Goal: Task Accomplishment & Management: Complete application form

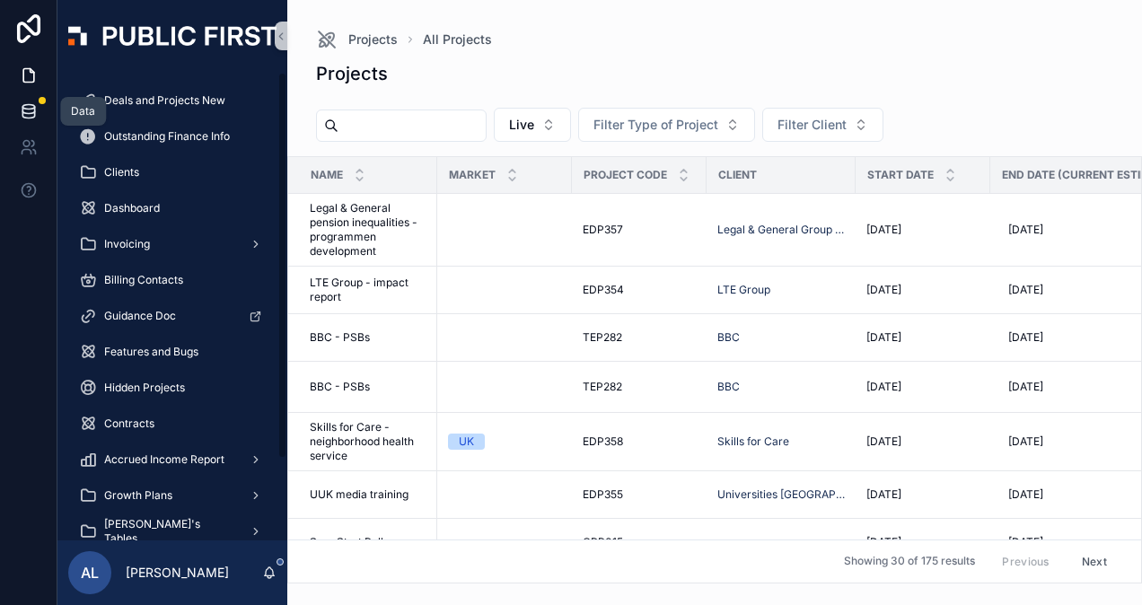
click at [31, 108] on icon at bounding box center [28, 107] width 12 height 4
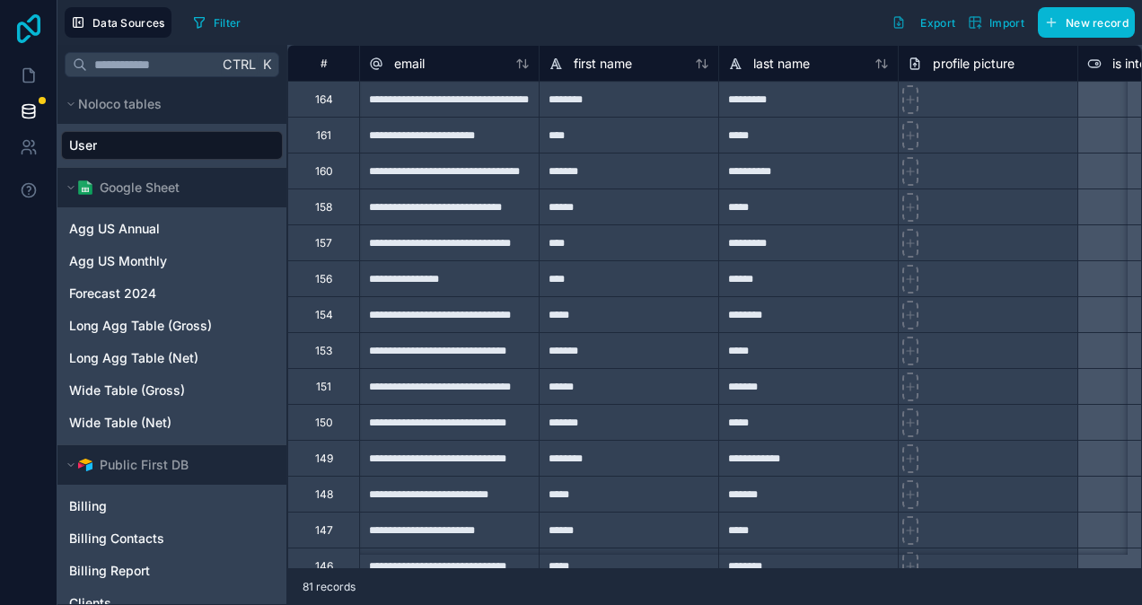
click at [23, 28] on icon at bounding box center [29, 28] width 36 height 29
click at [23, 72] on icon at bounding box center [28, 75] width 11 height 13
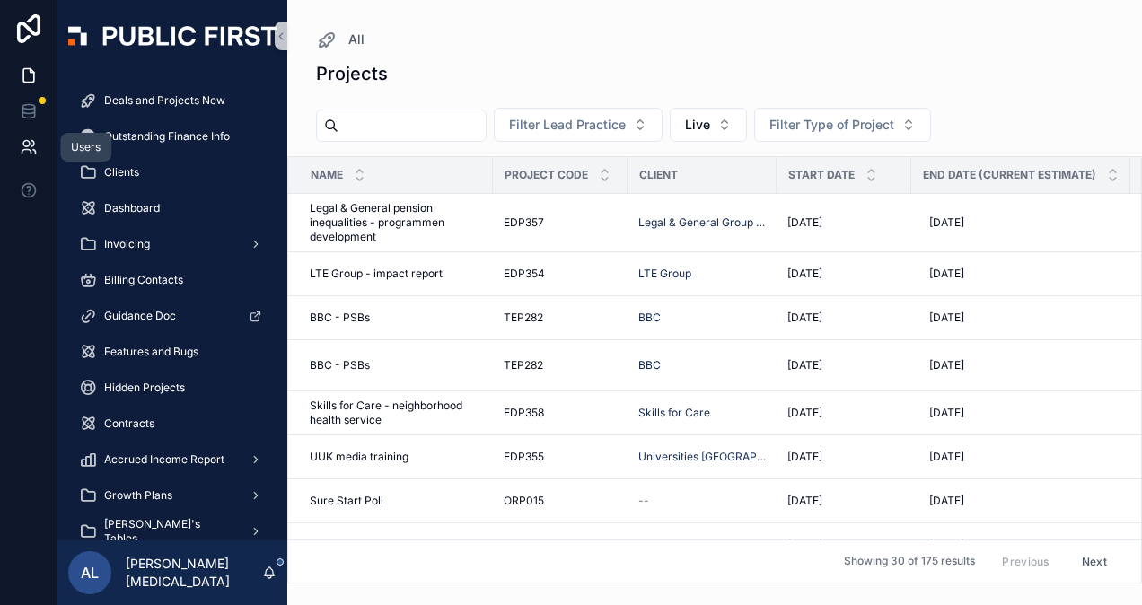
click at [32, 145] on icon at bounding box center [29, 147] width 18 height 18
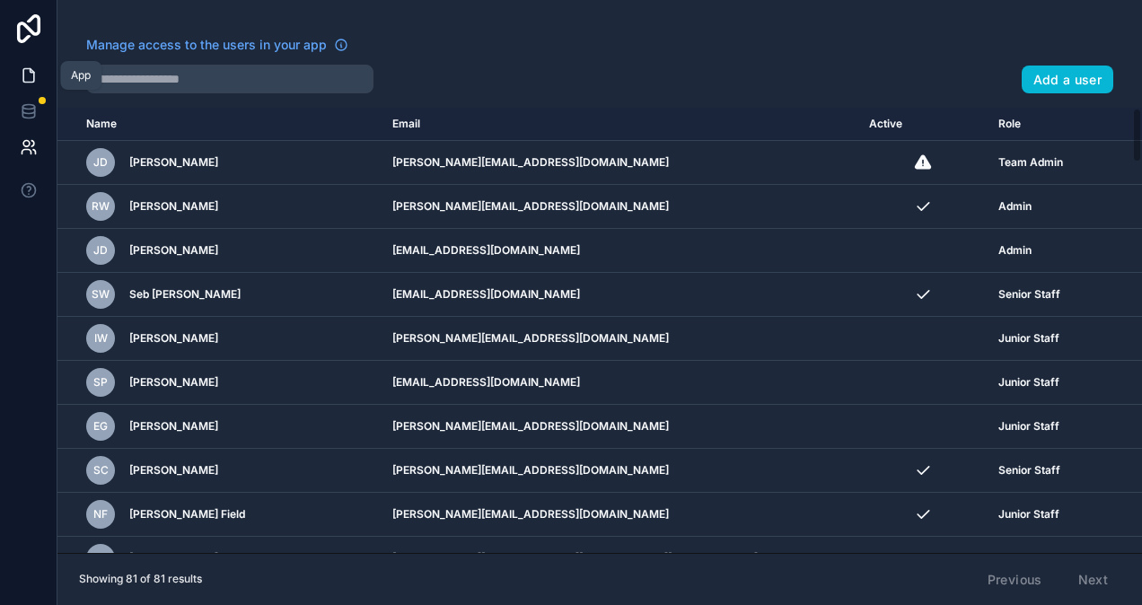
drag, startPoint x: 29, startPoint y: 73, endPoint x: 39, endPoint y: 84, distance: 15.9
click at [29, 72] on icon at bounding box center [29, 75] width 18 height 18
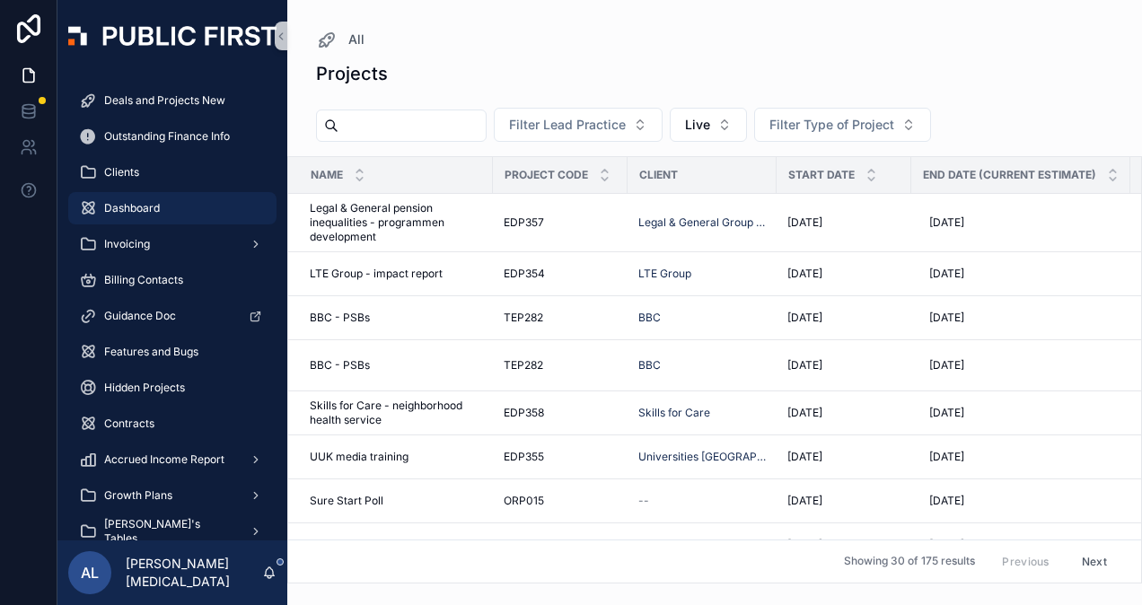
click at [137, 206] on span "Dashboard" at bounding box center [132, 208] width 56 height 14
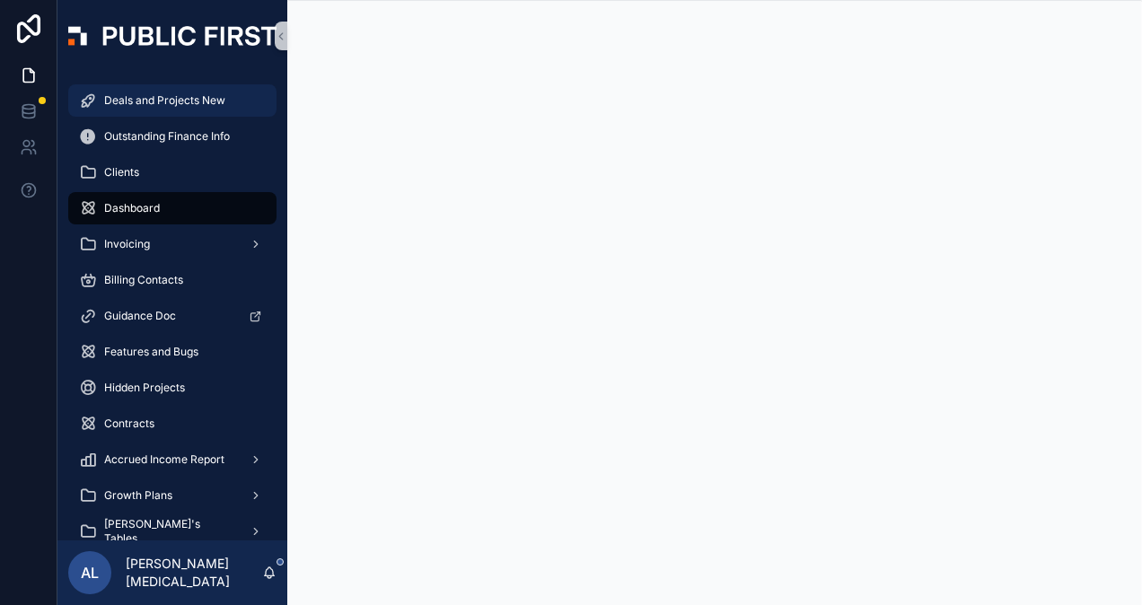
click at [118, 97] on span "Deals and Projects New" at bounding box center [164, 100] width 121 height 14
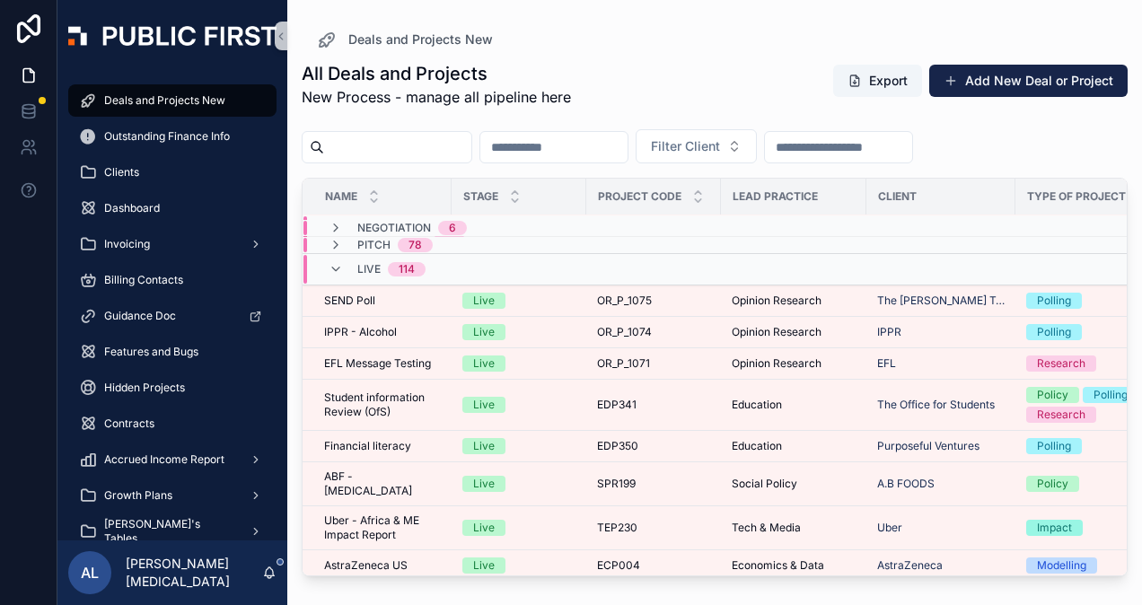
scroll to position [3458, 0]
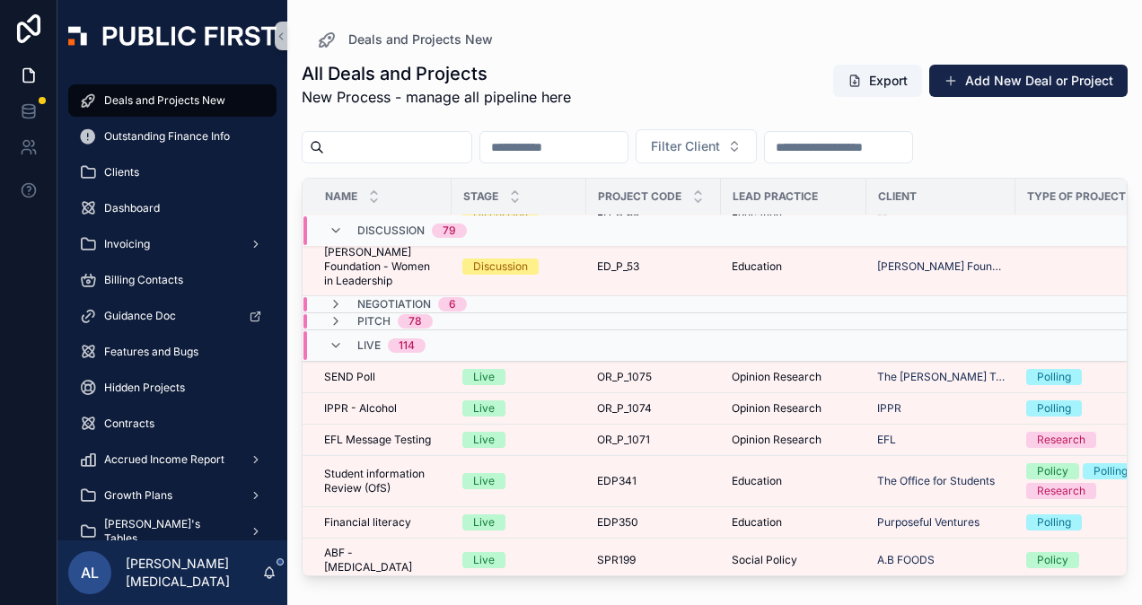
click at [390, 339] on span "114" at bounding box center [407, 345] width 38 height 14
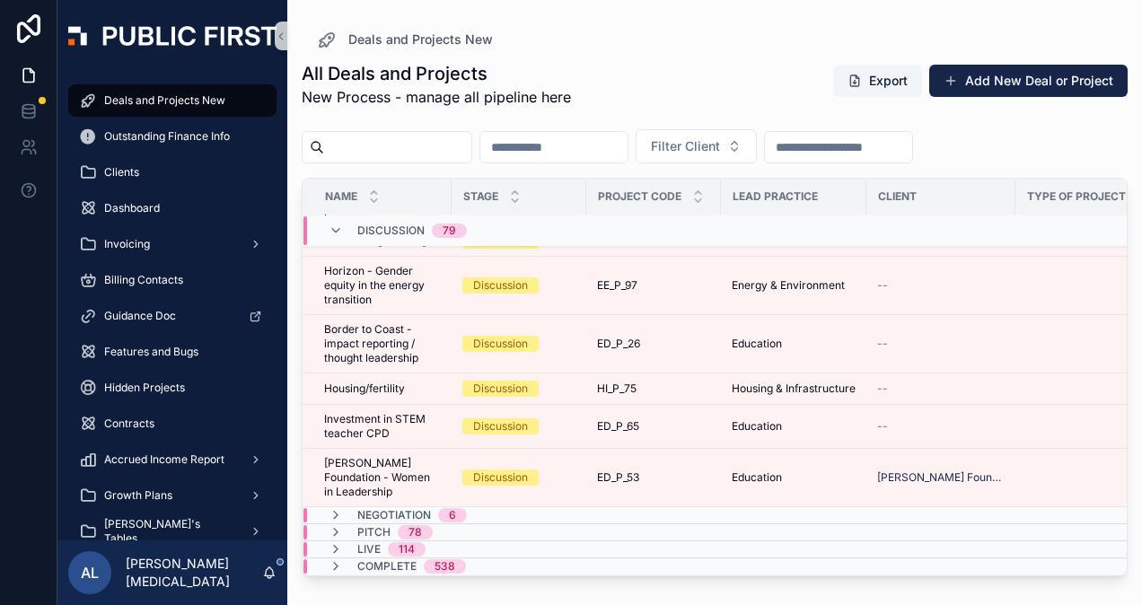
scroll to position [3253, 0]
click at [343, 542] on div "Live 114" at bounding box center [377, 549] width 97 height 14
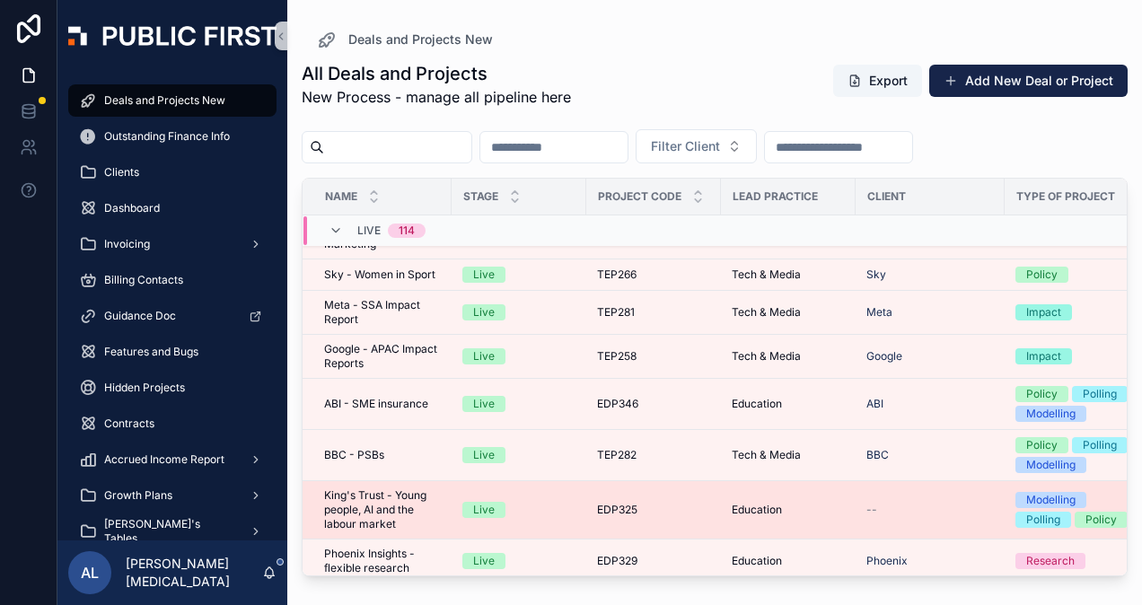
scroll to position [6066, 0]
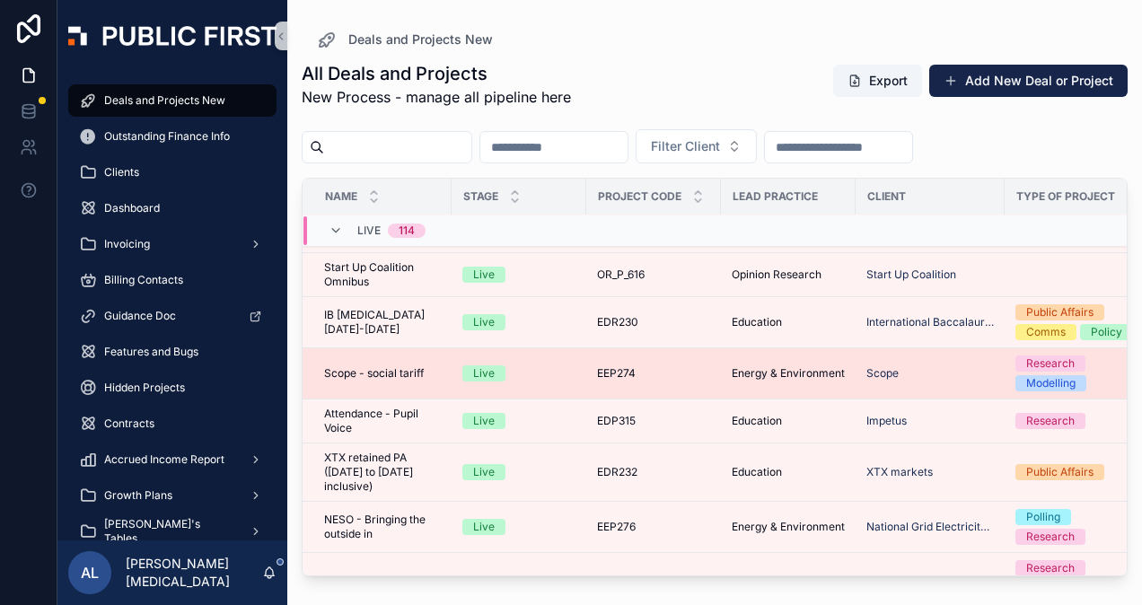
click at [368, 366] on span "Scope - social tariff" at bounding box center [374, 373] width 100 height 14
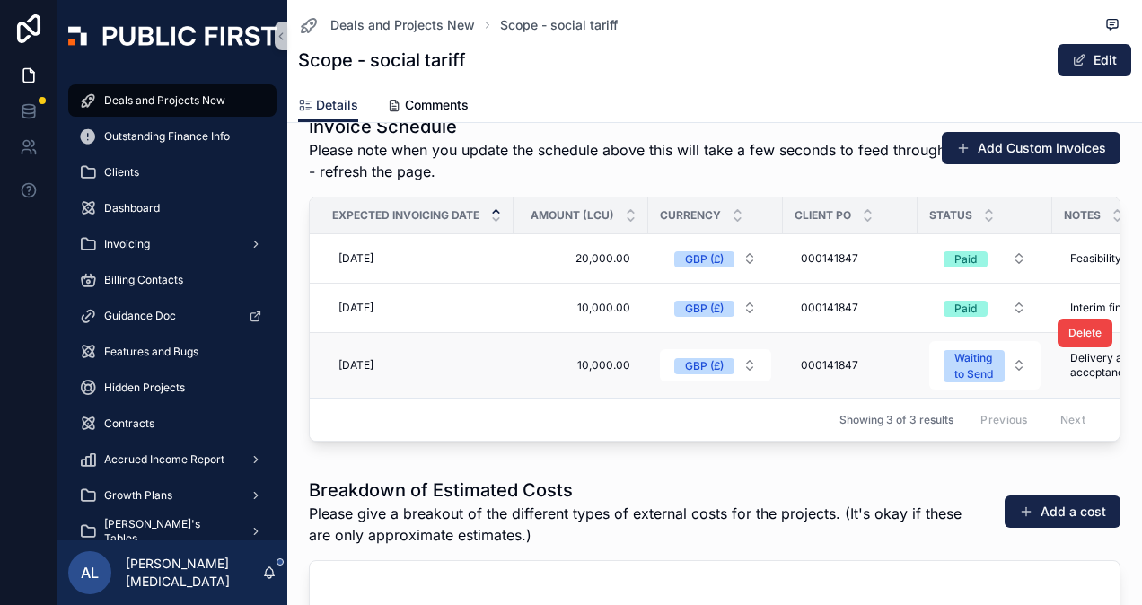
scroll to position [2065, 0]
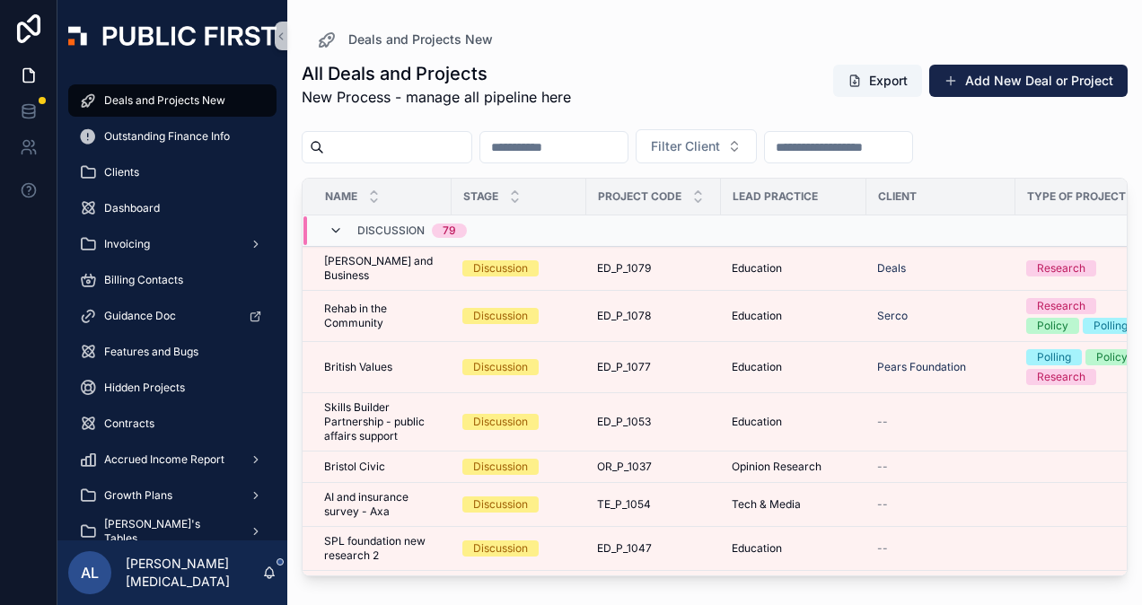
click at [334, 227] on icon "scrollable content" at bounding box center [336, 231] width 14 height 14
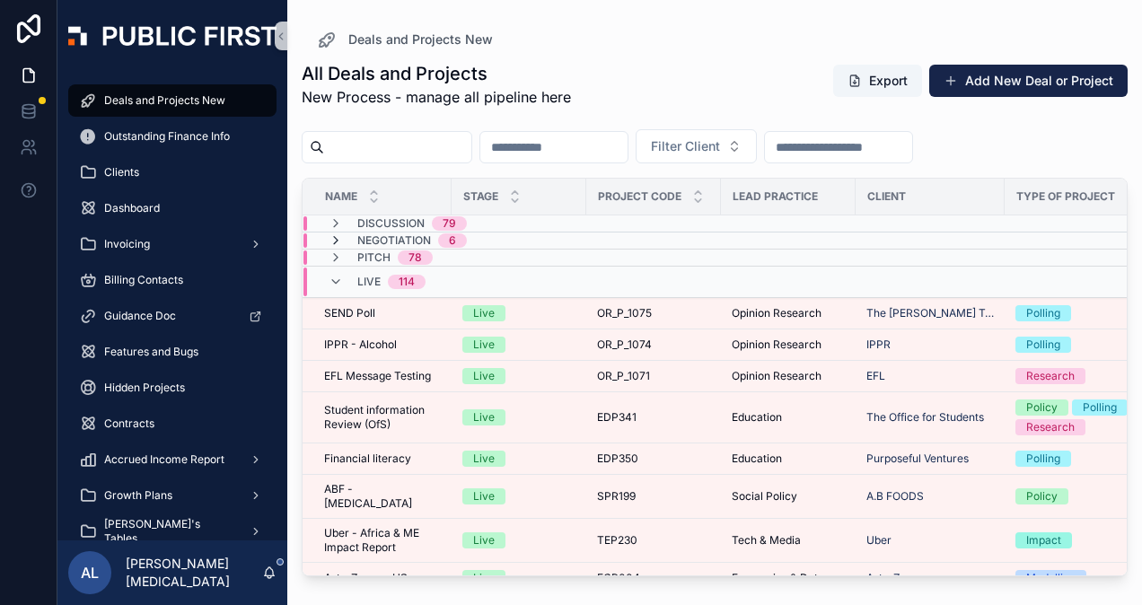
click at [331, 238] on icon "scrollable content" at bounding box center [336, 240] width 14 height 14
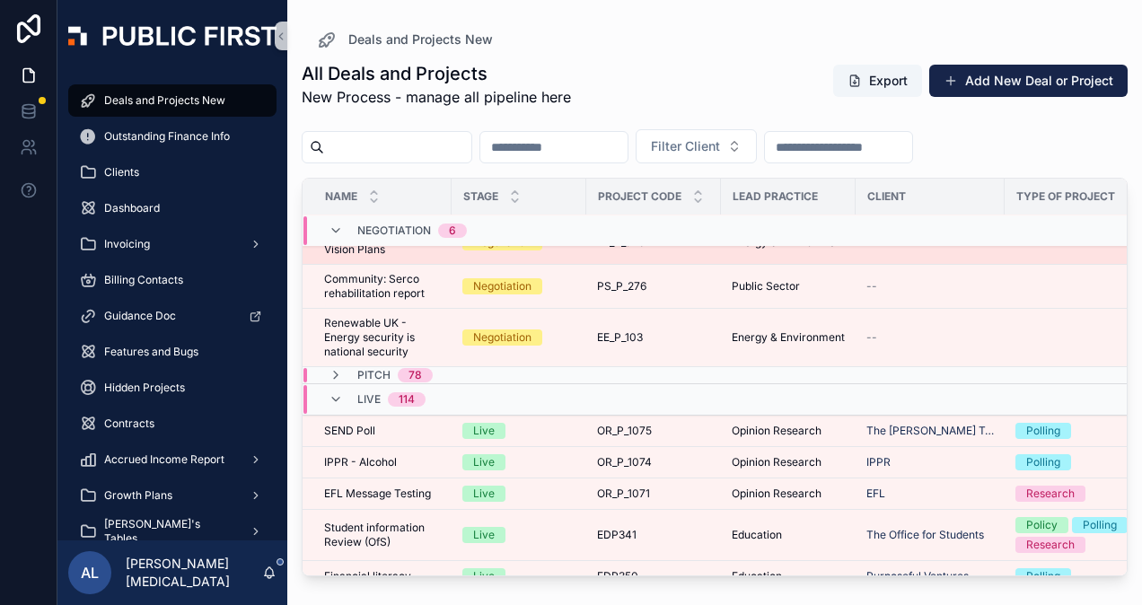
scroll to position [180, 0]
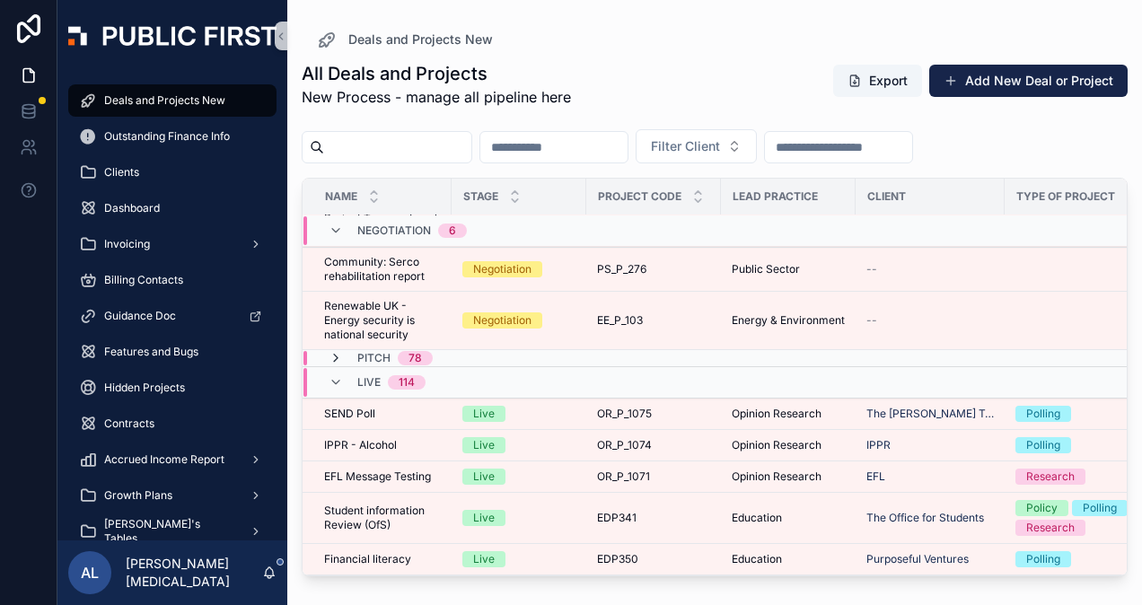
click at [337, 352] on icon "scrollable content" at bounding box center [336, 358] width 14 height 14
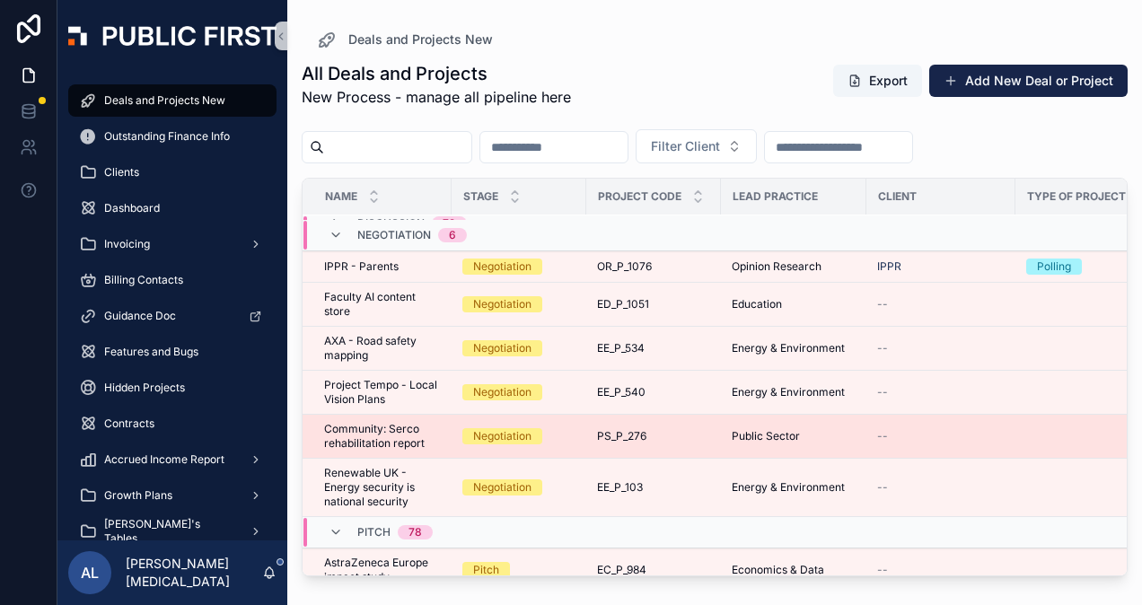
scroll to position [0, 0]
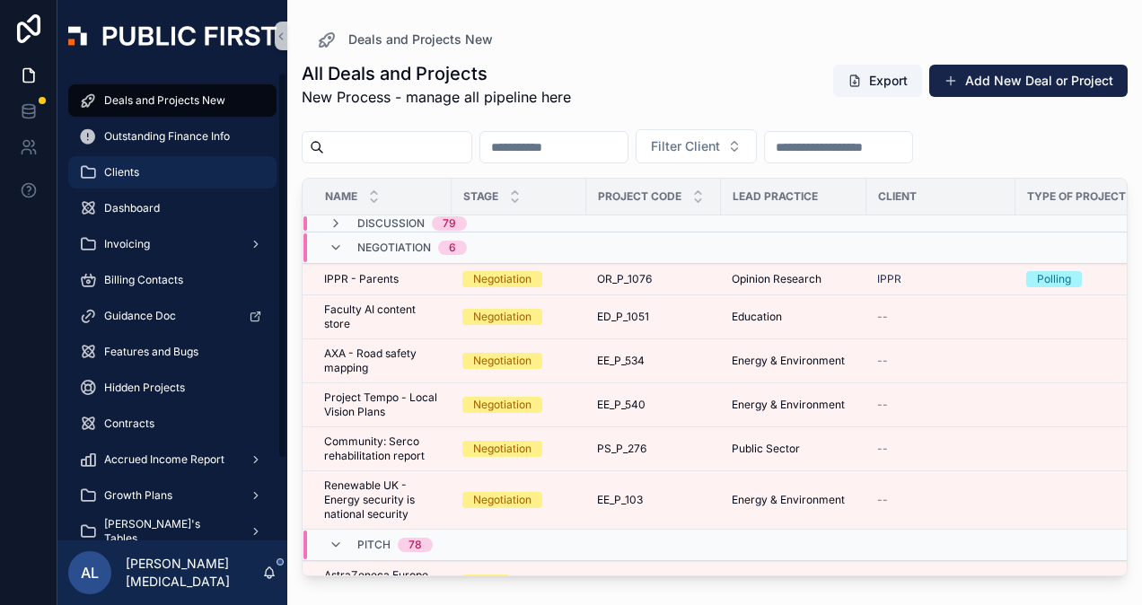
click at [124, 175] on span "Clients" at bounding box center [121, 172] width 35 height 14
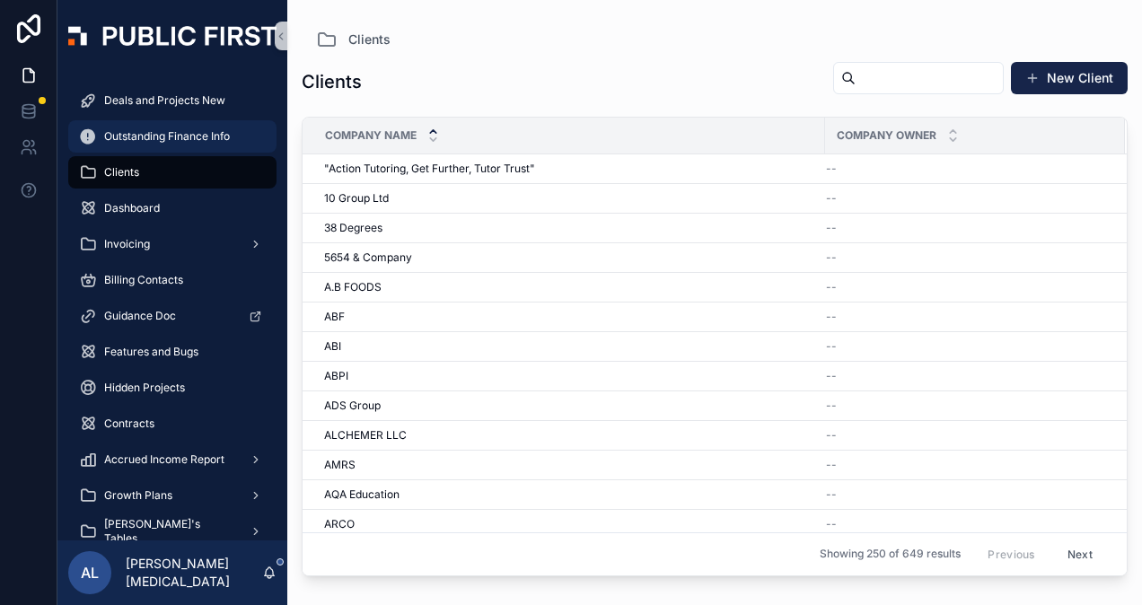
click at [140, 136] on span "Outstanding Finance Info" at bounding box center [167, 136] width 126 height 14
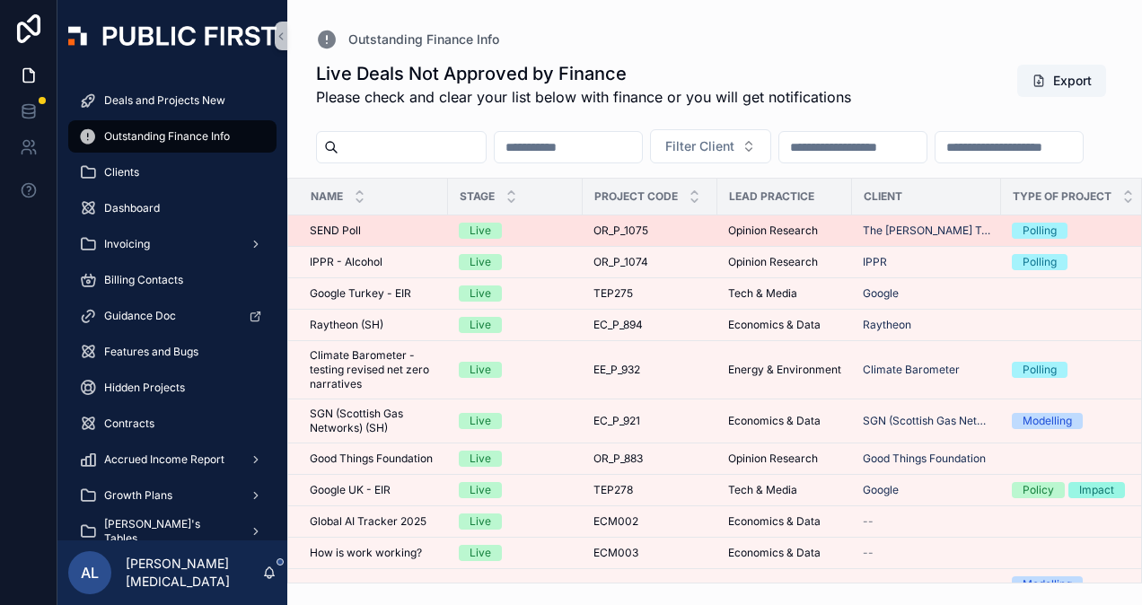
click at [372, 238] on div "SEND Poll SEND Poll" at bounding box center [373, 231] width 127 height 14
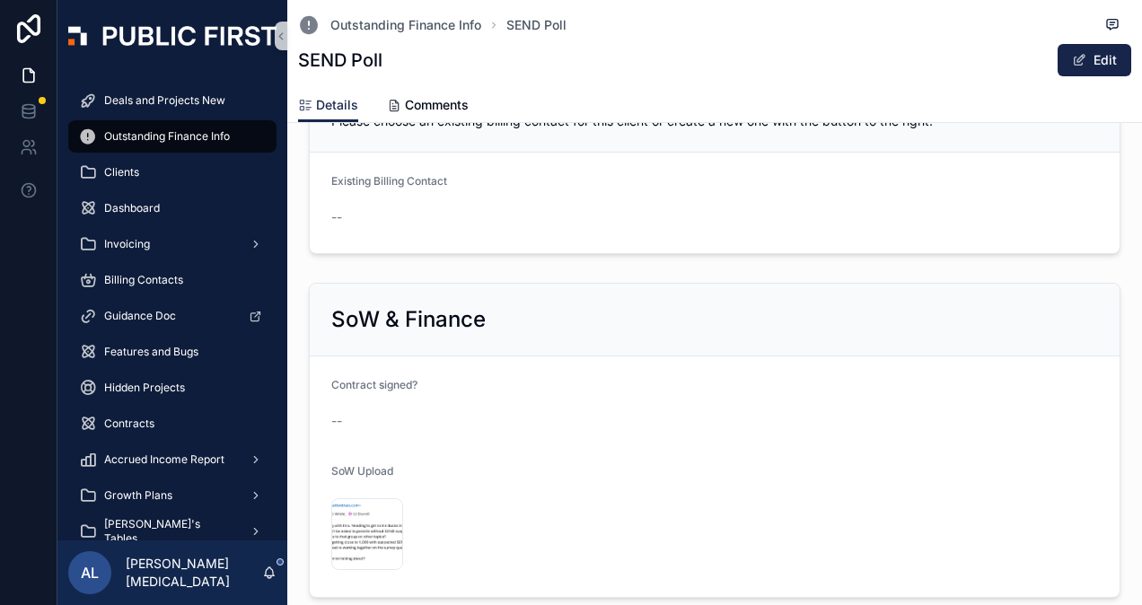
scroll to position [1885, 0]
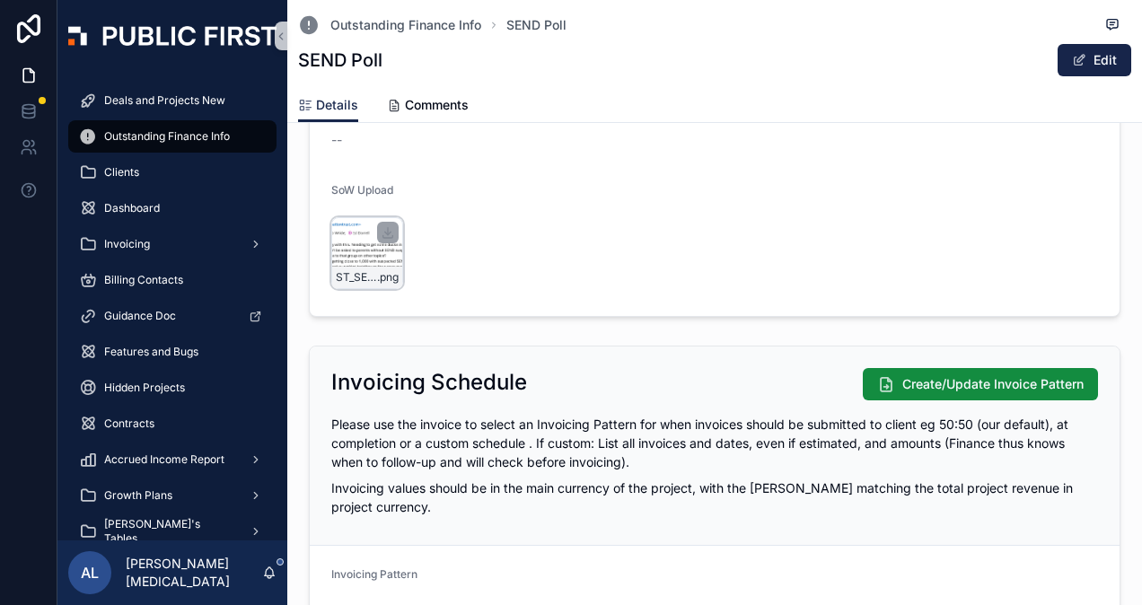
click at [361, 248] on div "ST_SEND_Email .png" at bounding box center [367, 253] width 72 height 72
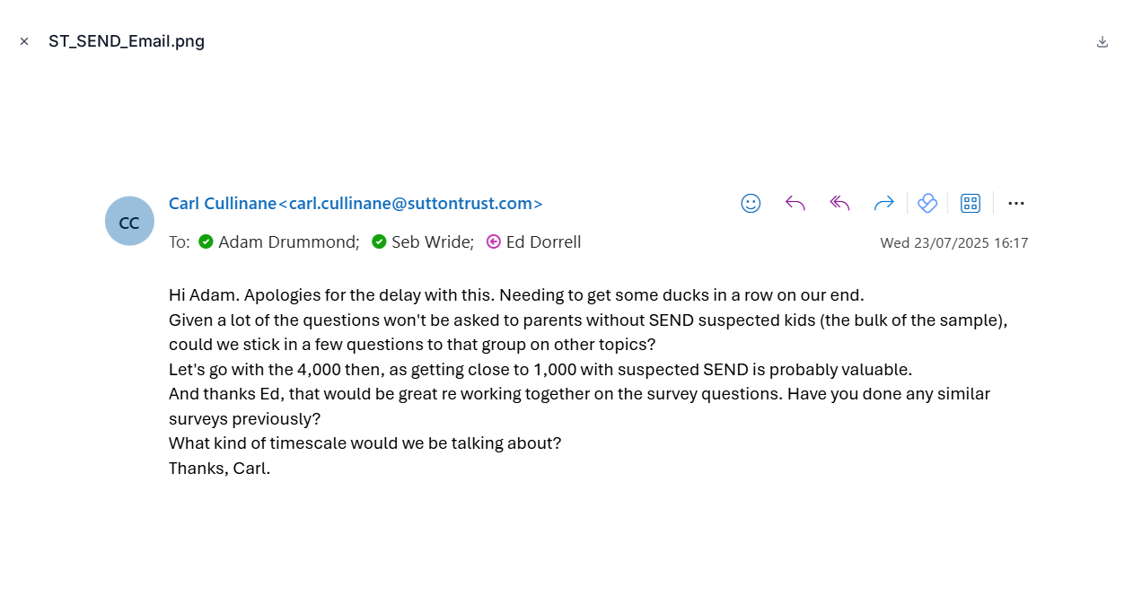
click at [20, 39] on icon "Close modal" at bounding box center [24, 41] width 13 height 13
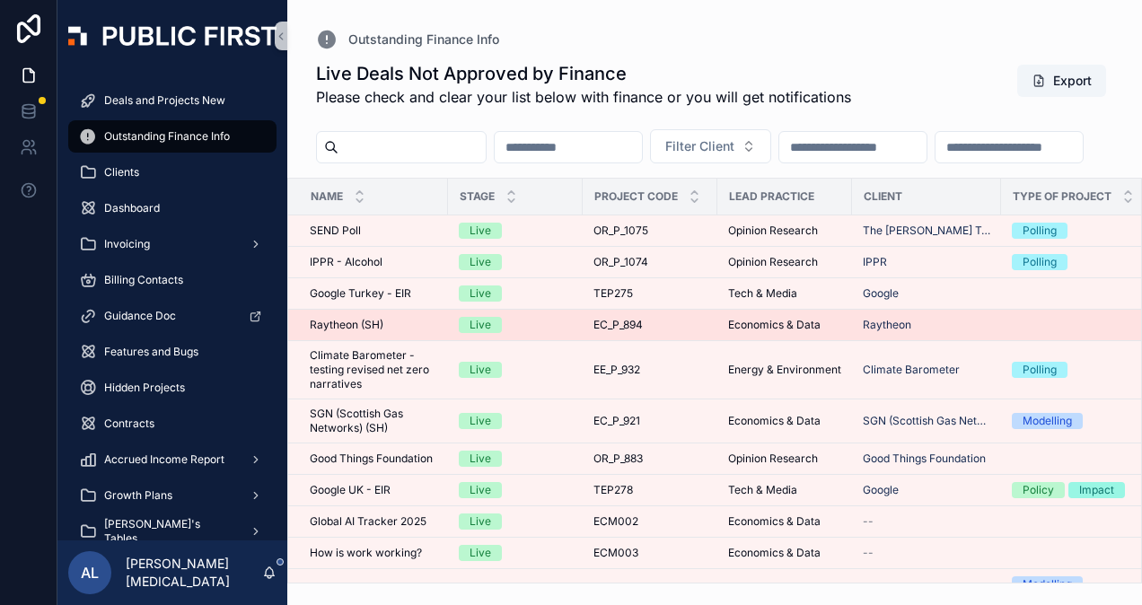
click at [553, 333] on div "Live" at bounding box center [515, 325] width 113 height 16
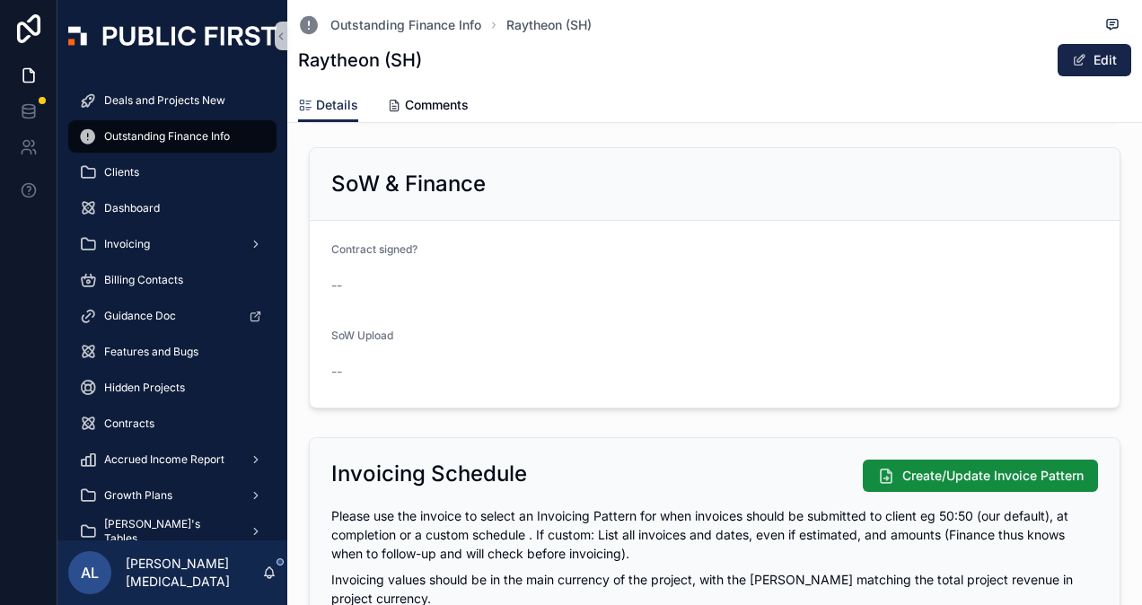
scroll to position [1795, 0]
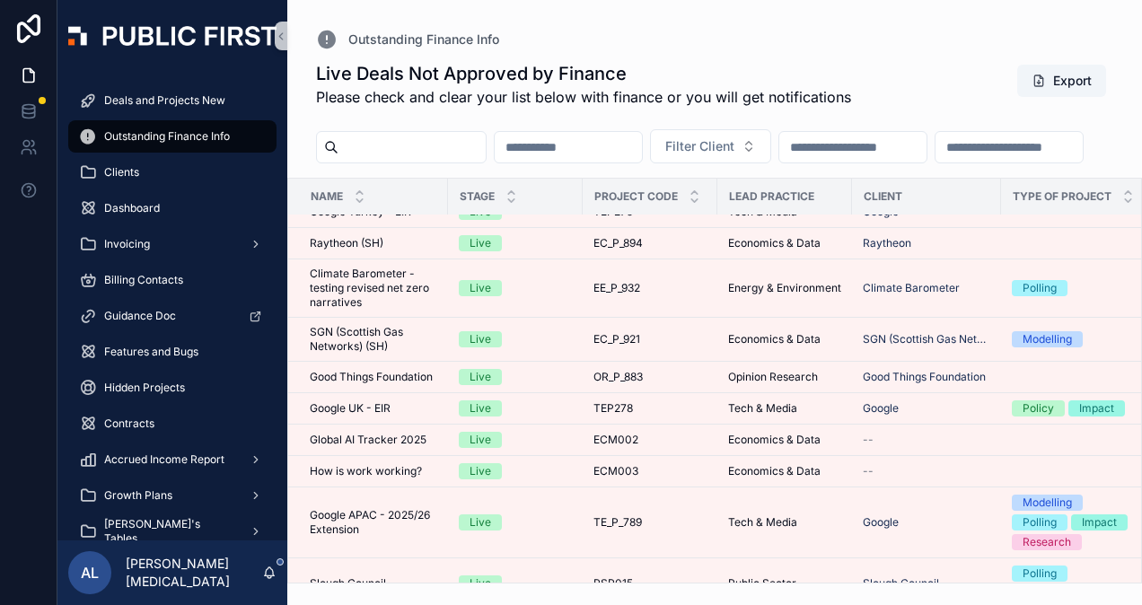
scroll to position [180, 0]
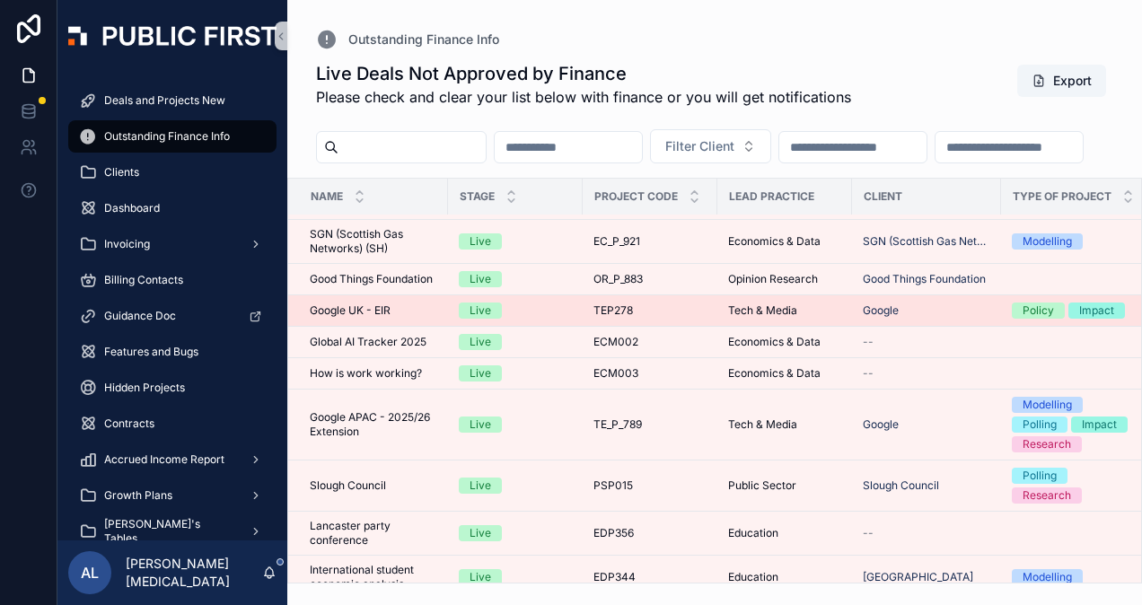
click at [715, 327] on td "TEP278 TEP278" at bounding box center [650, 310] width 135 height 31
click at [349, 318] on span "Google UK - EIR" at bounding box center [350, 310] width 81 height 14
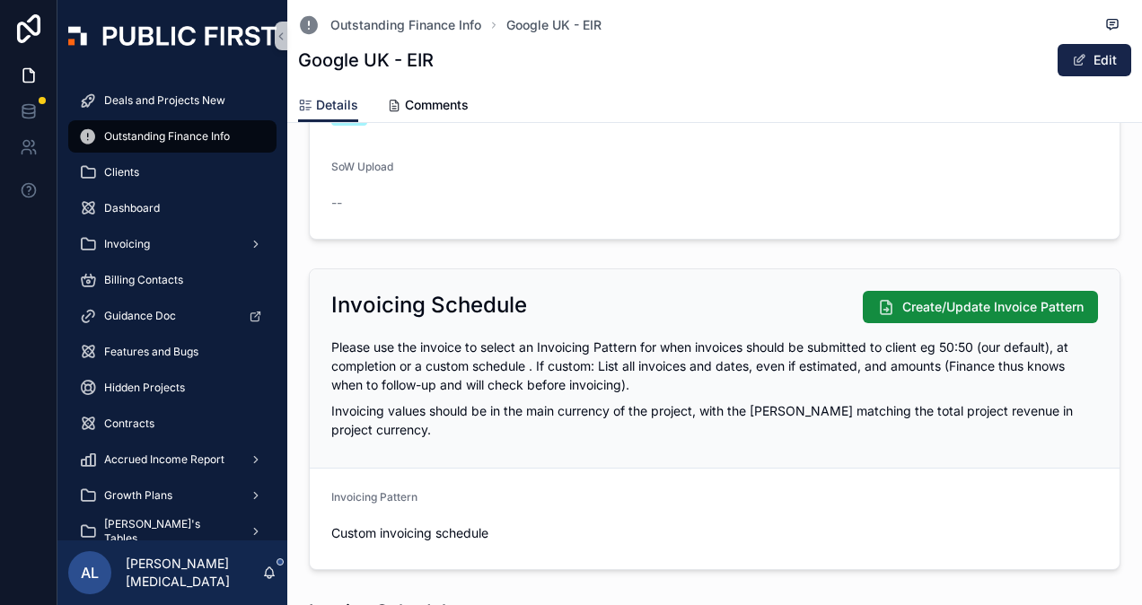
scroll to position [1616, 0]
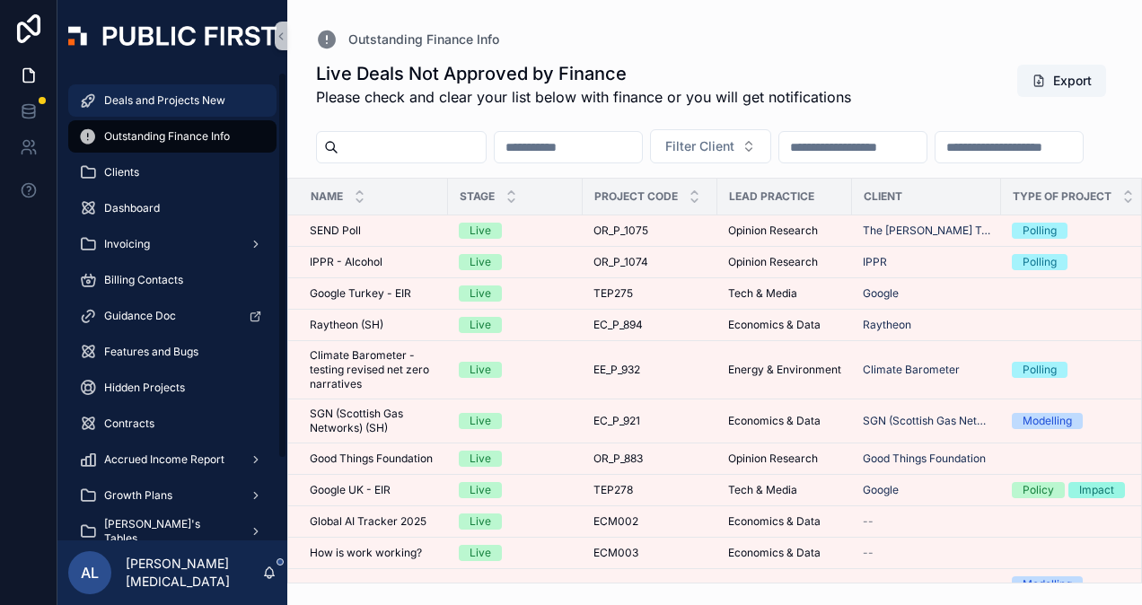
click at [169, 100] on span "Deals and Projects New" at bounding box center [164, 100] width 121 height 14
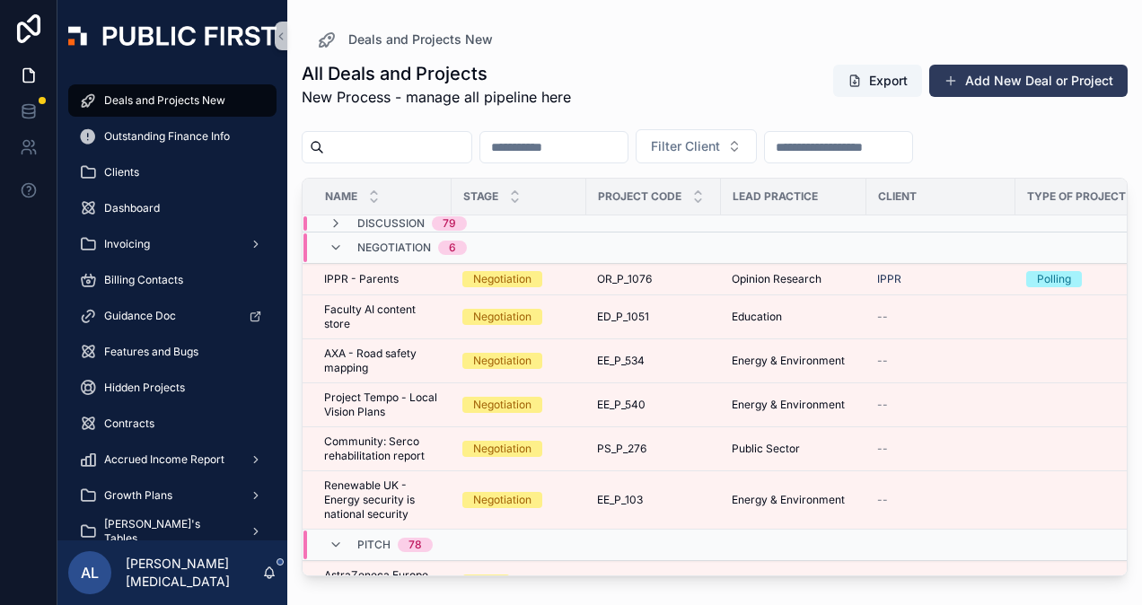
click at [1039, 74] on button "Add New Deal or Project" at bounding box center [1028, 81] width 198 height 32
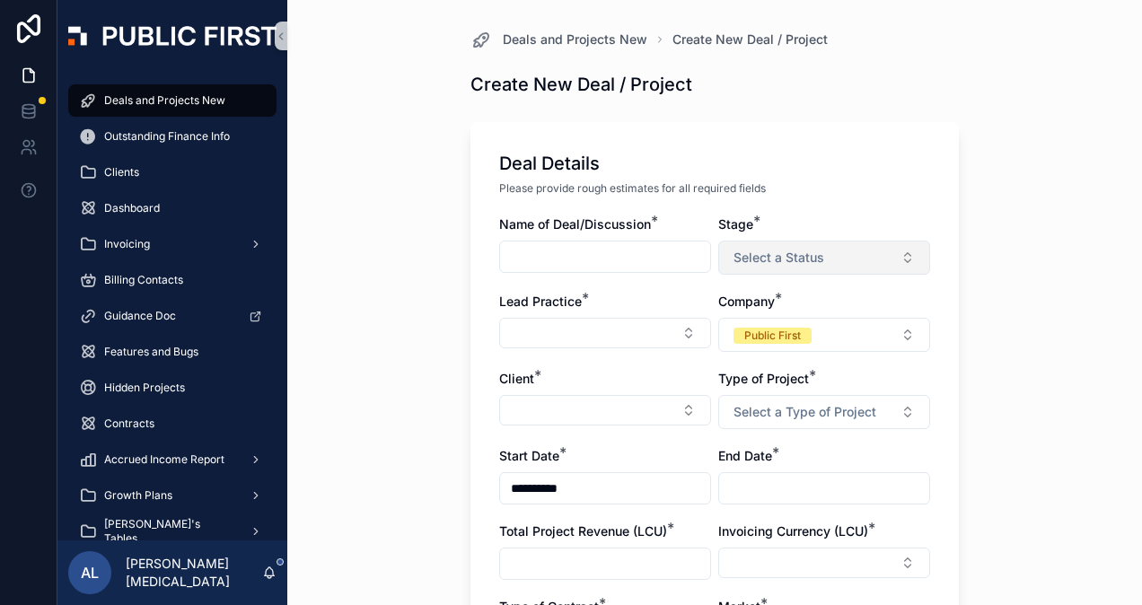
click at [823, 256] on button "Select a Status" at bounding box center [824, 258] width 212 height 34
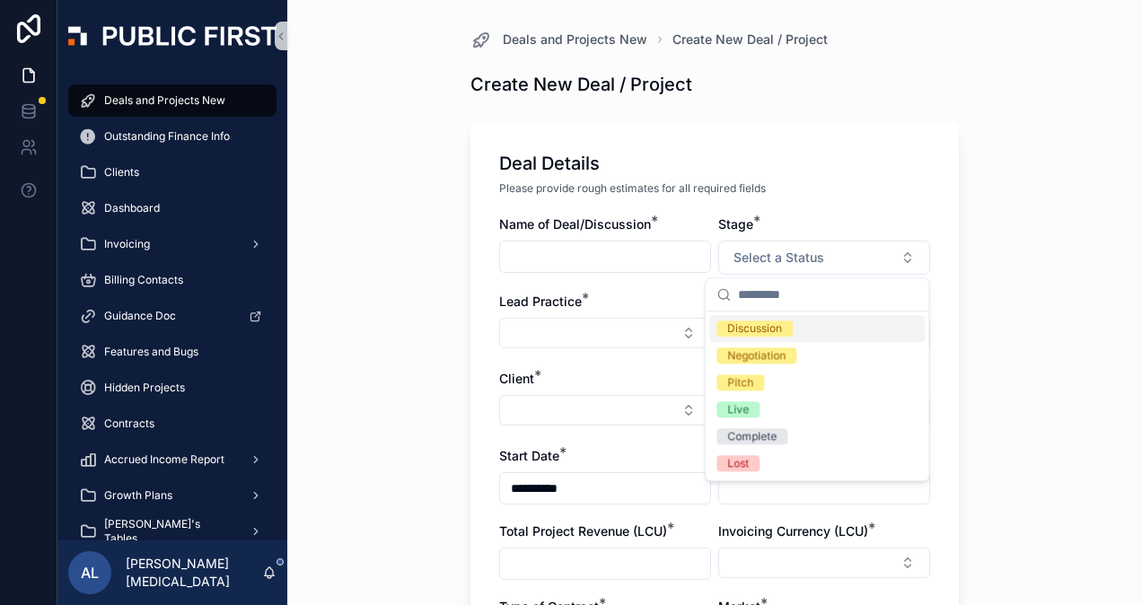
click at [831, 171] on div "Deal Details" at bounding box center [714, 163] width 431 height 25
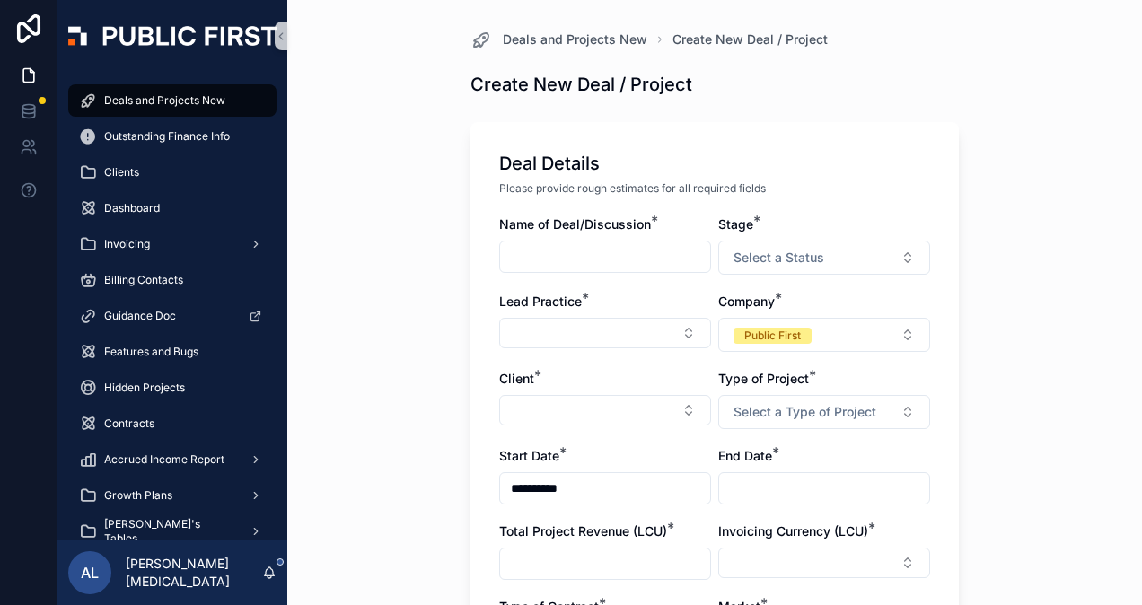
scroll to position [90, 0]
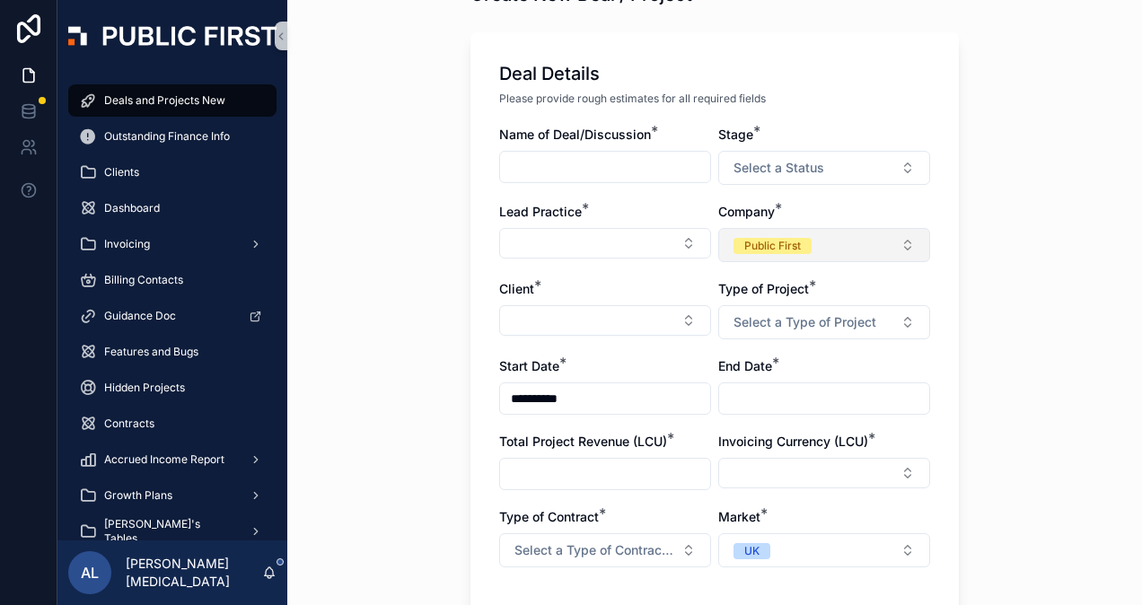
click at [856, 238] on button "Public First" at bounding box center [824, 245] width 212 height 34
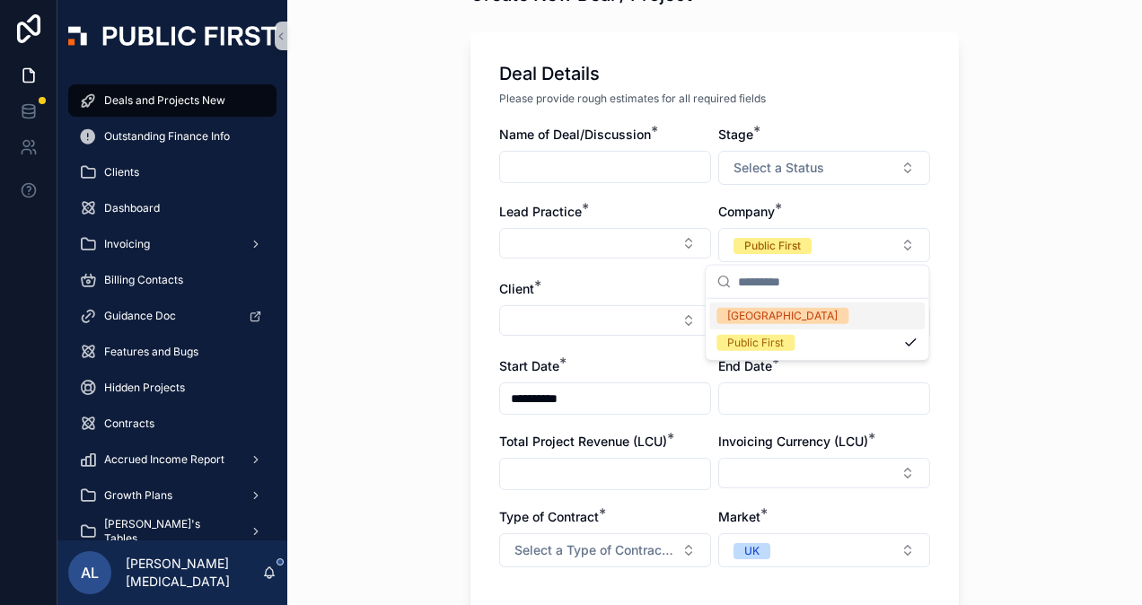
click at [899, 204] on div "Company *" at bounding box center [824, 212] width 212 height 18
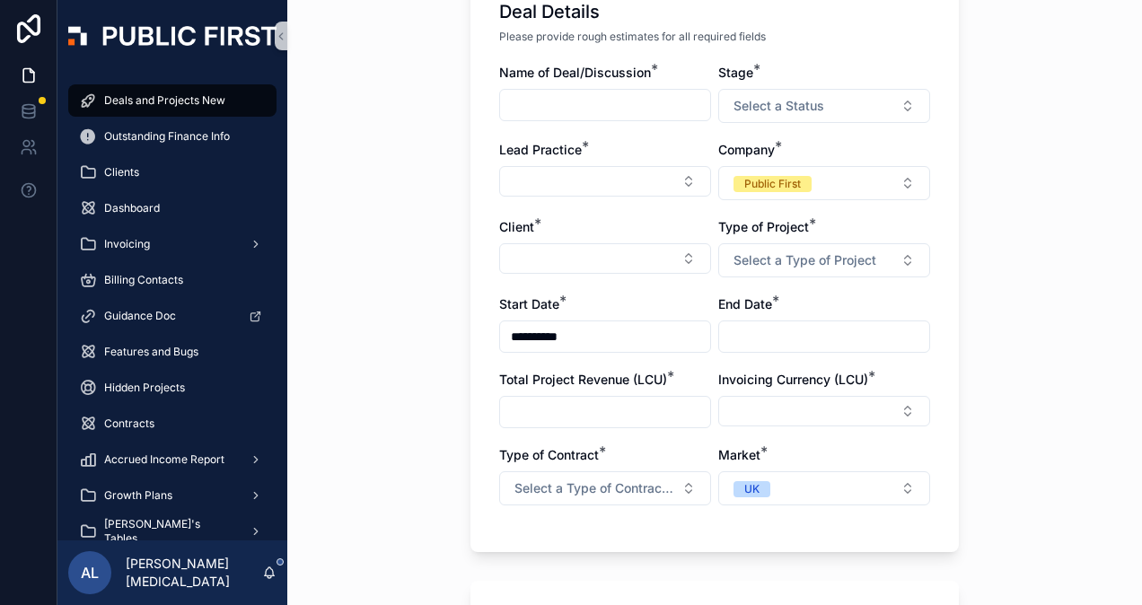
scroll to position [180, 0]
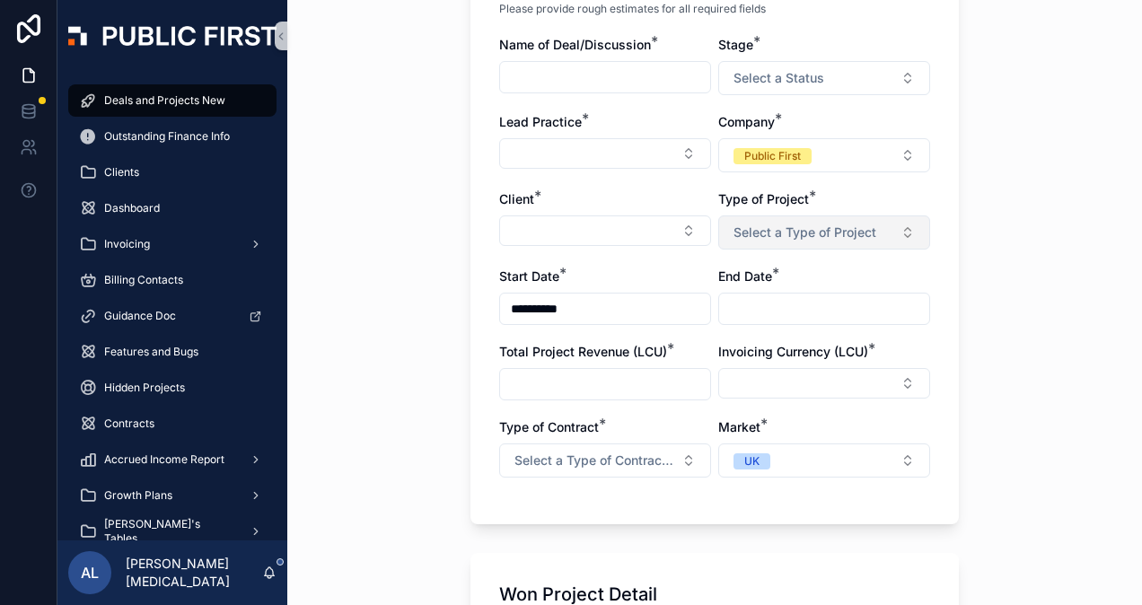
click at [844, 233] on span "Select a Type of Project" at bounding box center [804, 233] width 143 height 18
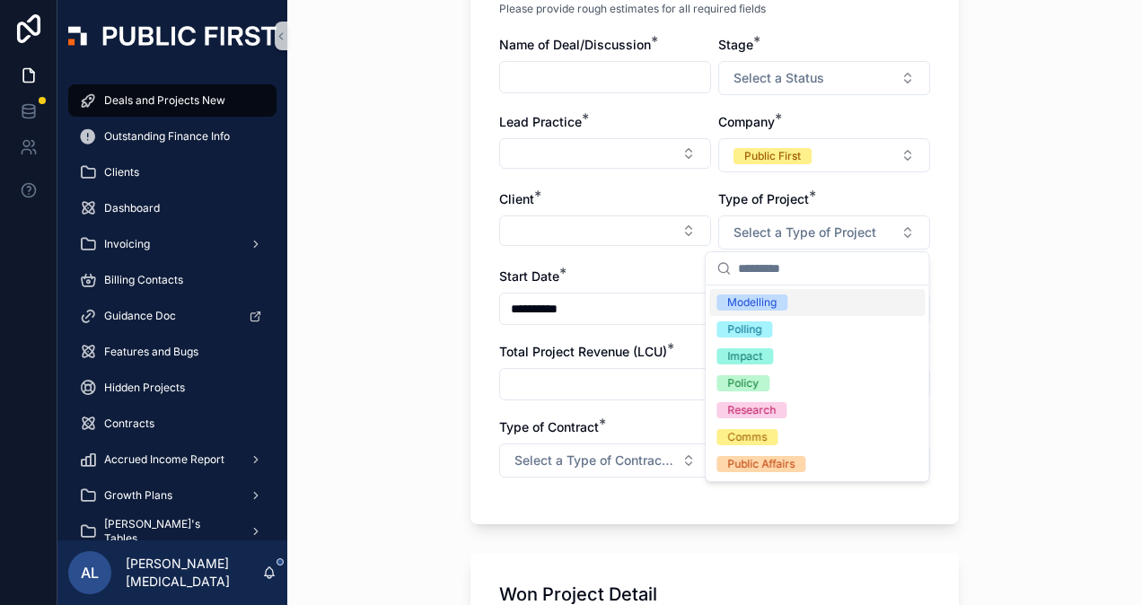
click at [890, 192] on div "Type of Project *" at bounding box center [824, 199] width 212 height 18
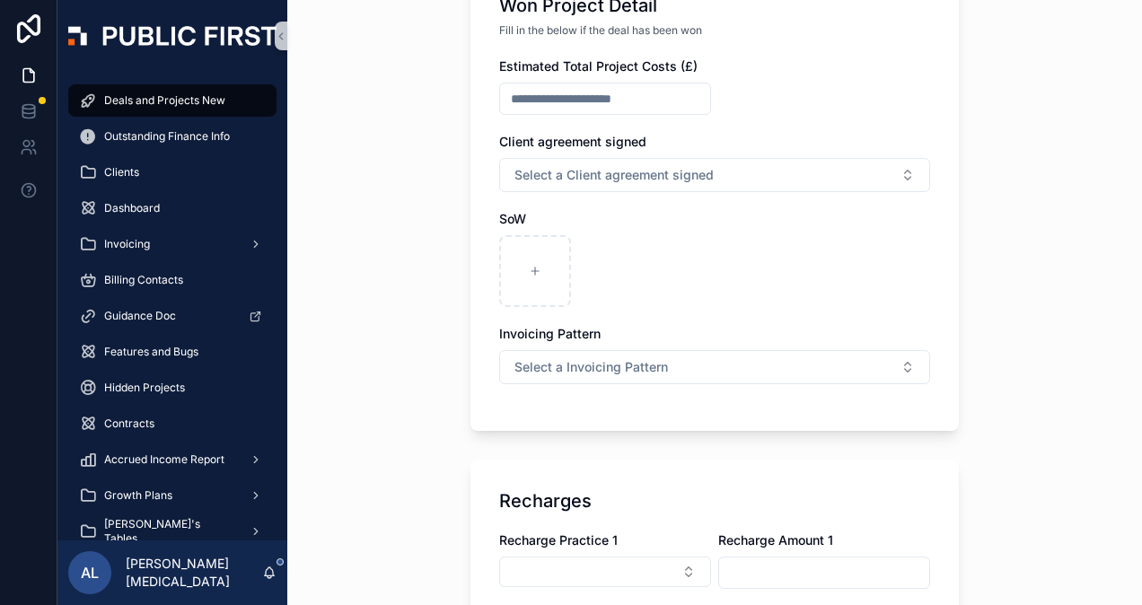
scroll to position [808, 0]
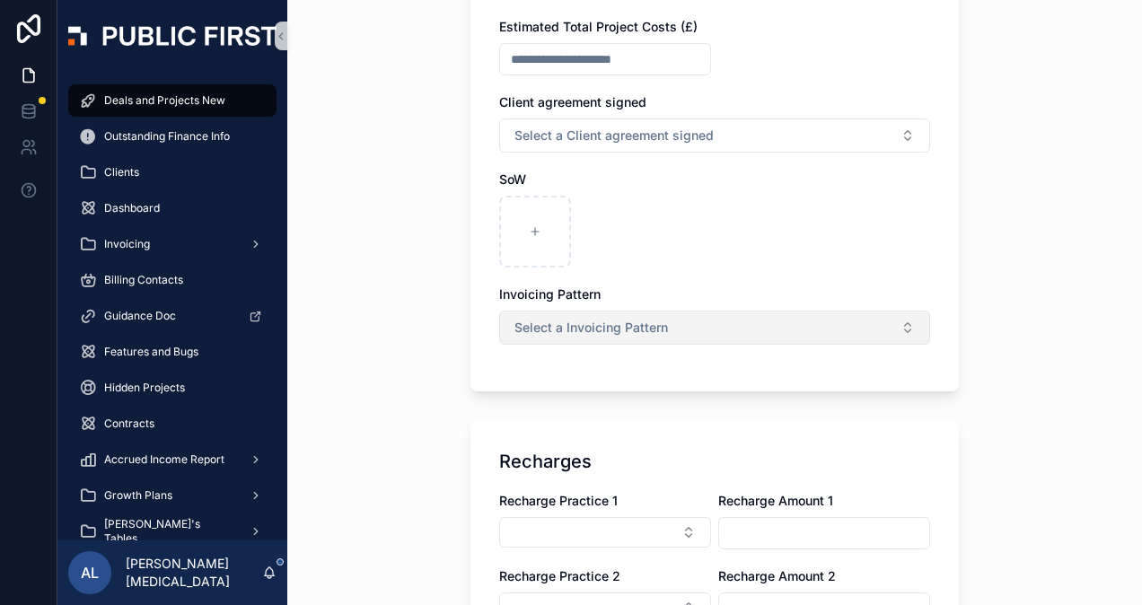
click at [787, 327] on button "Select a Invoicing Pattern" at bounding box center [714, 328] width 431 height 34
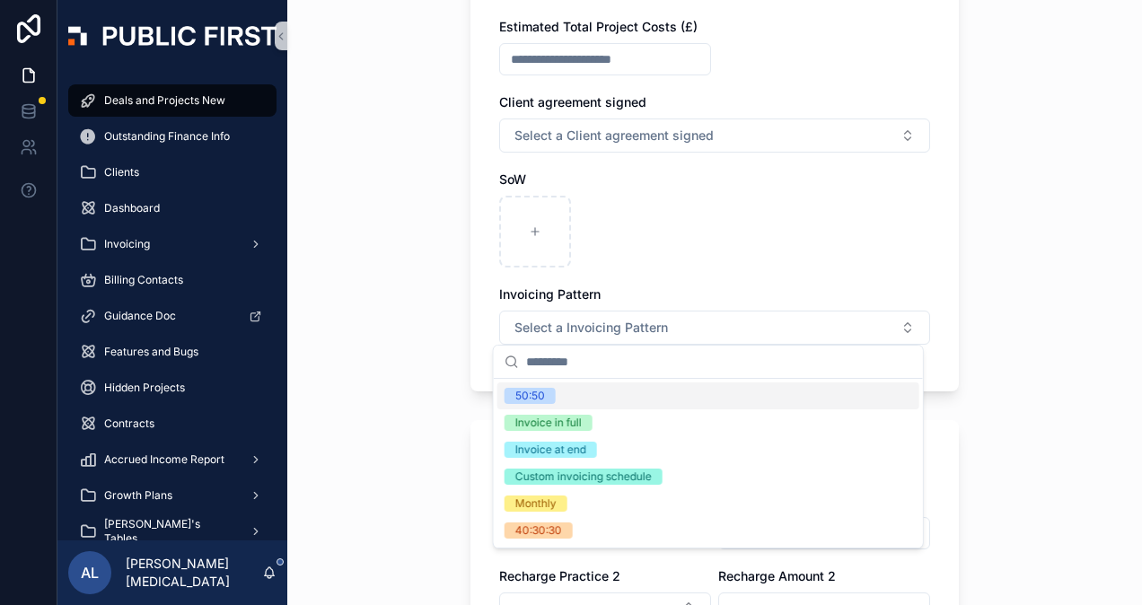
click at [785, 271] on div "Estimated Total Project Costs (£) Client agreement signed Select a Client agree…" at bounding box center [714, 190] width 431 height 345
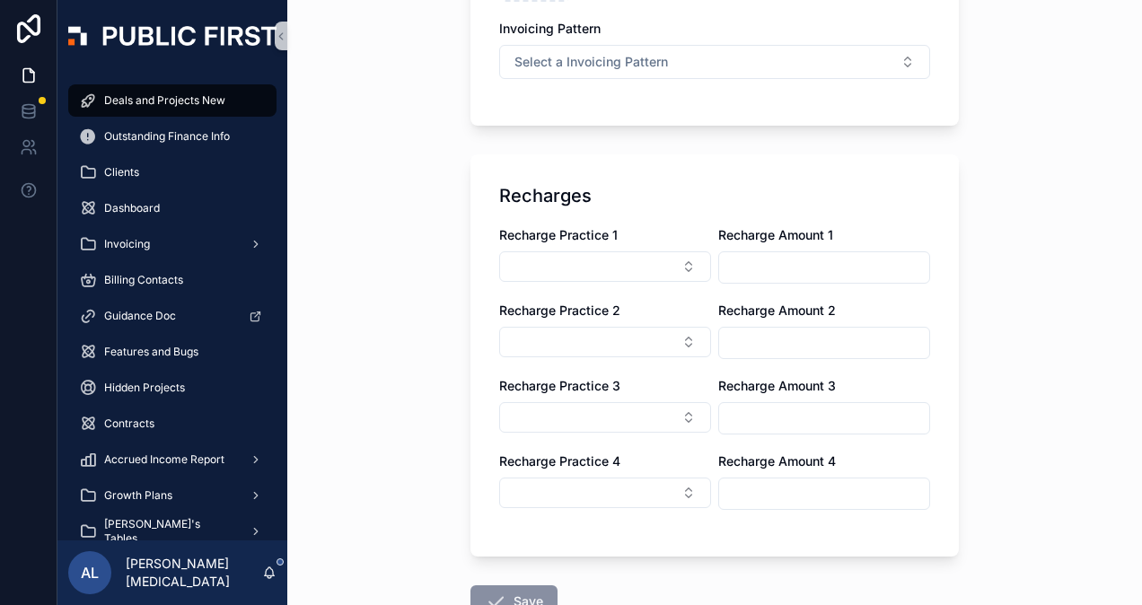
scroll to position [1077, 0]
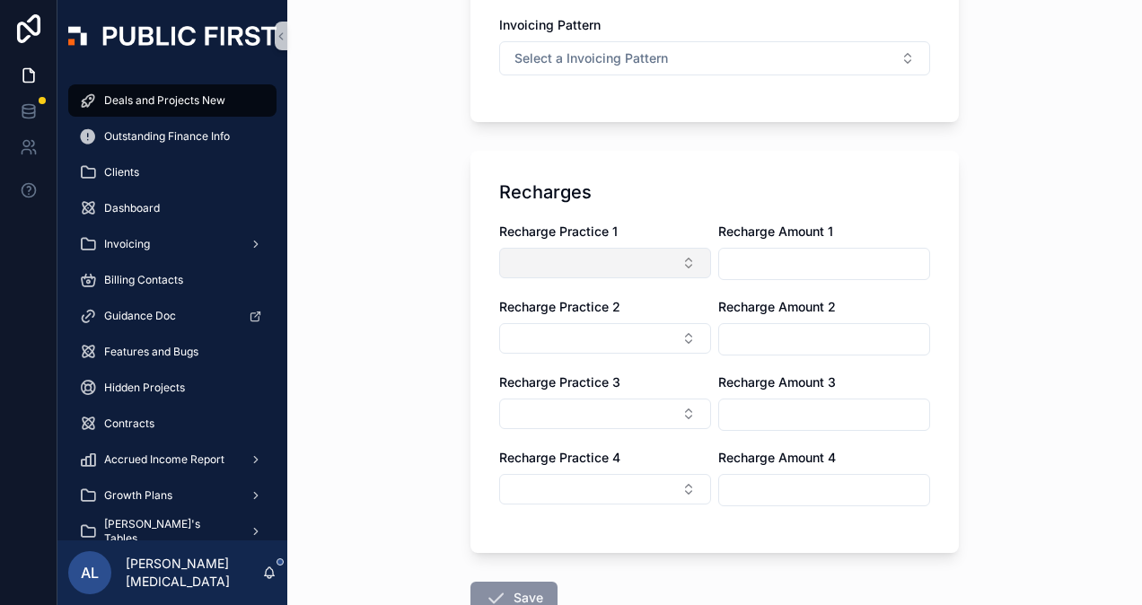
click at [689, 256] on button "Select Button" at bounding box center [605, 263] width 212 height 31
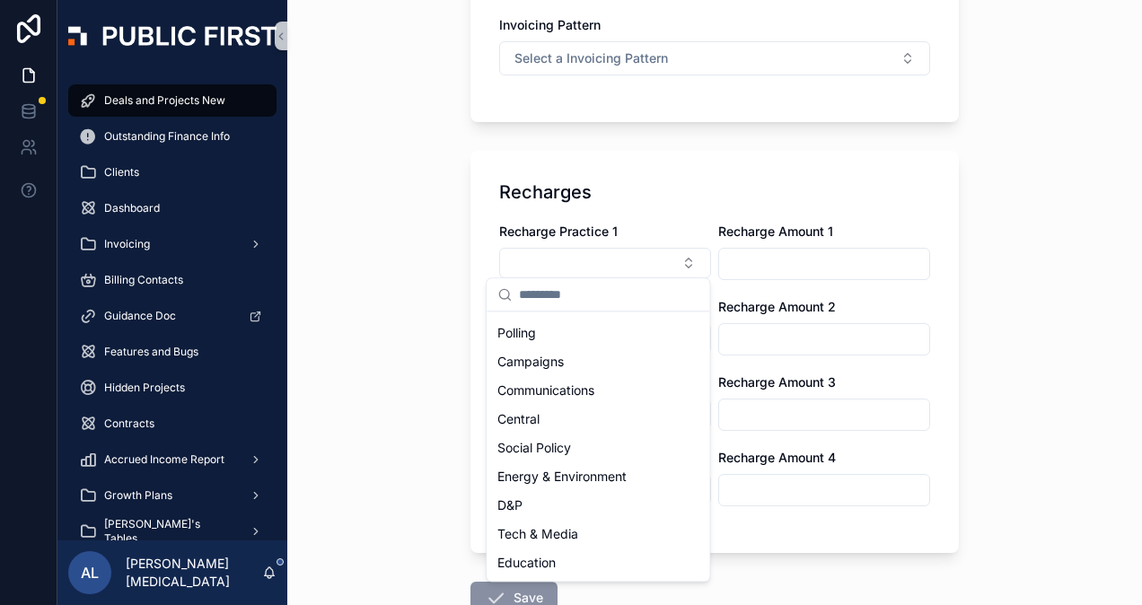
scroll to position [0, 0]
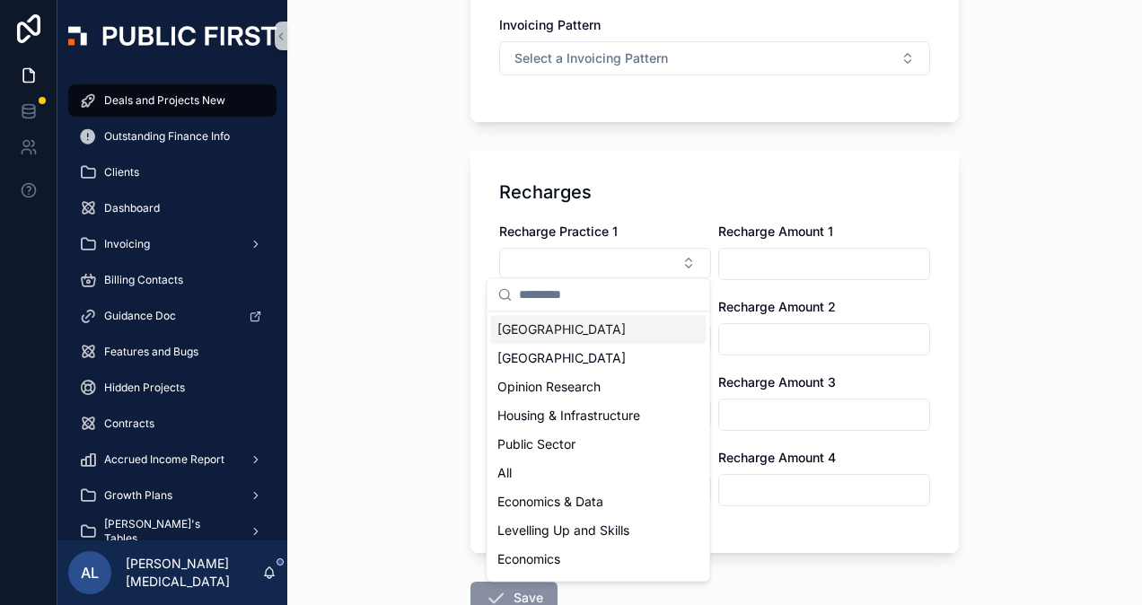
click at [671, 186] on div "Recharges" at bounding box center [714, 192] width 431 height 25
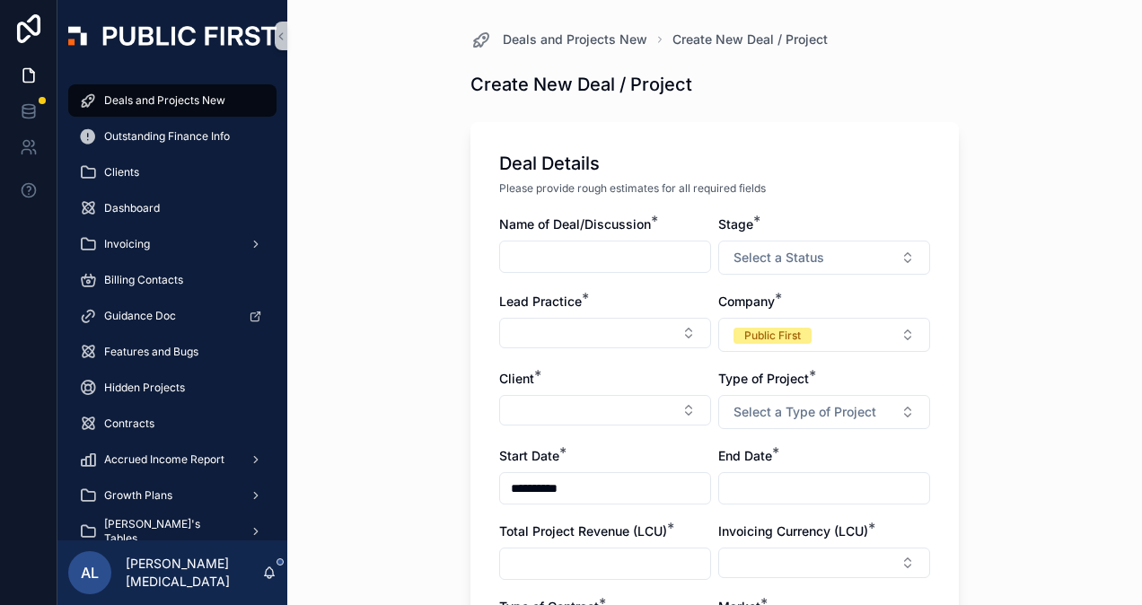
click at [650, 251] on input "scrollable content" at bounding box center [605, 256] width 210 height 25
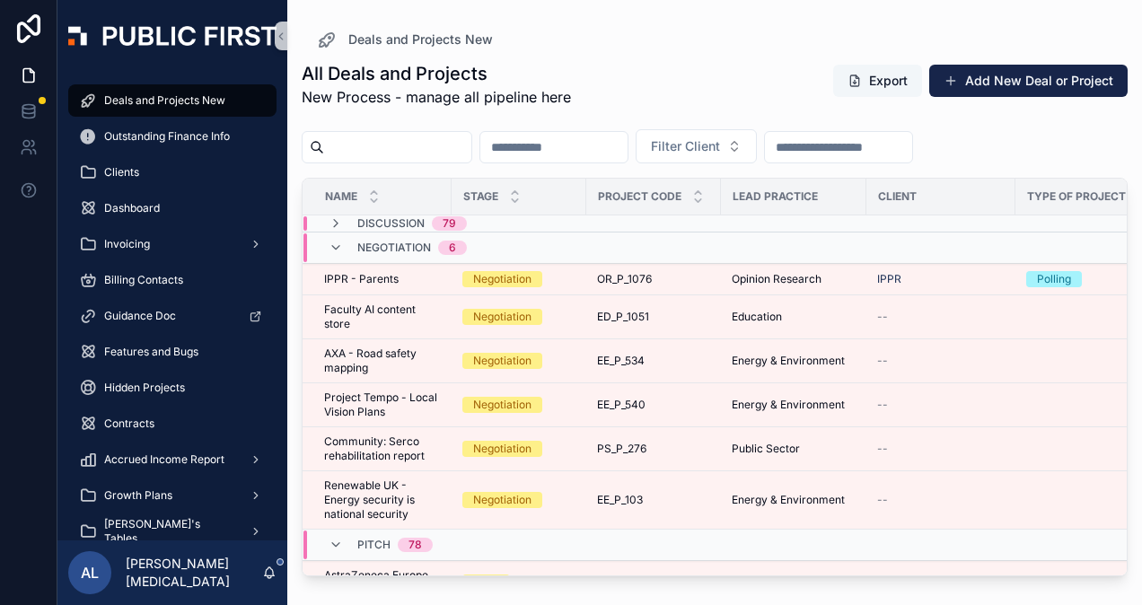
click at [866, 85] on button "Export" at bounding box center [877, 81] width 89 height 32
click at [690, 77] on div "All Deals and Projects New Process - manage all pipeline here Export Add New De…" at bounding box center [715, 84] width 826 height 47
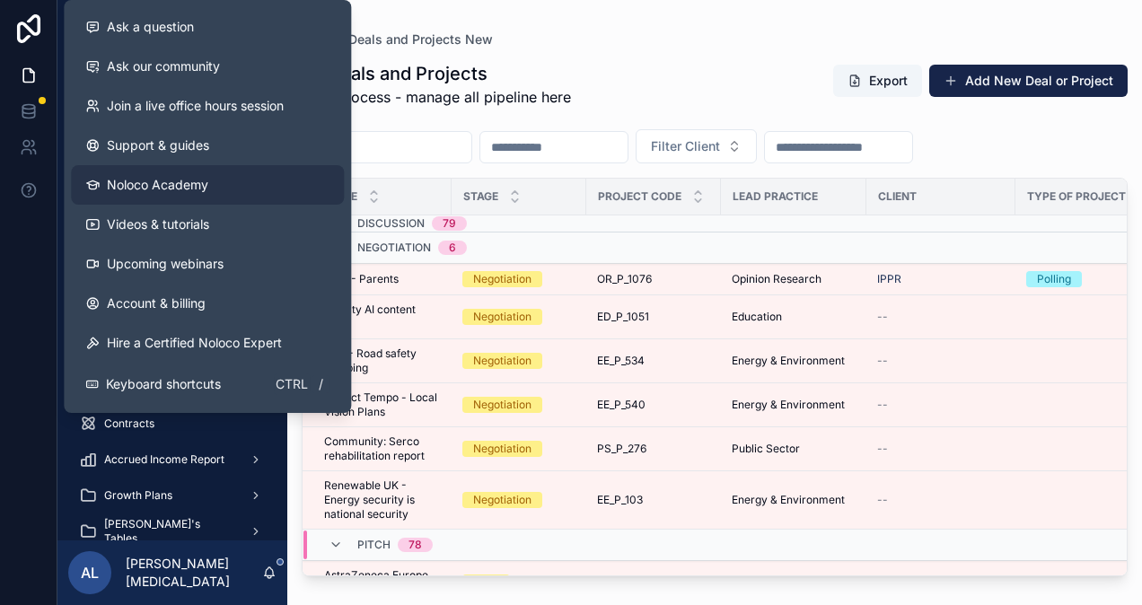
click at [140, 186] on span "Noloco Academy" at bounding box center [157, 185] width 101 height 18
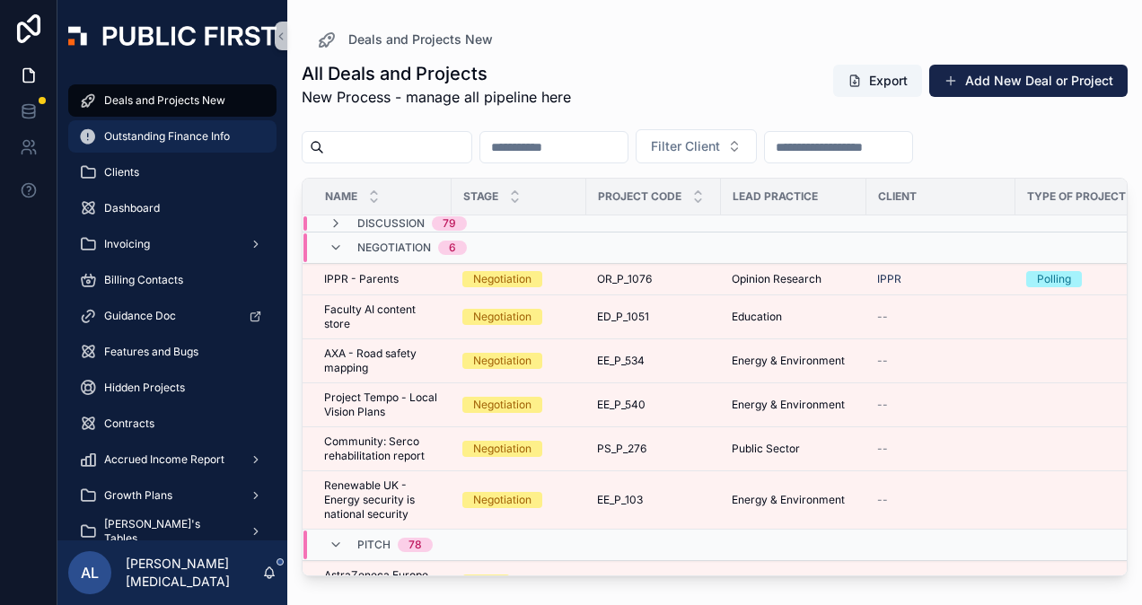
click at [136, 140] on span "Outstanding Finance Info" at bounding box center [167, 136] width 126 height 14
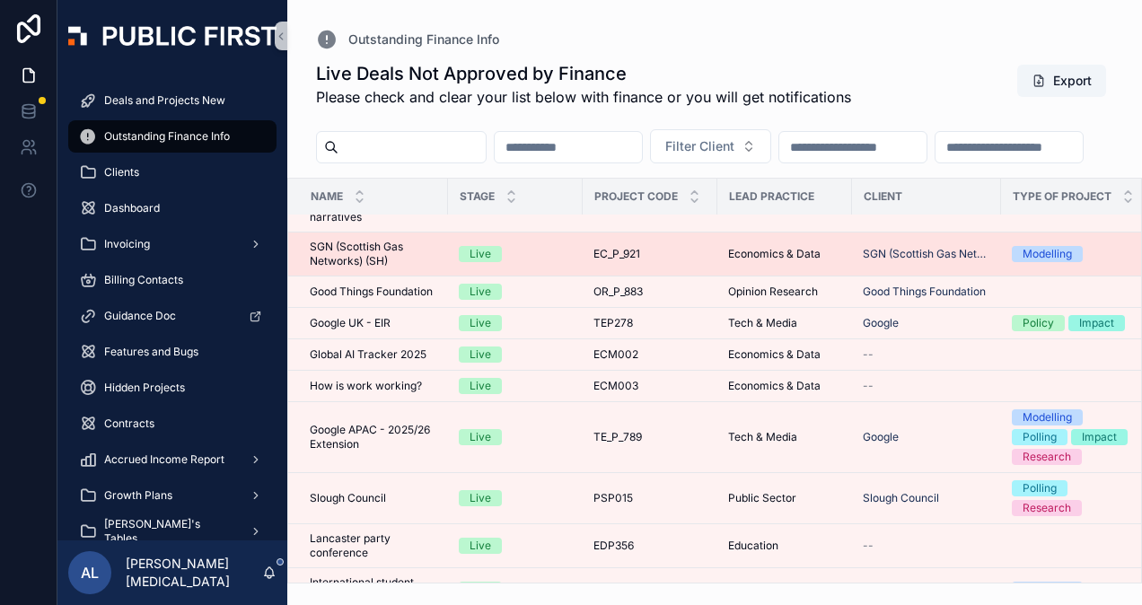
scroll to position [359, 0]
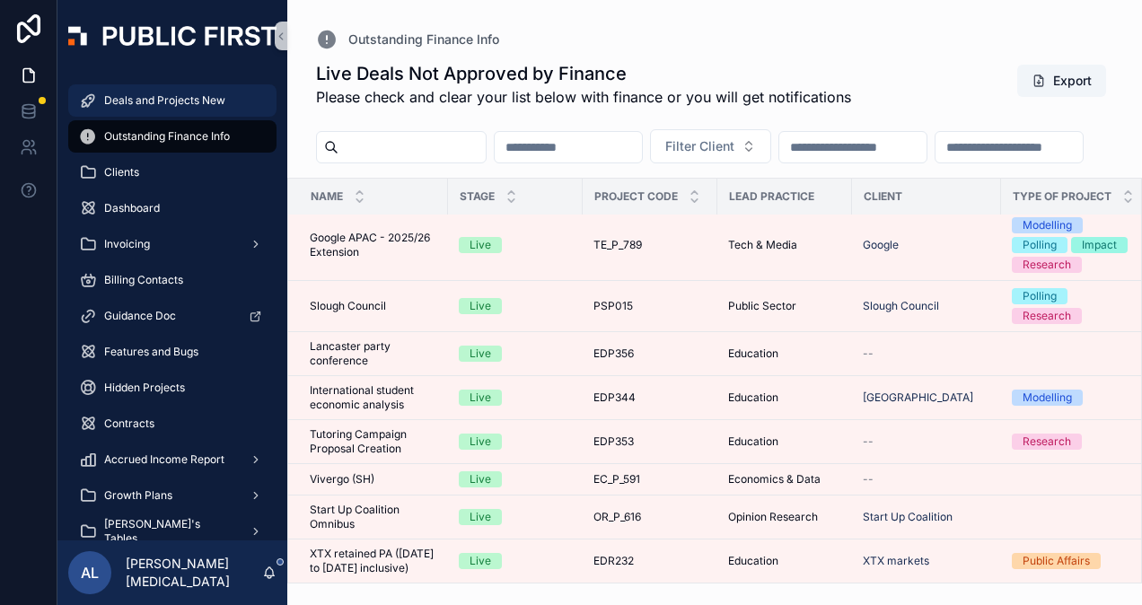
click at [186, 102] on span "Deals and Projects New" at bounding box center [164, 100] width 121 height 14
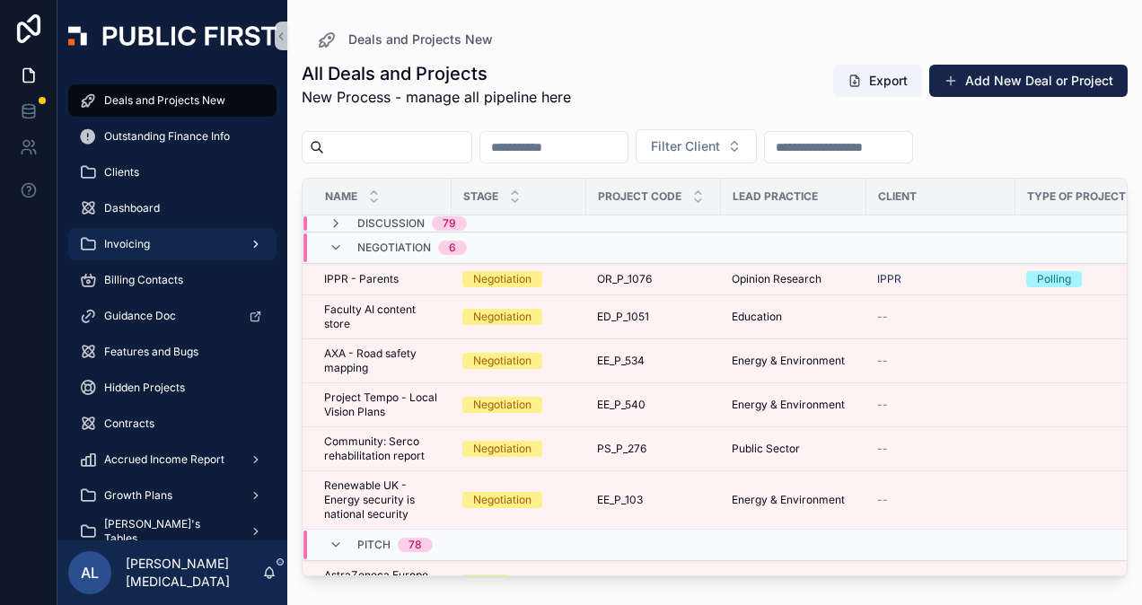
click at [153, 241] on div "Invoicing" at bounding box center [172, 244] width 187 height 29
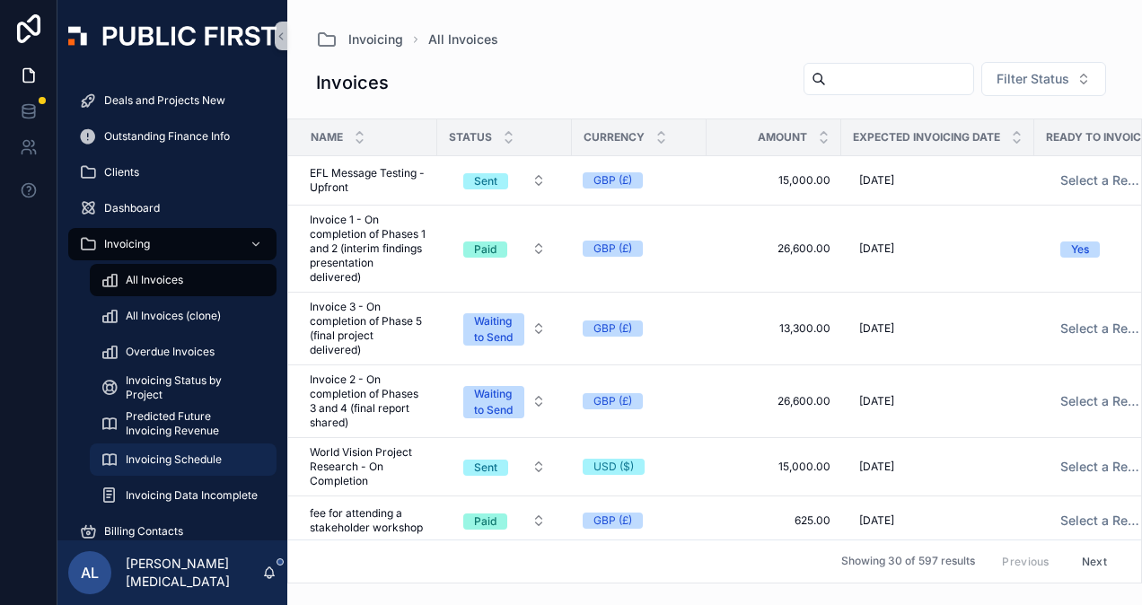
click at [145, 461] on span "Invoicing Schedule" at bounding box center [174, 459] width 96 height 14
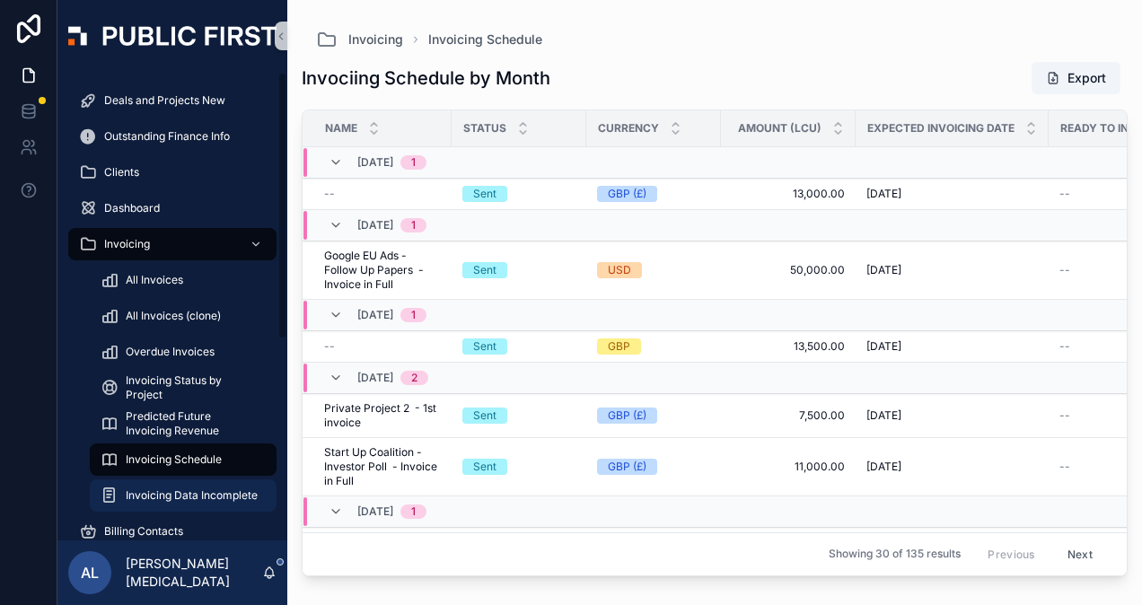
click at [154, 495] on span "Invoicing Data Incomplete" at bounding box center [192, 495] width 132 height 14
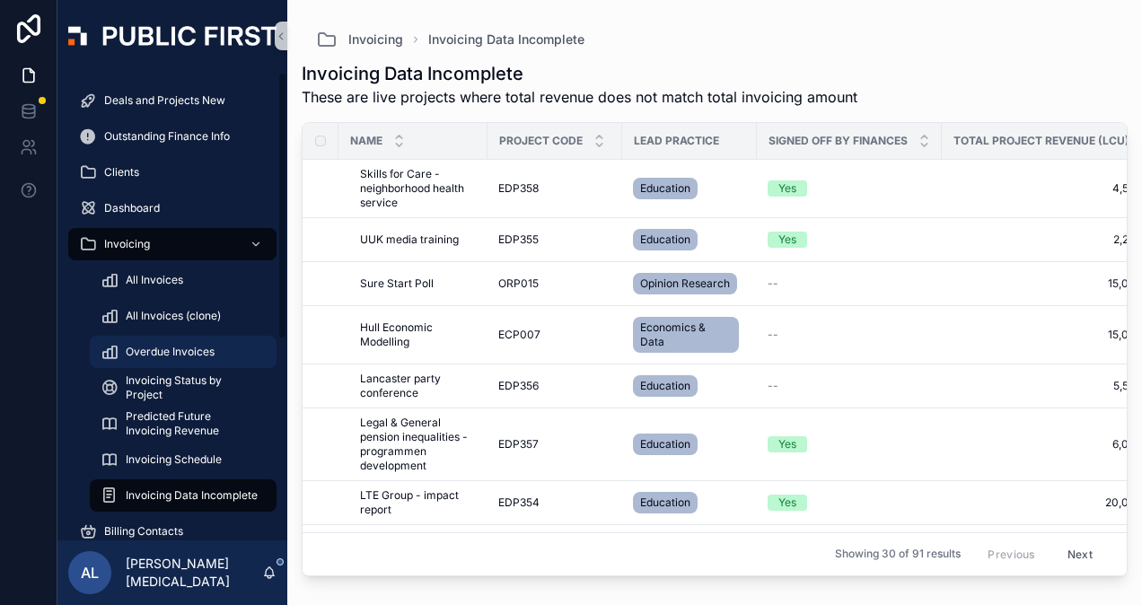
click at [195, 354] on span "Overdue Invoices" at bounding box center [170, 352] width 89 height 14
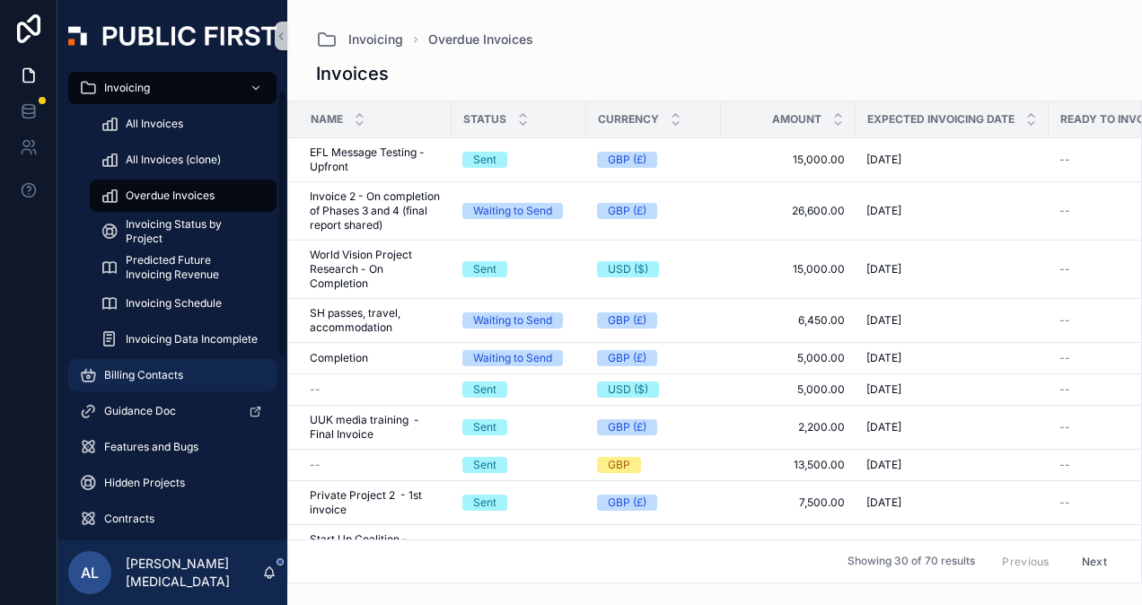
scroll to position [350, 0]
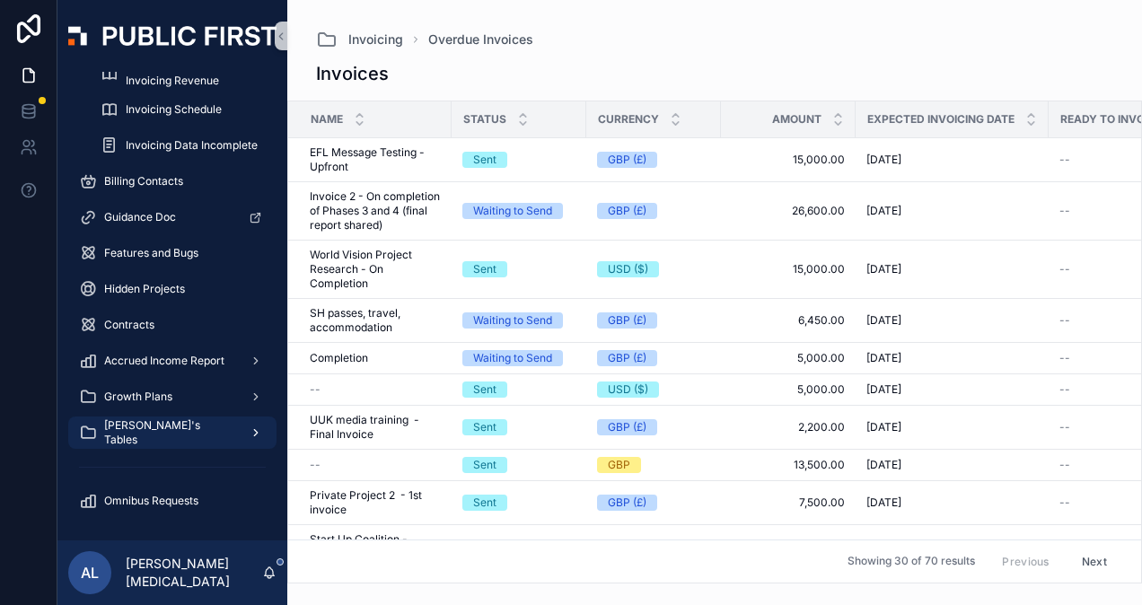
click at [136, 433] on span "[PERSON_NAME]'s Tables" at bounding box center [169, 432] width 131 height 29
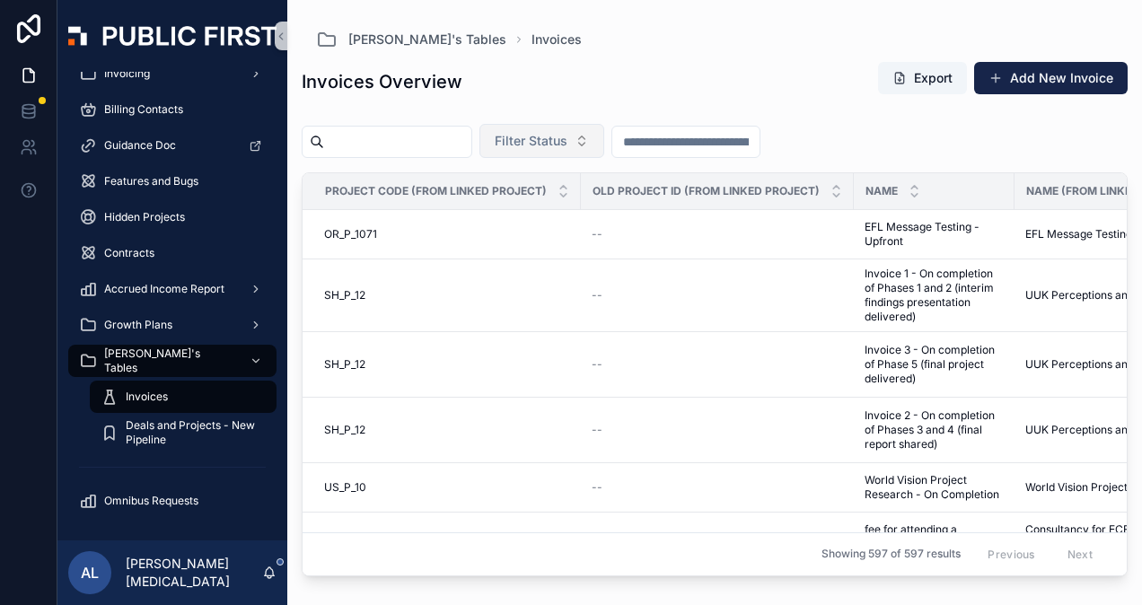
click at [567, 140] on span "Filter Status" at bounding box center [531, 141] width 73 height 18
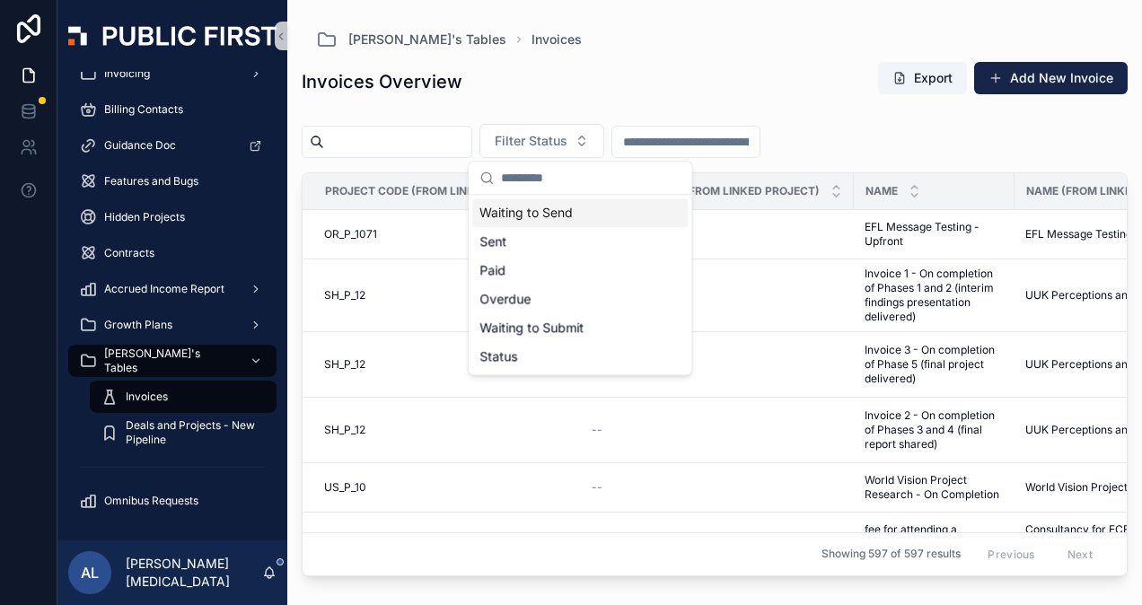
click at [560, 217] on div "Waiting to Send" at bounding box center [579, 212] width 215 height 29
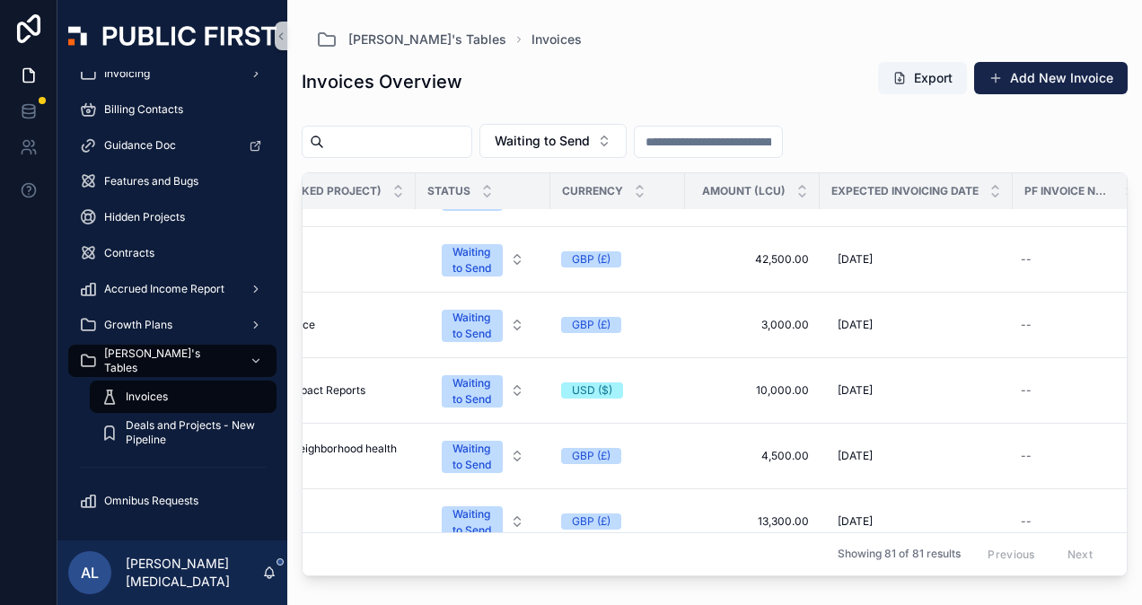
scroll to position [449, 848]
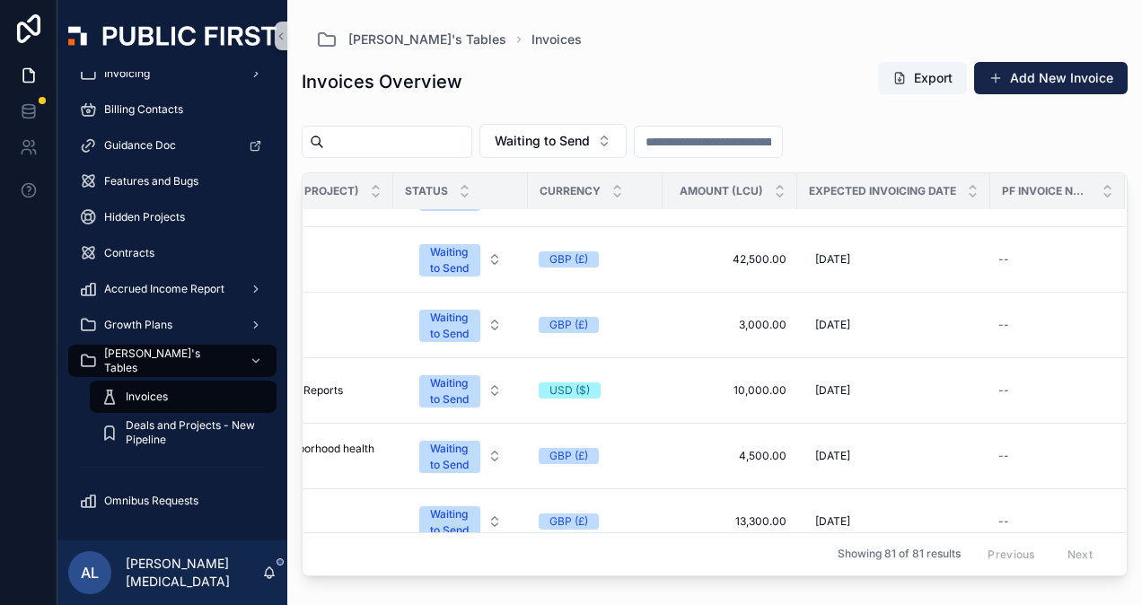
click at [917, 192] on span "Expected Invoicing Date" at bounding box center [882, 191] width 147 height 14
click at [967, 185] on icon "scrollable content" at bounding box center [973, 187] width 12 height 12
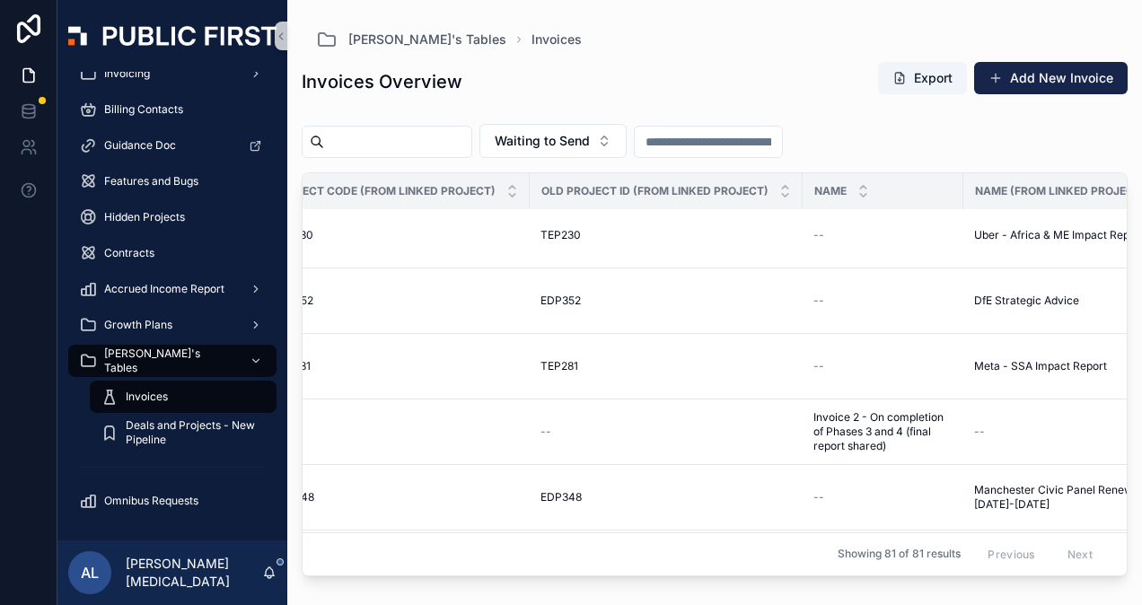
scroll to position [269, 0]
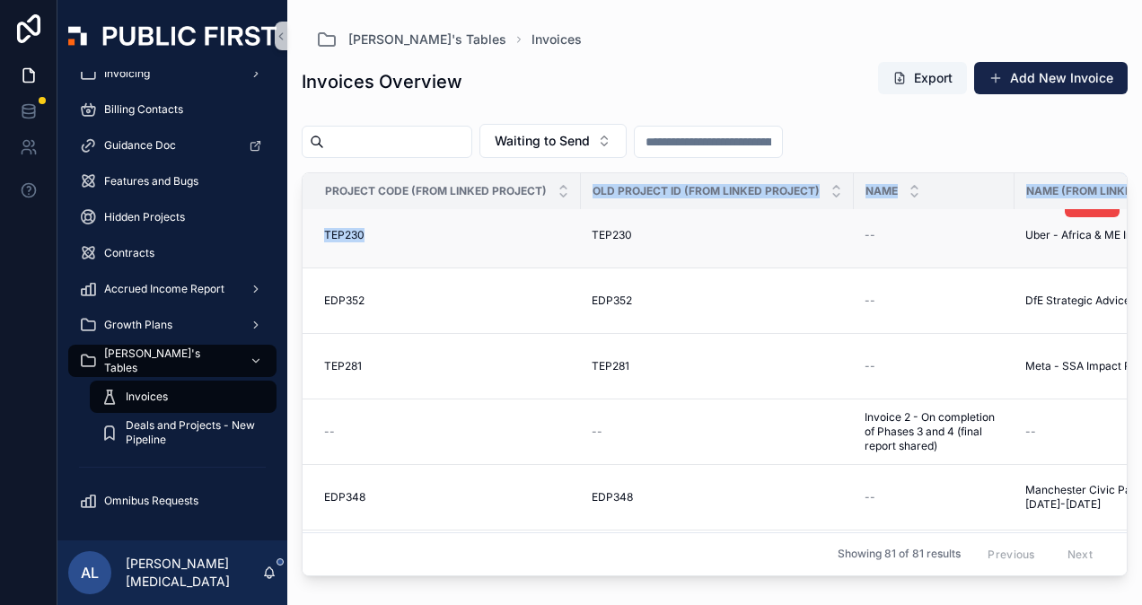
drag, startPoint x: 561, startPoint y: 199, endPoint x: 487, endPoint y: 216, distance: 76.4
drag, startPoint x: 487, startPoint y: 216, endPoint x: 569, endPoint y: 206, distance: 83.2
click at [555, 250] on td "TEP230 TEP230" at bounding box center [442, 236] width 278 height 66
drag, startPoint x: 576, startPoint y: 183, endPoint x: 567, endPoint y: 188, distance: 10.0
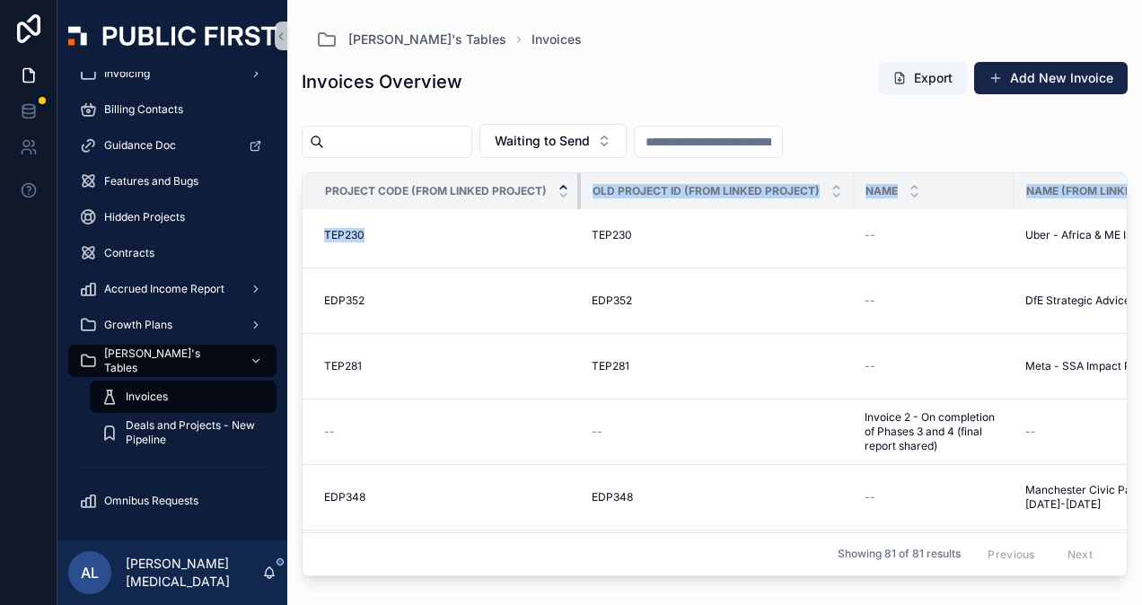
click at [555, 189] on th "Project Code (from Linked Project)" at bounding box center [442, 191] width 278 height 37
click at [575, 186] on th "Project Code (from Linked Project)" at bounding box center [442, 191] width 278 height 37
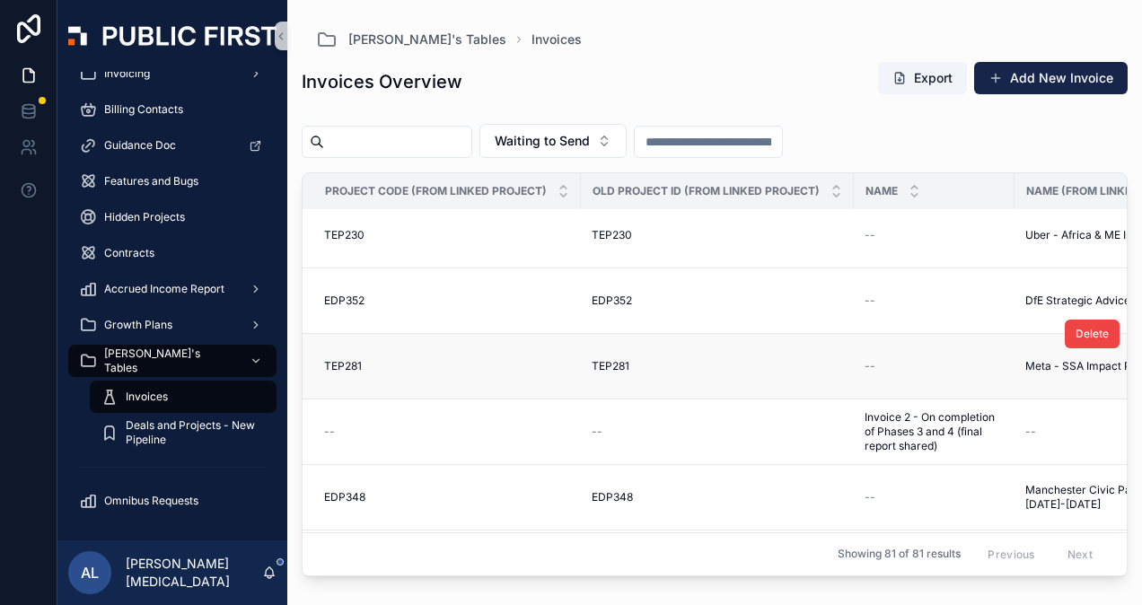
click at [439, 334] on td "TEP281 TEP281" at bounding box center [442, 367] width 278 height 66
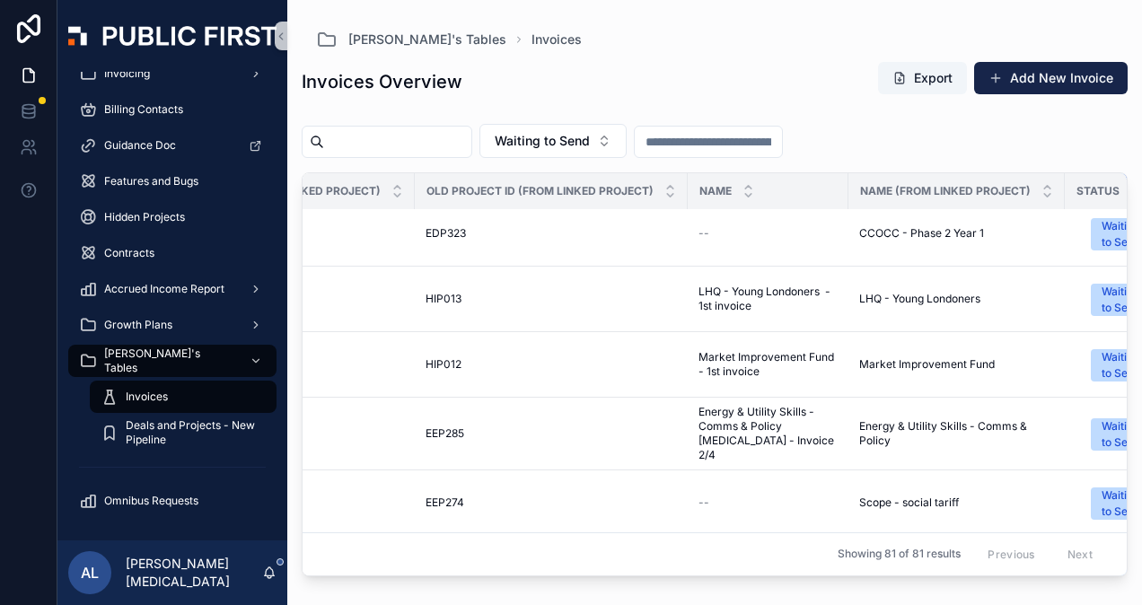
scroll to position [987, 0]
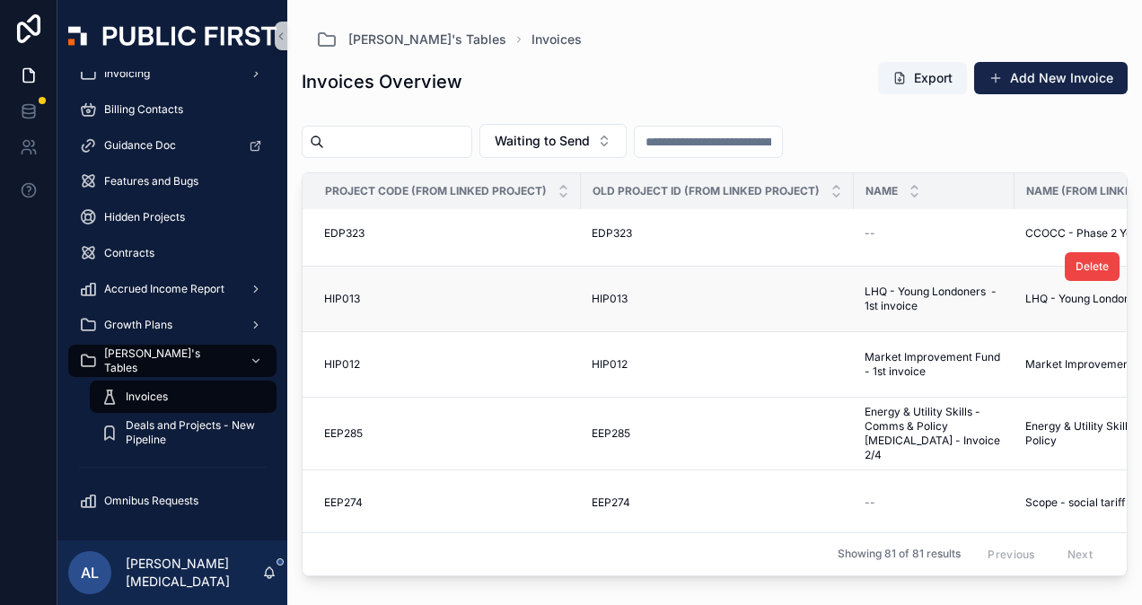
click at [605, 292] on span "HIP013" at bounding box center [610, 299] width 36 height 14
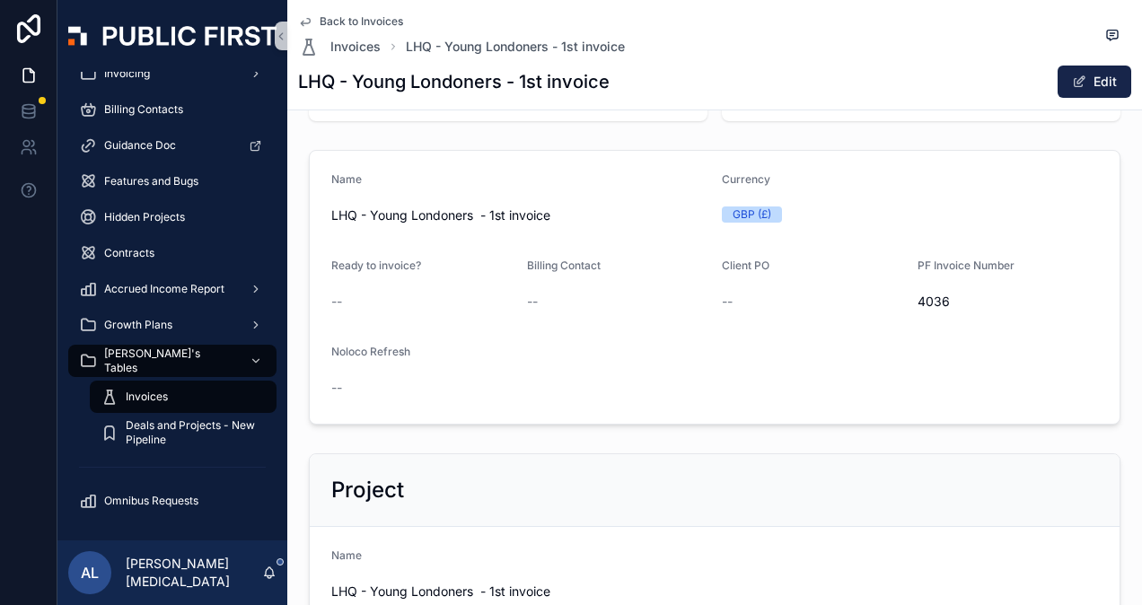
scroll to position [449, 0]
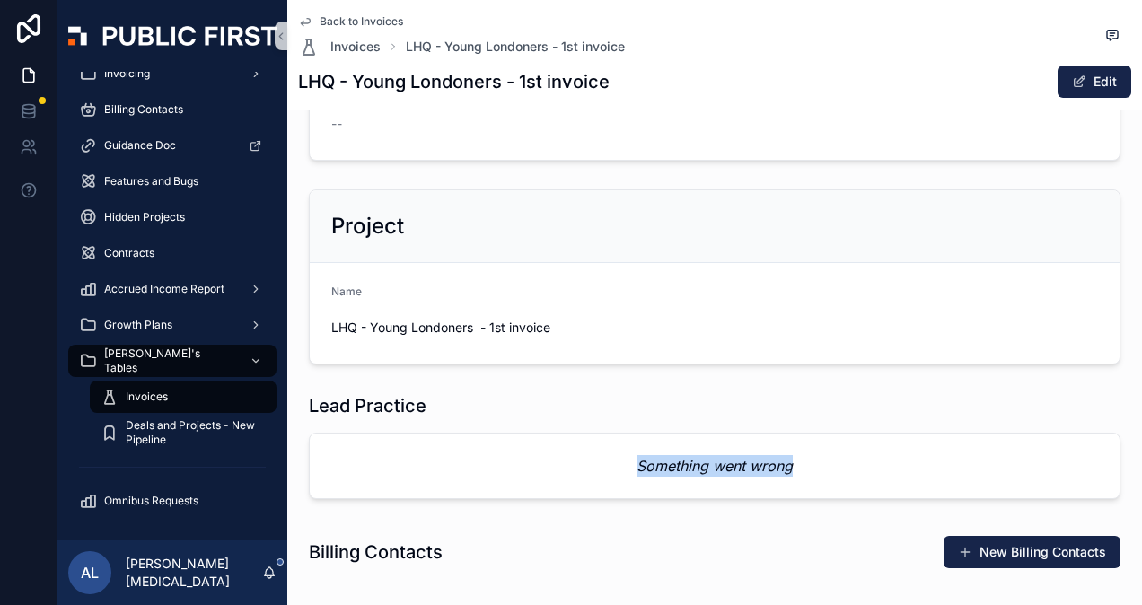
drag, startPoint x: 629, startPoint y: 480, endPoint x: 828, endPoint y: 474, distance: 198.5
click at [828, 474] on div "Something went wrong" at bounding box center [715, 466] width 810 height 65
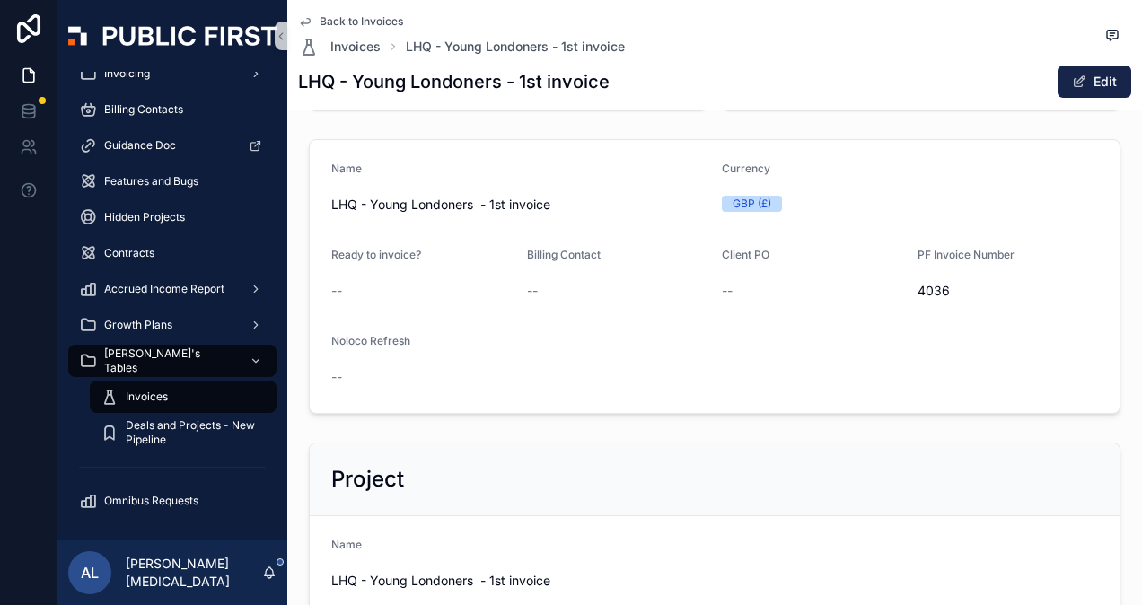
scroll to position [0, 0]
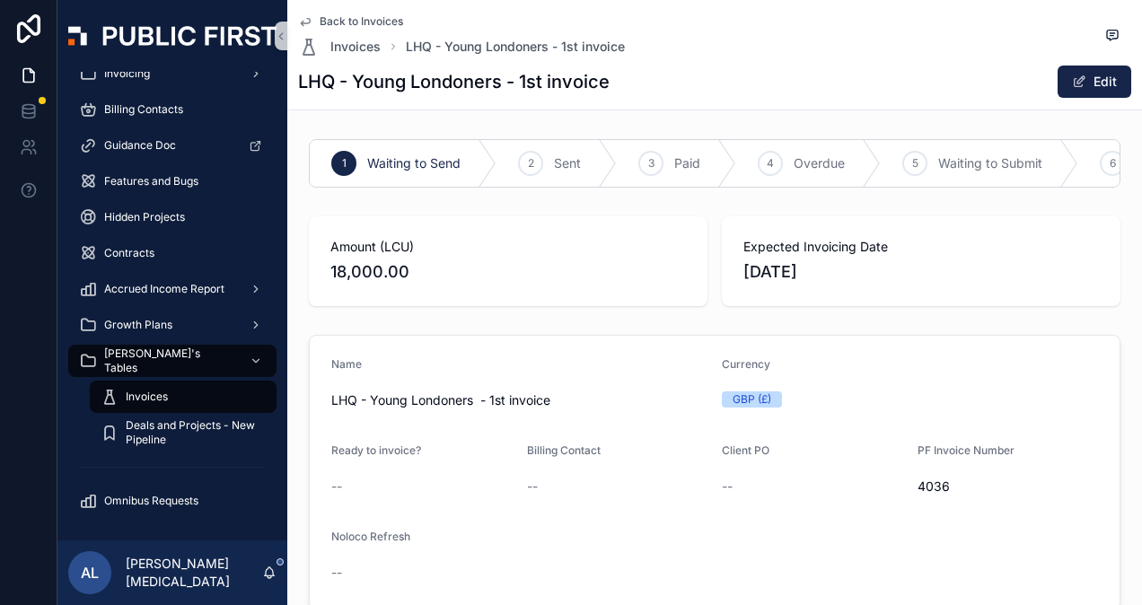
click at [307, 20] on icon "scrollable content" at bounding box center [305, 21] width 14 height 14
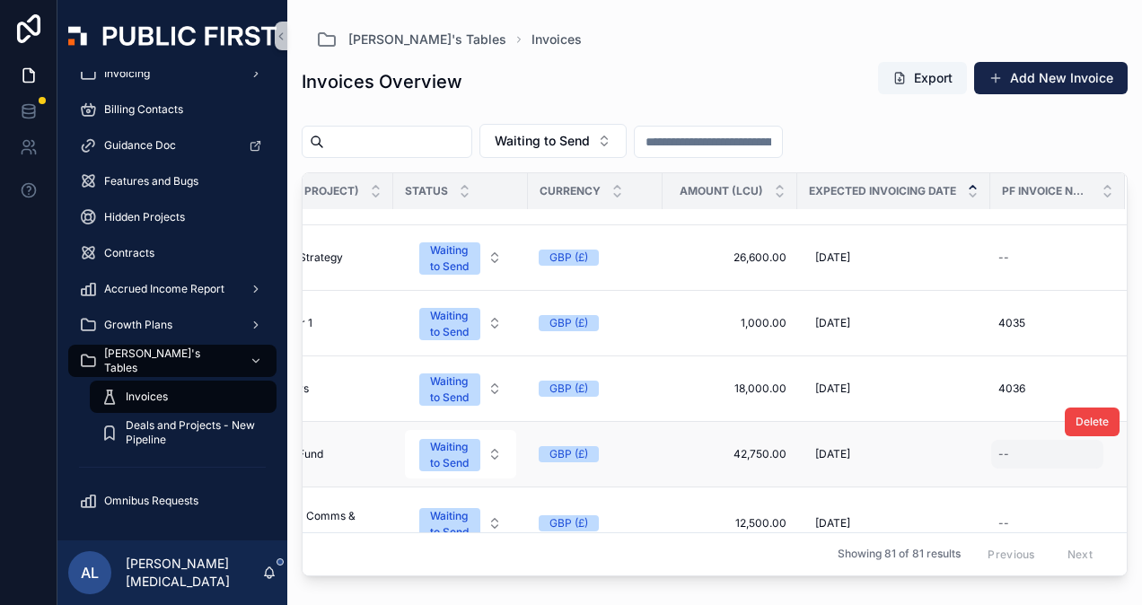
scroll to position [987, 848]
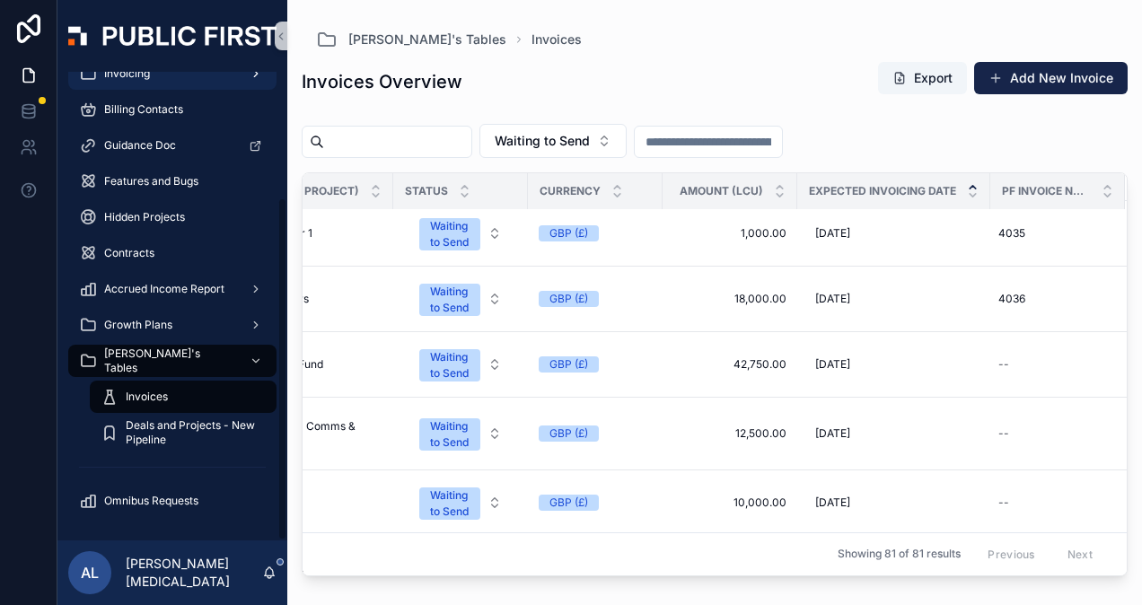
click at [117, 83] on div "Invoicing" at bounding box center [172, 73] width 187 height 29
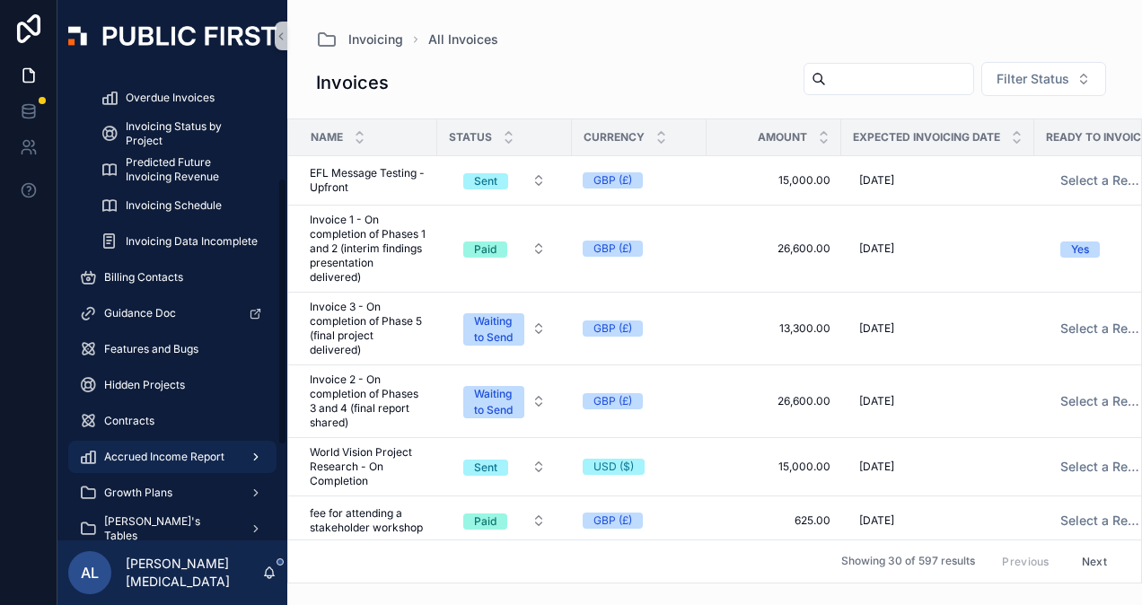
scroll to position [350, 0]
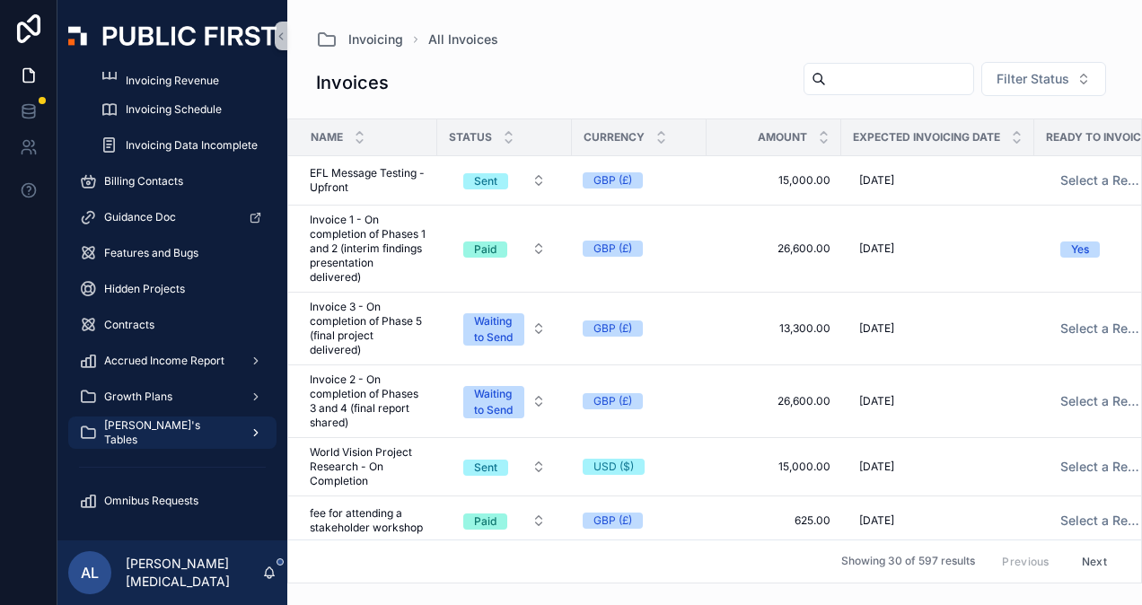
click at [142, 434] on span "[PERSON_NAME]'s Tables" at bounding box center [169, 432] width 131 height 29
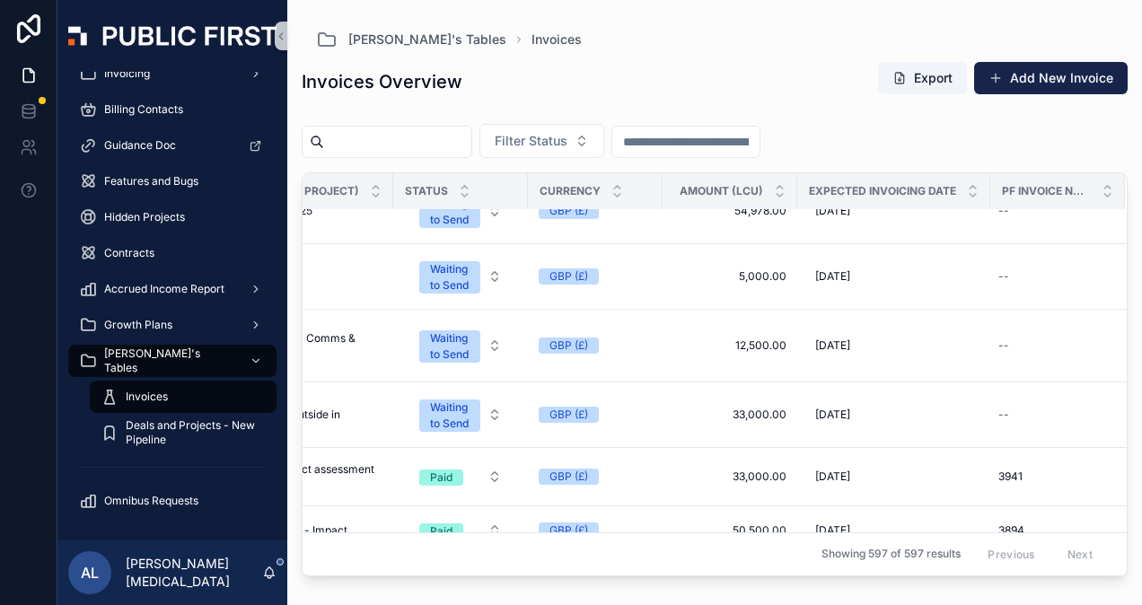
scroll to position [539, 848]
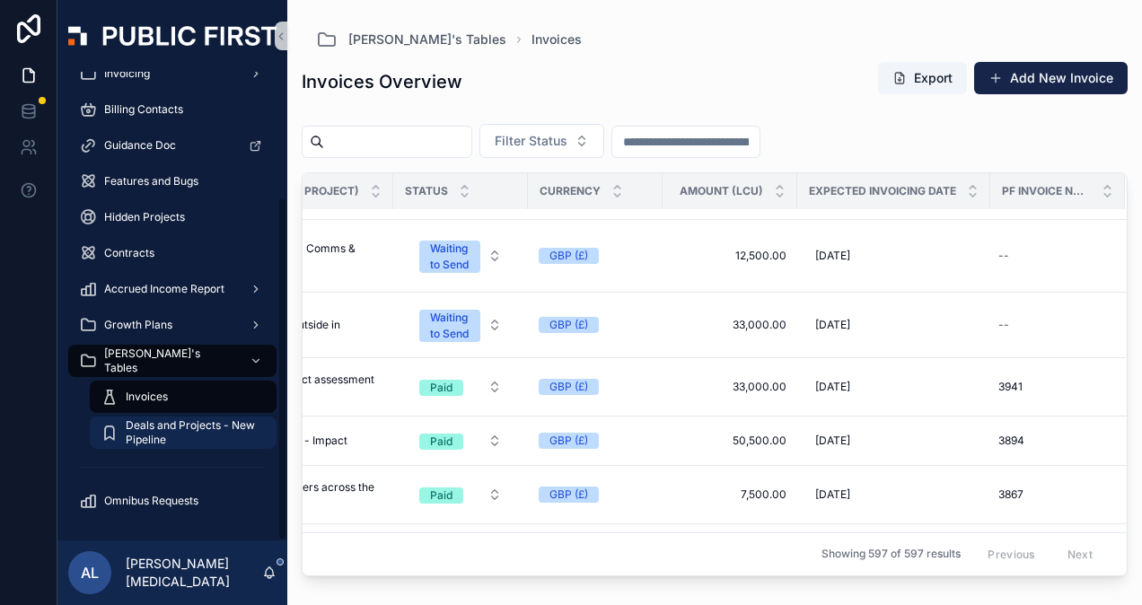
click at [152, 433] on span "Deals and Projects - New Pipeline" at bounding box center [192, 432] width 133 height 29
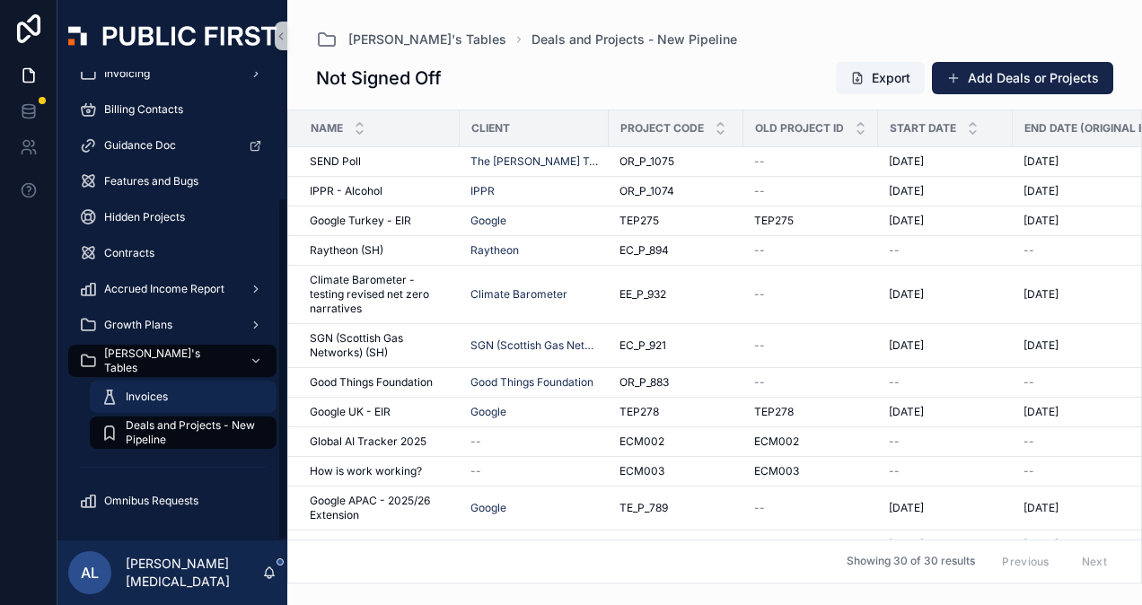
click at [136, 397] on span "Invoices" at bounding box center [147, 397] width 42 height 14
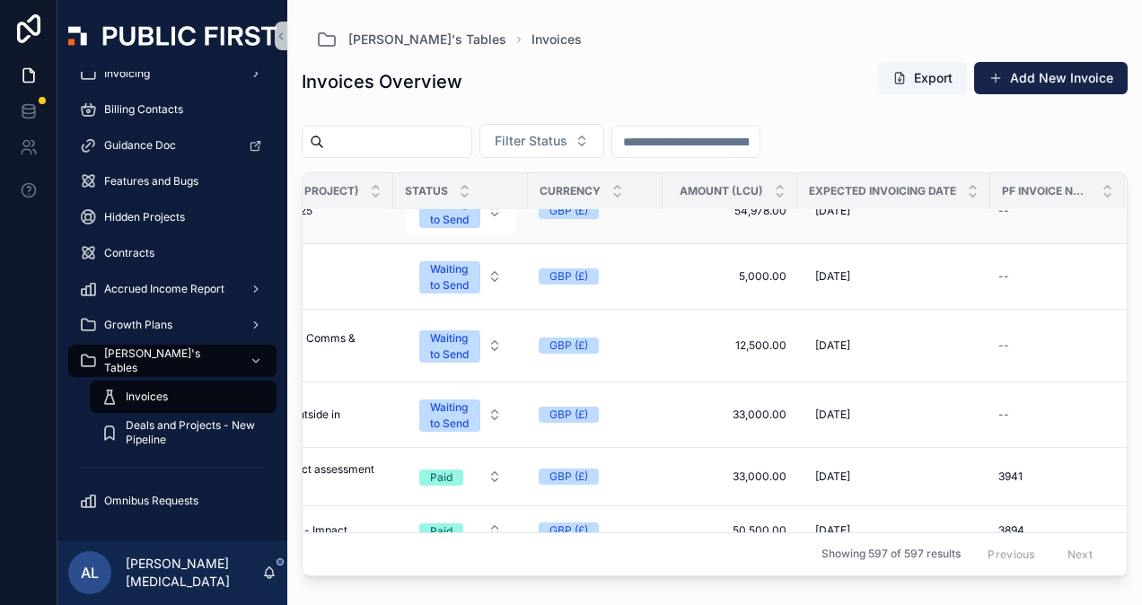
scroll to position [0, 848]
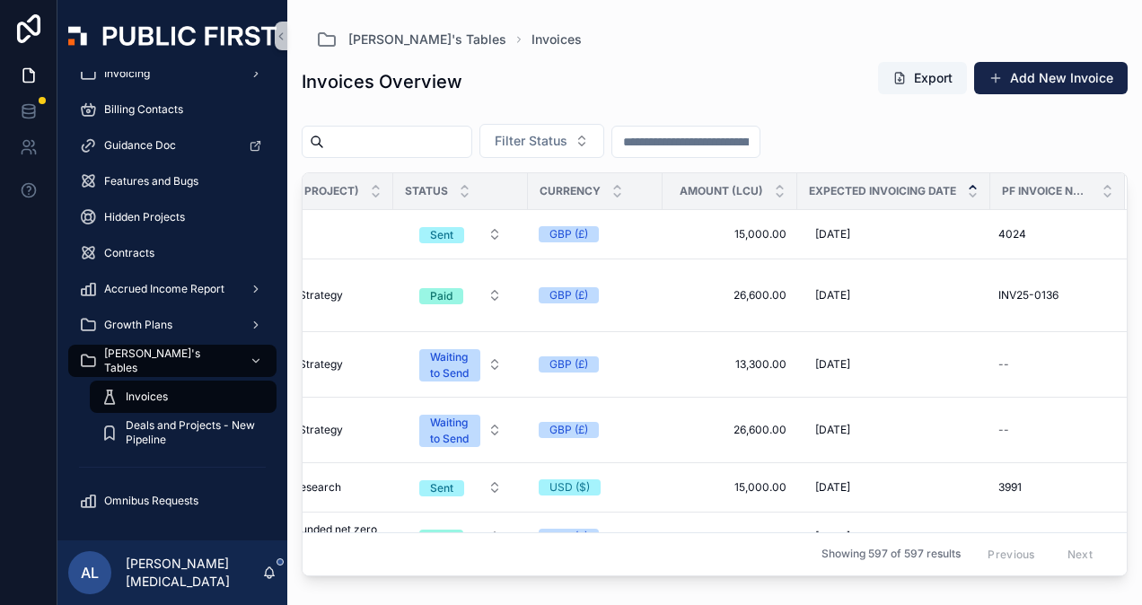
click at [969, 187] on icon "scrollable content" at bounding box center [972, 187] width 6 height 3
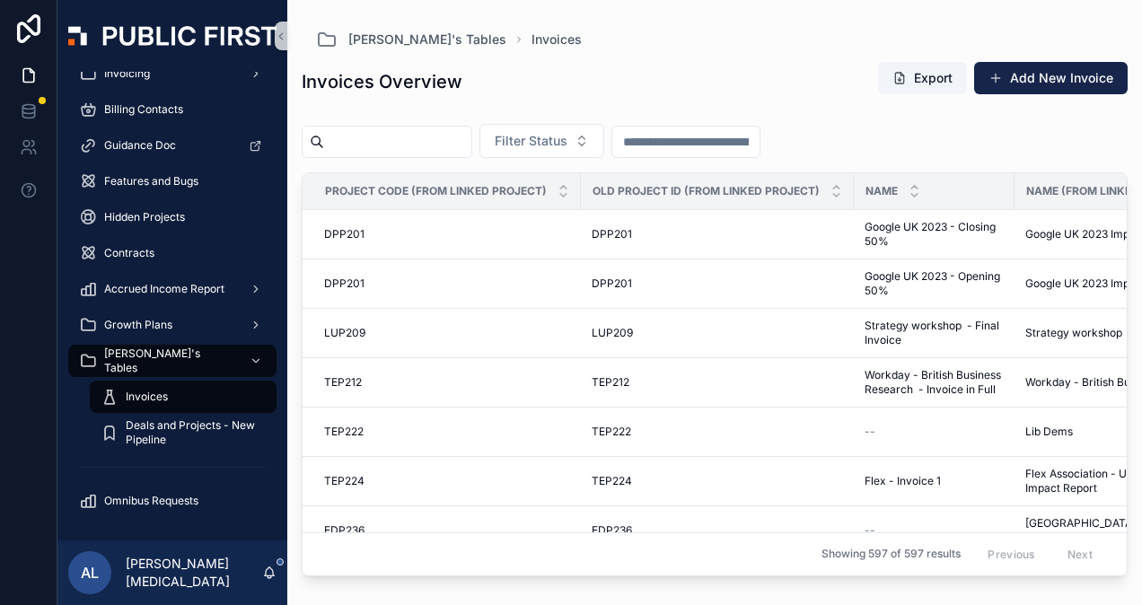
scroll to position [0, 848]
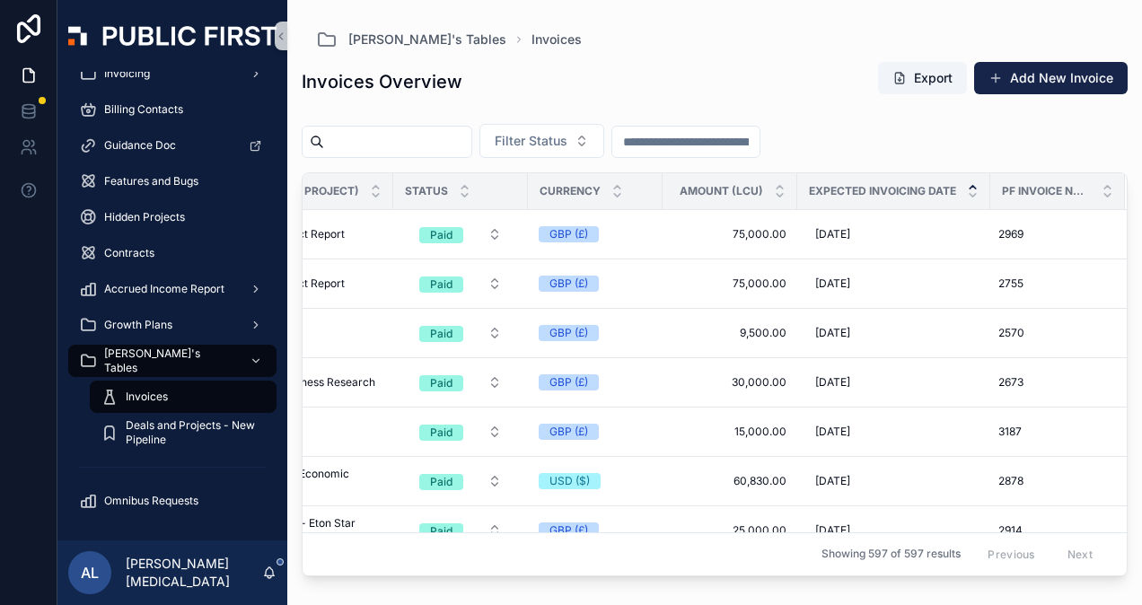
click at [969, 186] on icon "scrollable content" at bounding box center [972, 187] width 6 height 3
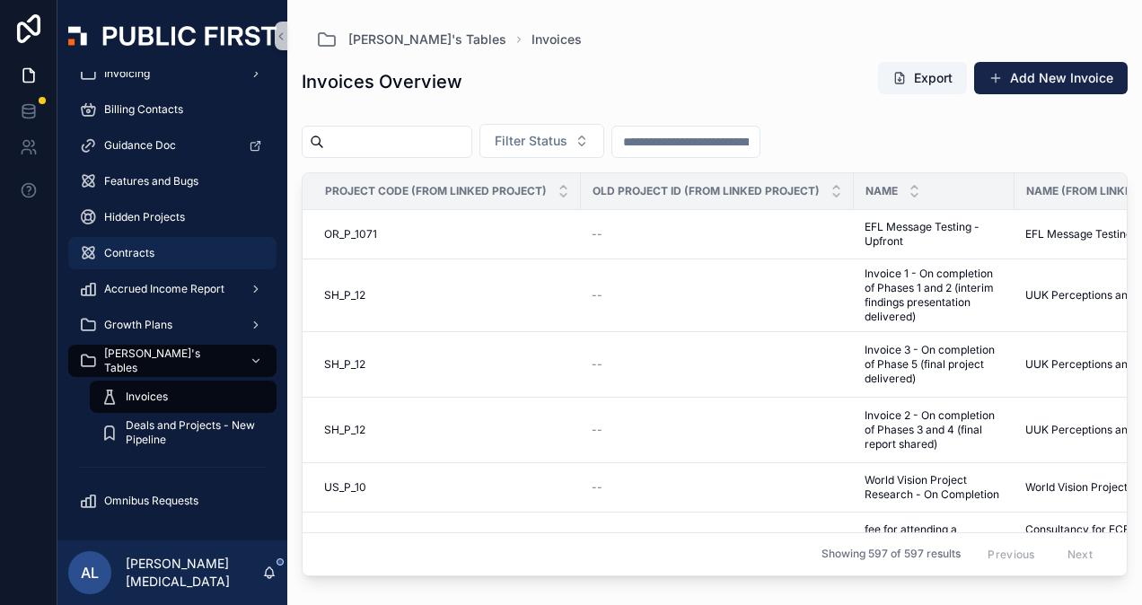
click at [118, 255] on span "Contracts" at bounding box center [129, 253] width 50 height 14
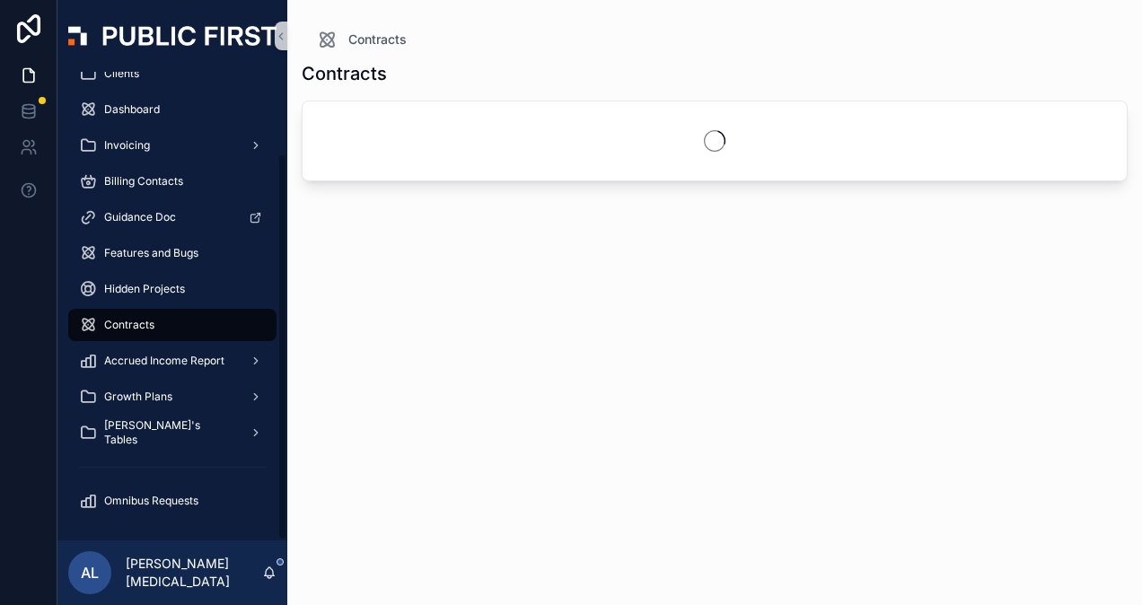
scroll to position [99, 0]
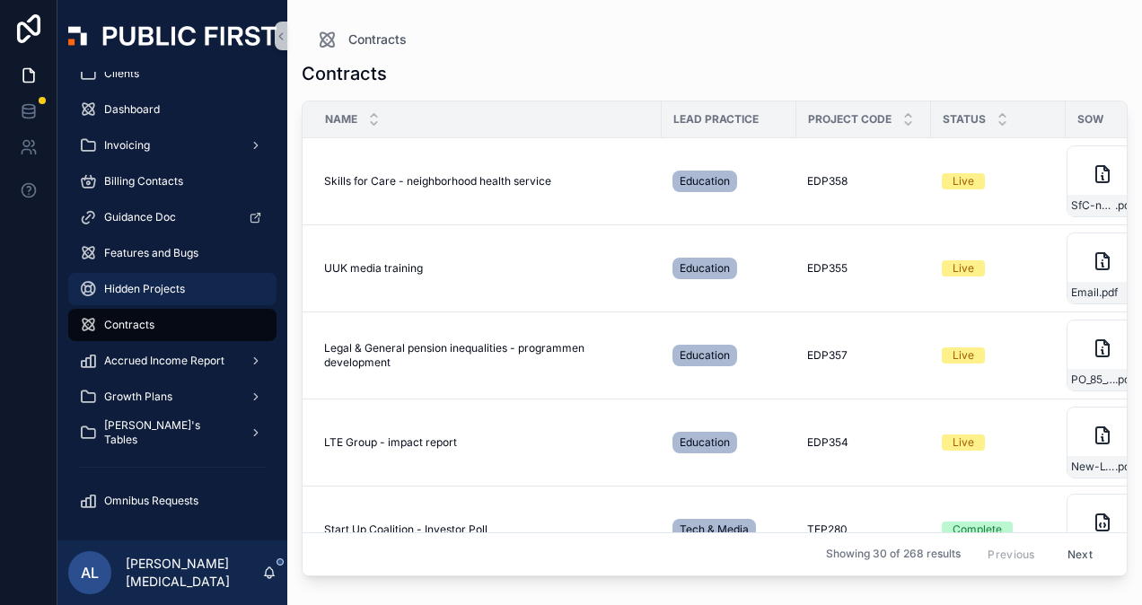
click at [120, 288] on span "Hidden Projects" at bounding box center [144, 289] width 81 height 14
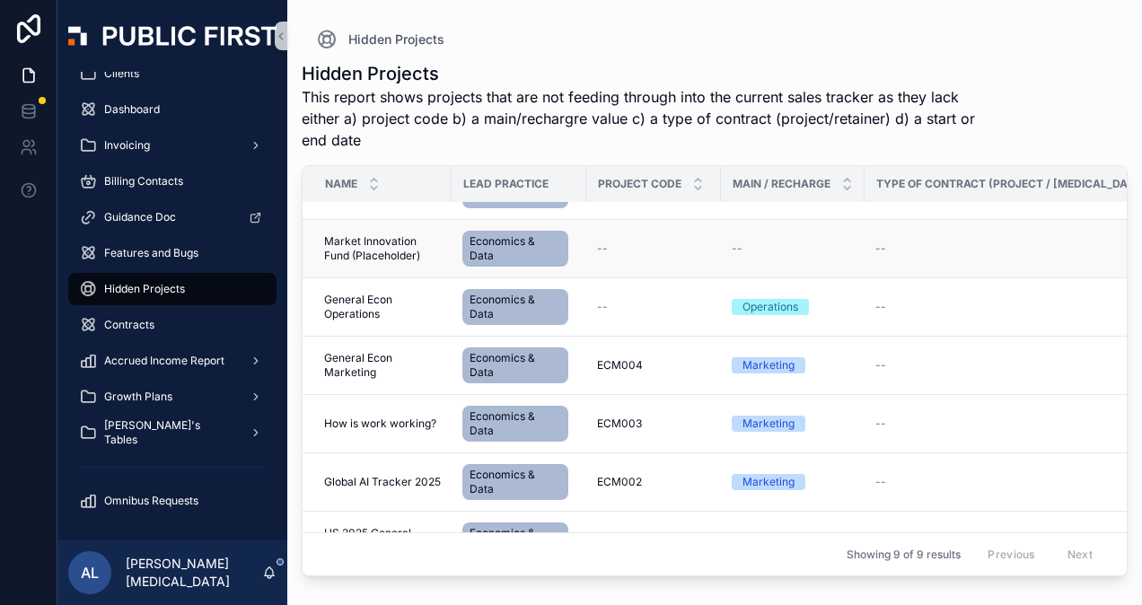
scroll to position [205, 0]
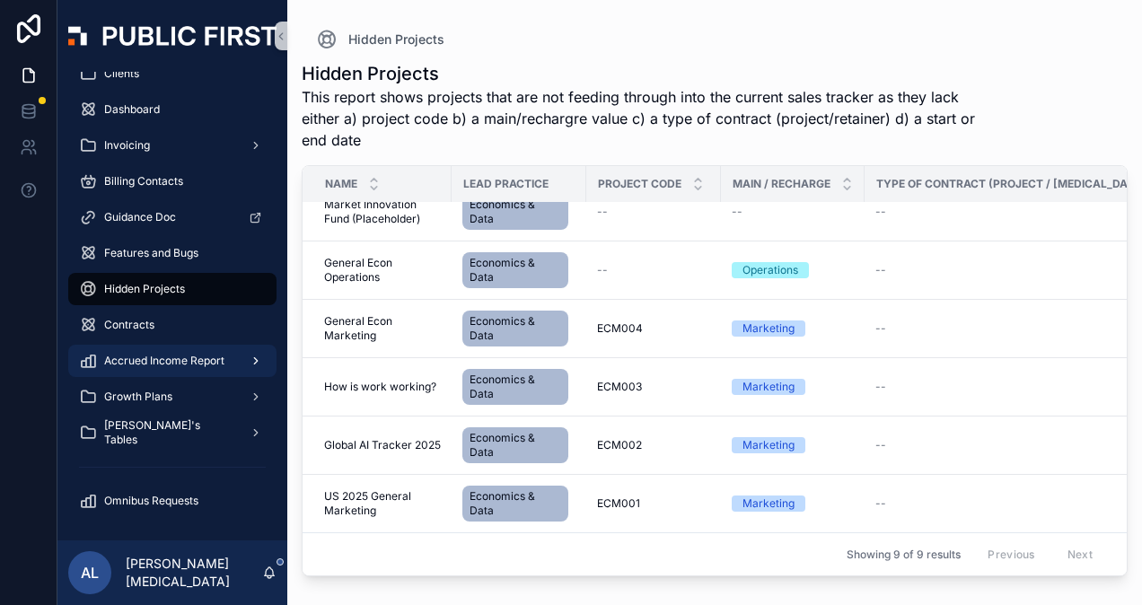
click at [129, 355] on span "Accrued Income Report" at bounding box center [164, 361] width 120 height 14
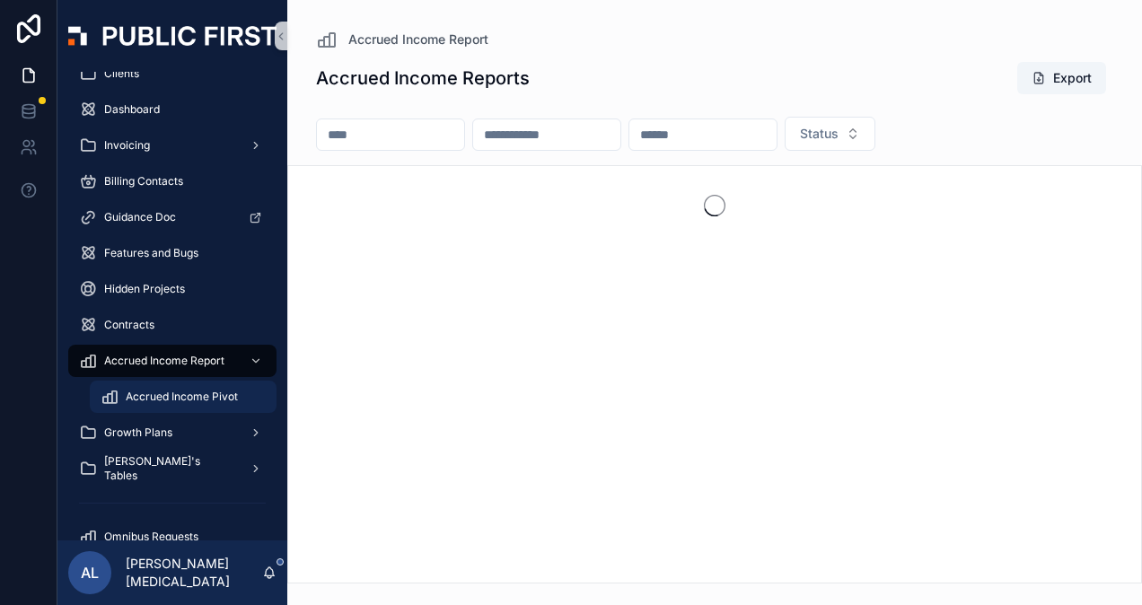
click at [148, 392] on span "Accrued Income Pivot" at bounding box center [182, 397] width 112 height 14
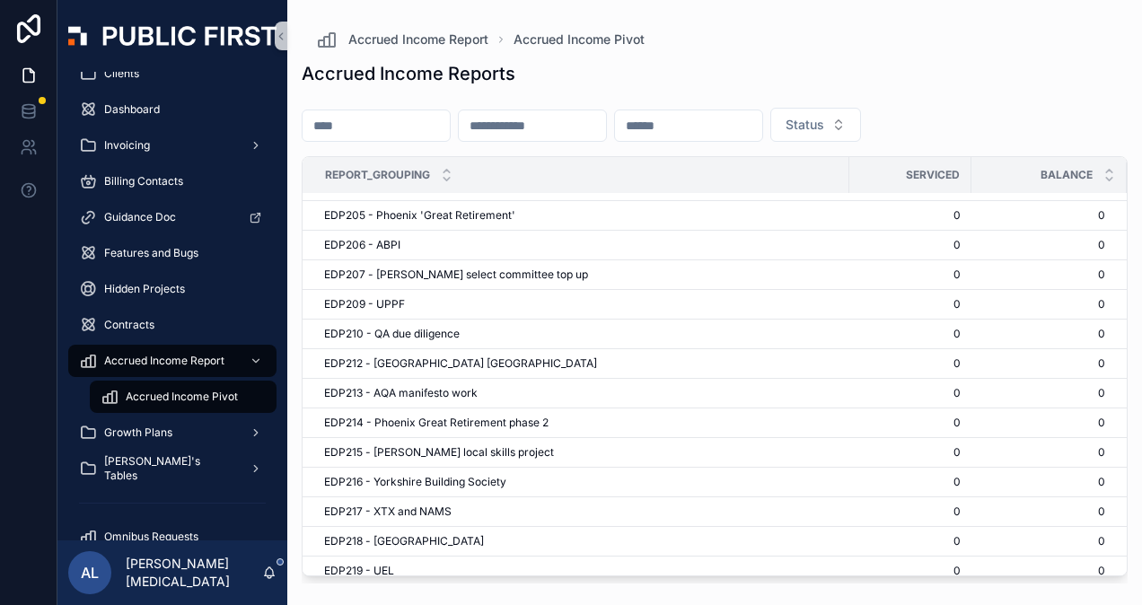
scroll to position [2873, 0]
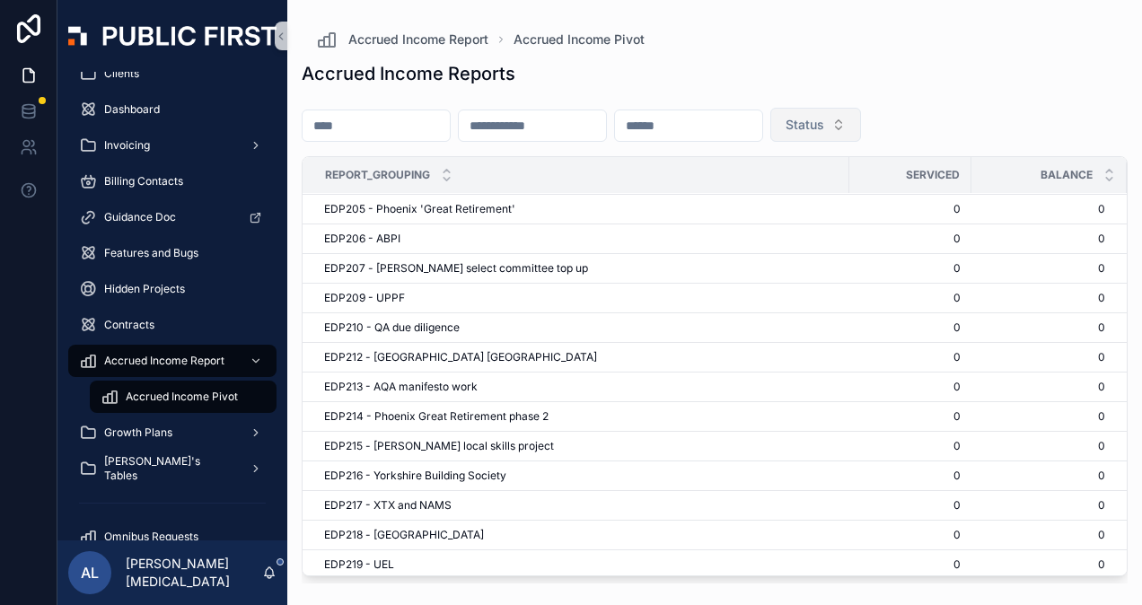
click at [824, 122] on span "Status" at bounding box center [804, 125] width 39 height 18
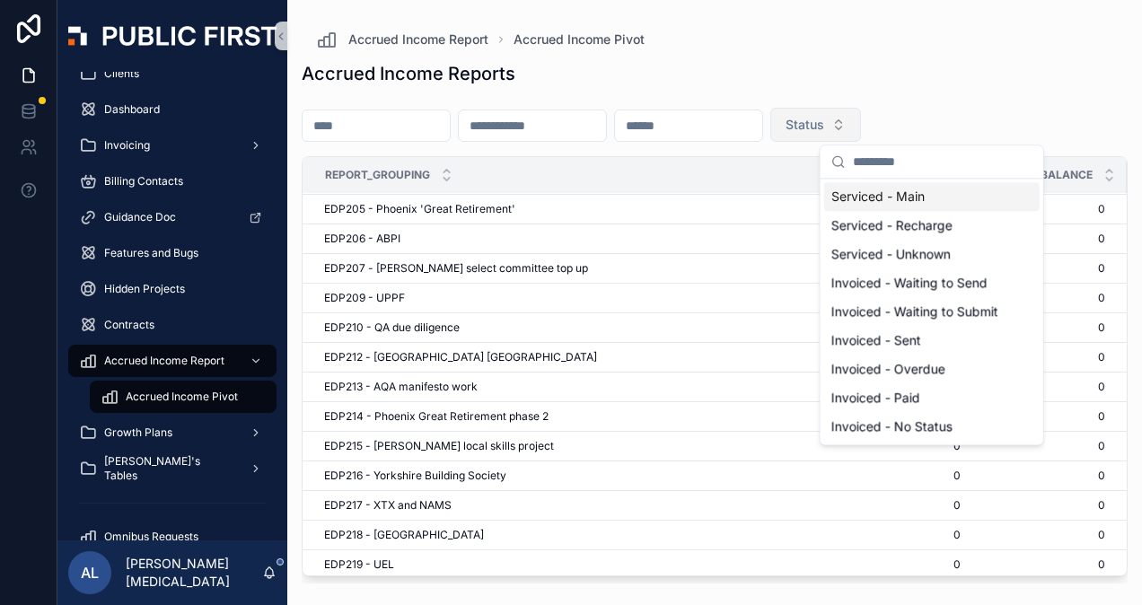
click at [824, 122] on span "Status" at bounding box center [804, 125] width 39 height 18
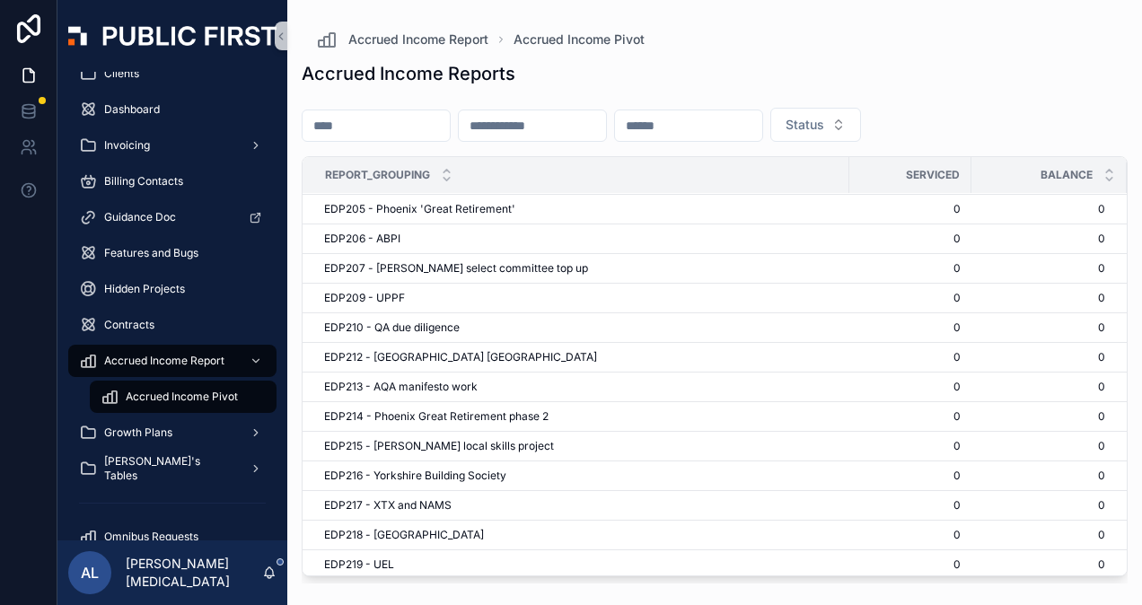
click at [762, 123] on input "scrollable content" at bounding box center [688, 125] width 147 height 25
click at [668, 66] on div "Accrued Income Reports" at bounding box center [715, 73] width 826 height 25
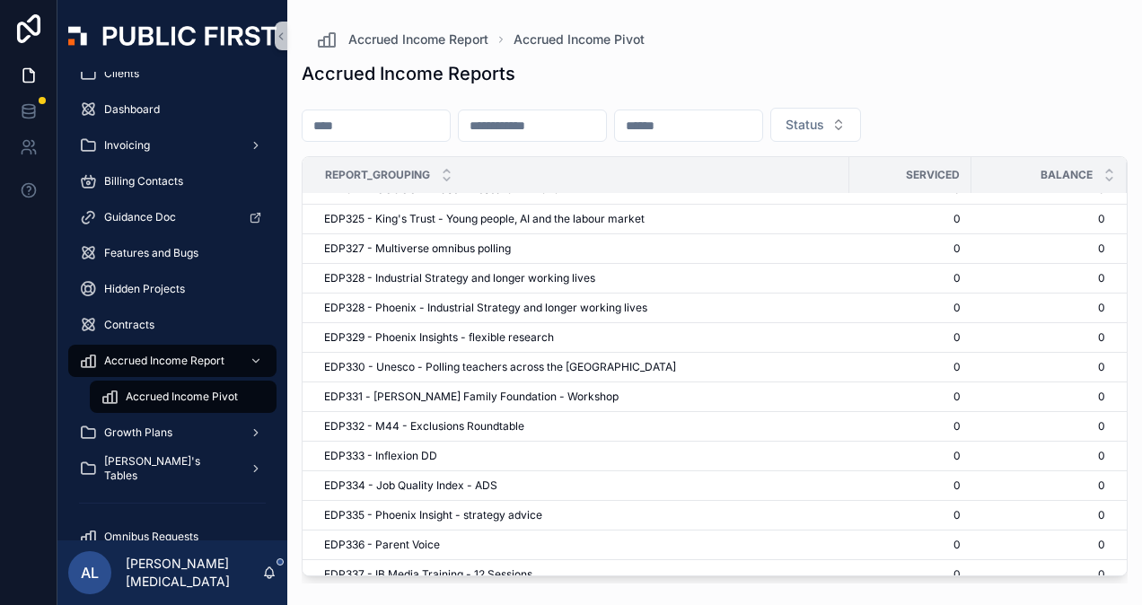
scroll to position [6912, 0]
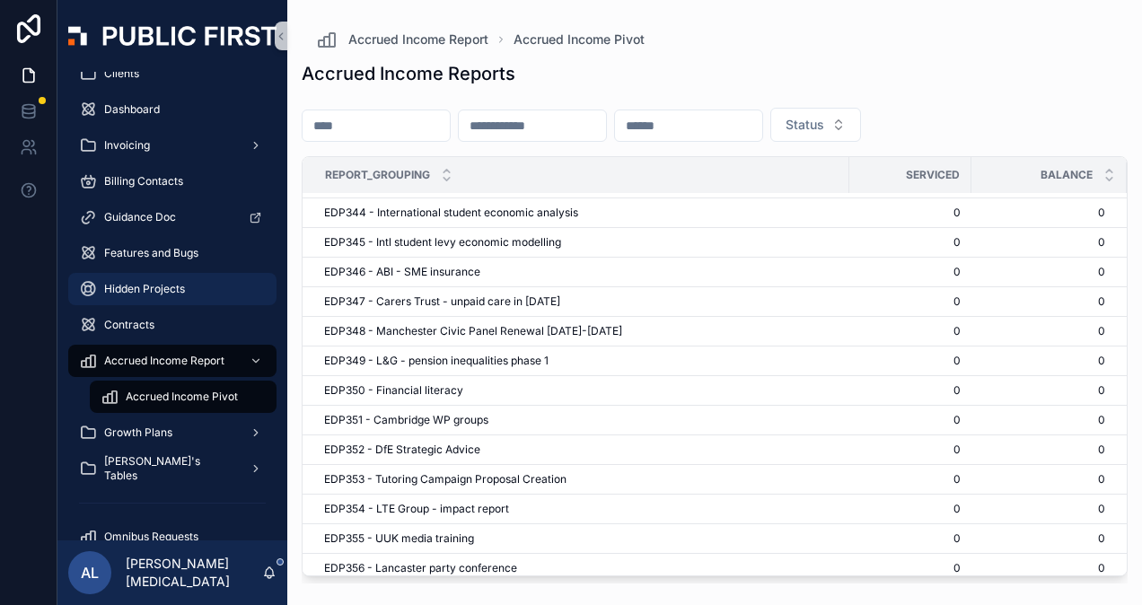
click at [136, 286] on span "Hidden Projects" at bounding box center [144, 289] width 81 height 14
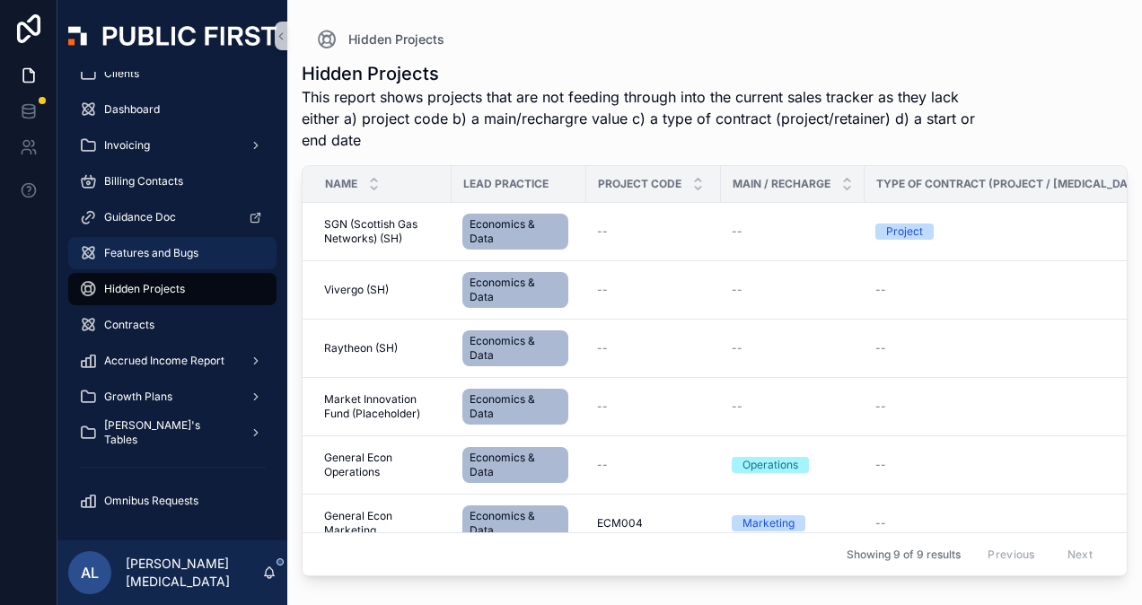
click at [139, 248] on span "Features and Bugs" at bounding box center [151, 253] width 94 height 14
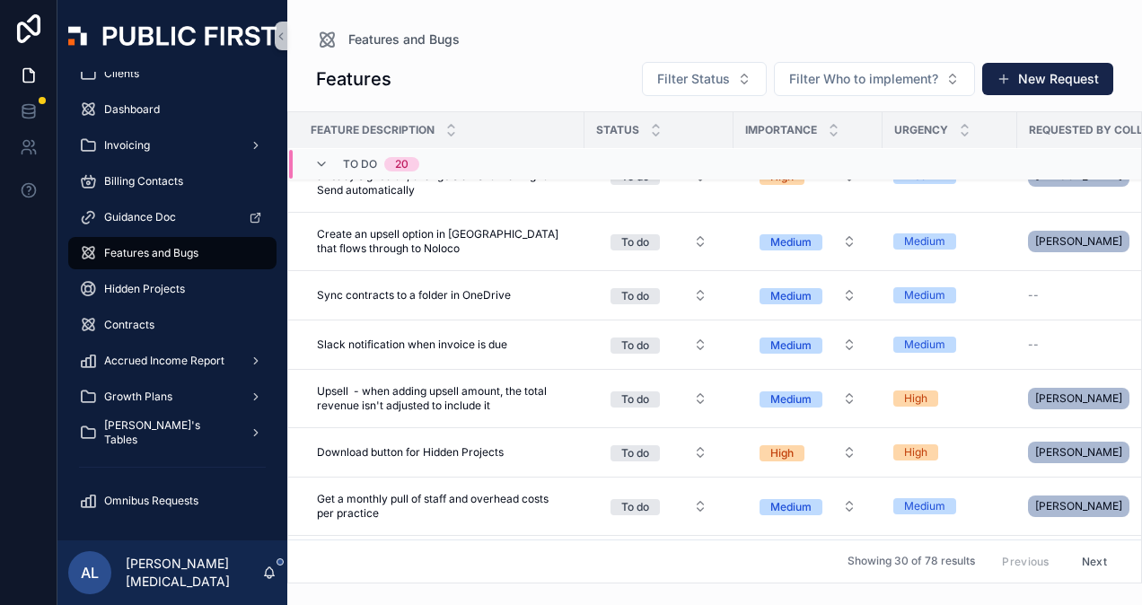
scroll to position [449, 0]
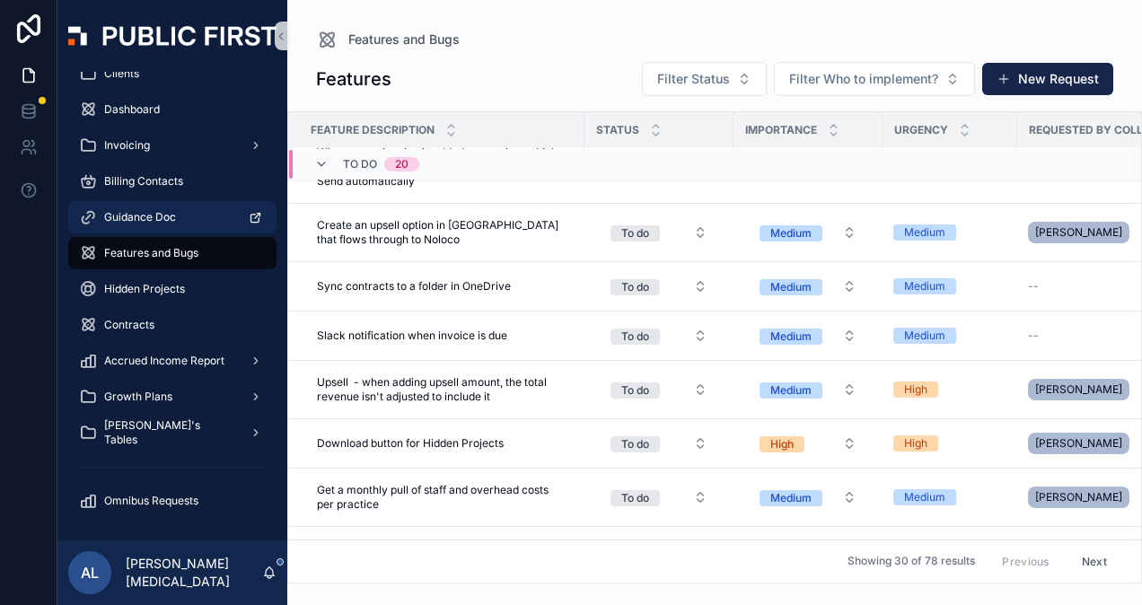
click at [145, 214] on span "Guidance Doc" at bounding box center [140, 217] width 72 height 14
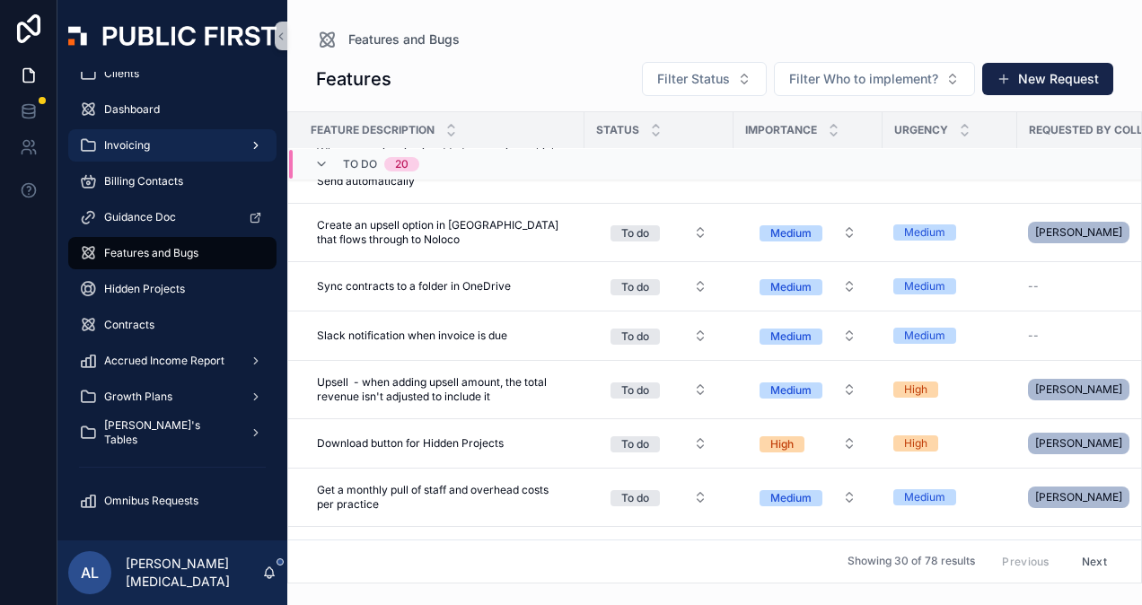
click at [131, 144] on span "Invoicing" at bounding box center [127, 145] width 46 height 14
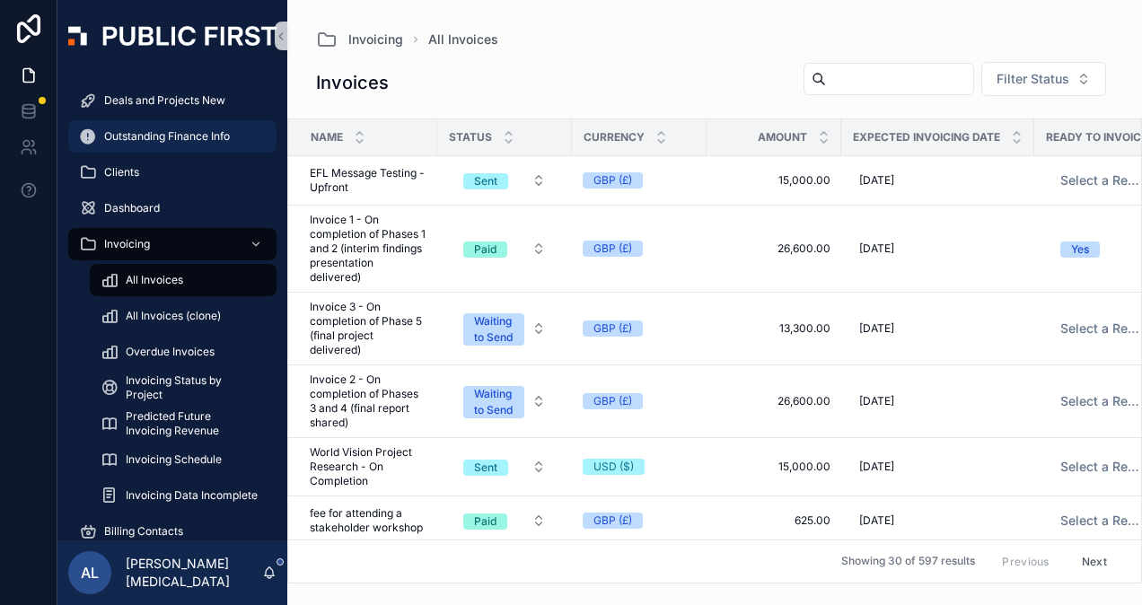
click at [145, 133] on span "Outstanding Finance Info" at bounding box center [167, 136] width 126 height 14
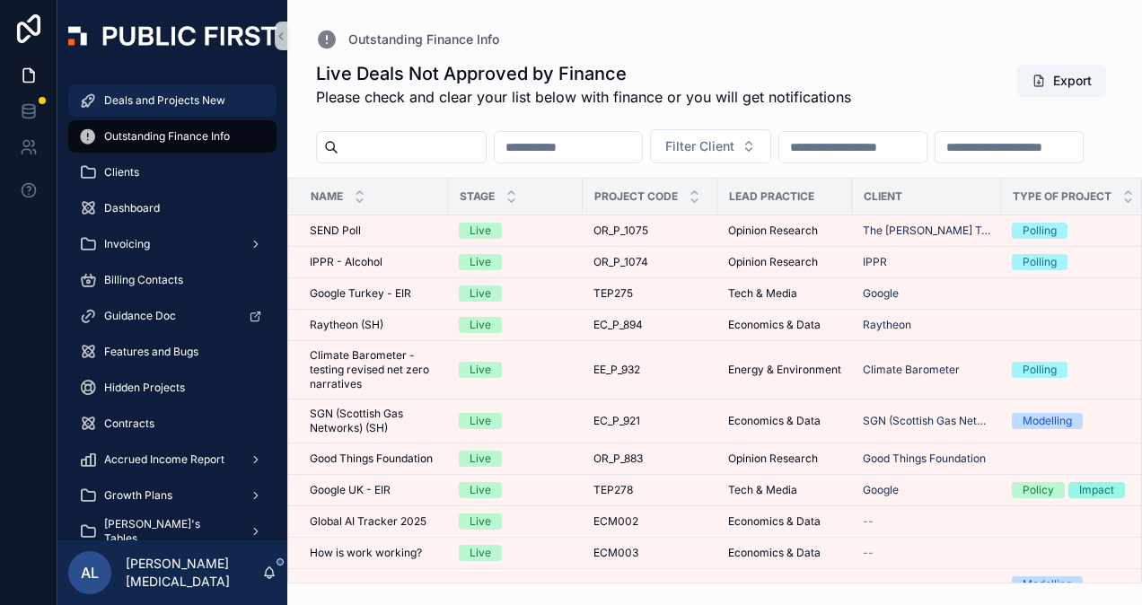
click at [135, 95] on span "Deals and Projects New" at bounding box center [164, 100] width 121 height 14
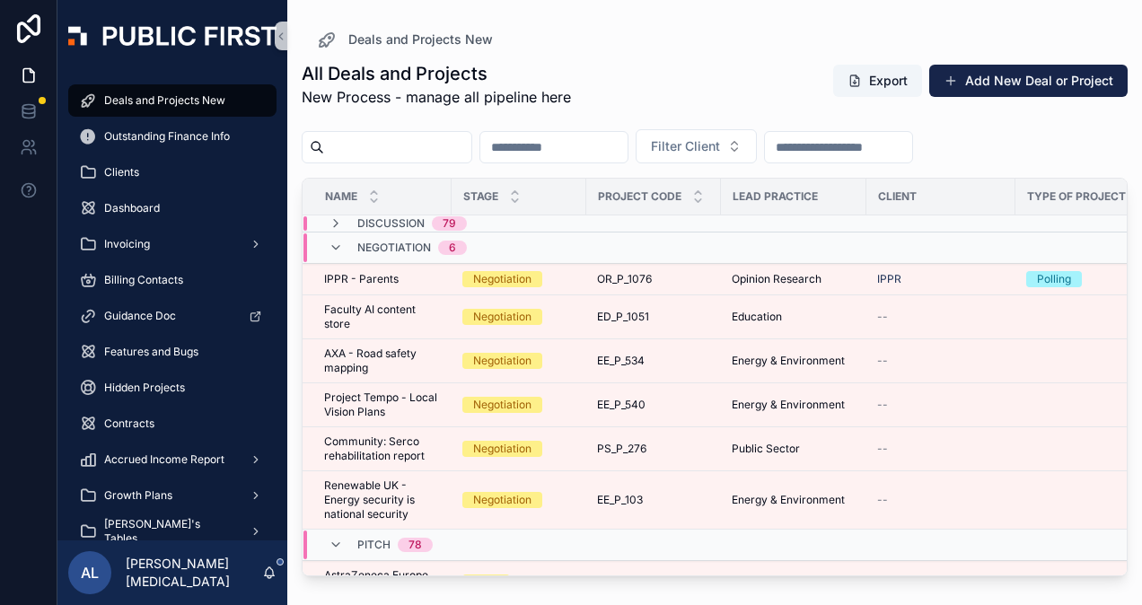
click at [624, 145] on input "scrollable content" at bounding box center [553, 147] width 147 height 25
click at [436, 139] on input "scrollable content" at bounding box center [397, 147] width 147 height 25
click at [583, 137] on input "scrollable content" at bounding box center [553, 147] width 147 height 25
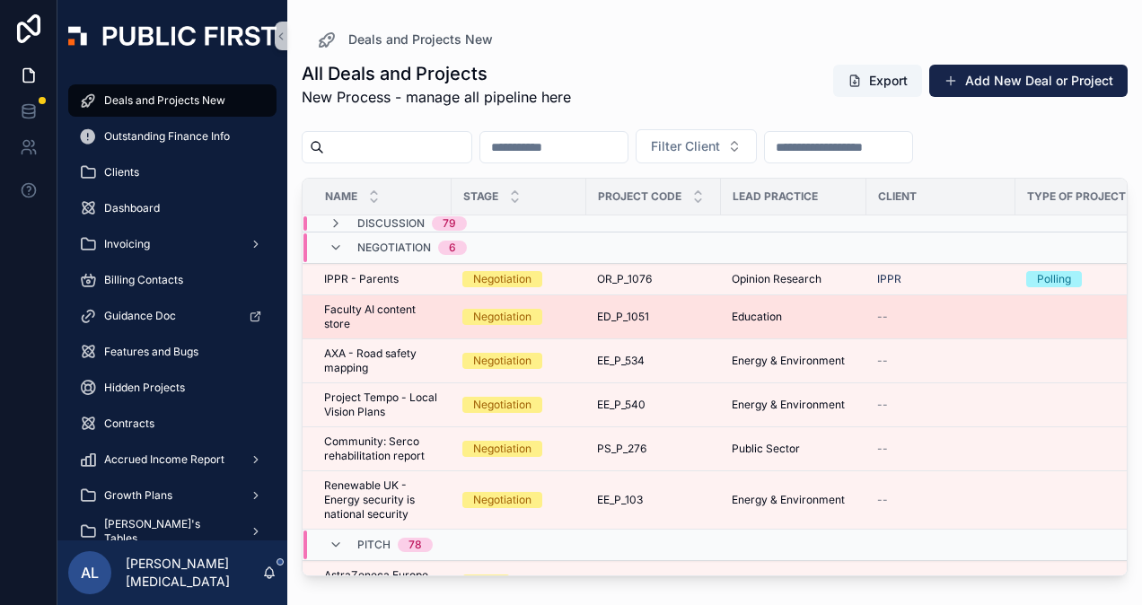
click at [643, 312] on span "ED_P_1051" at bounding box center [623, 317] width 52 height 14
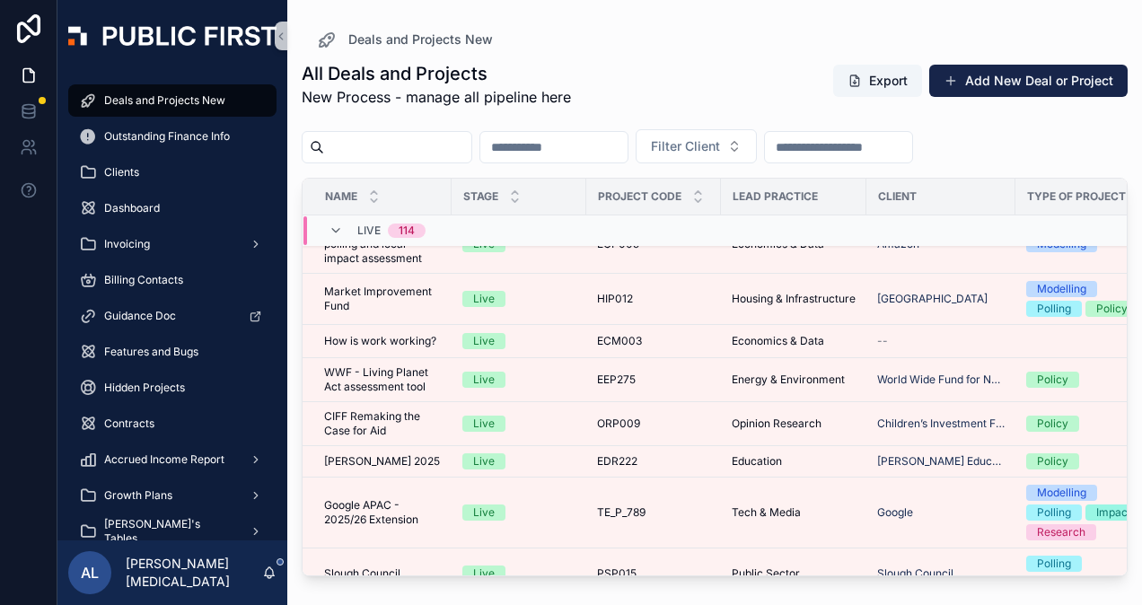
scroll to position [5170, 0]
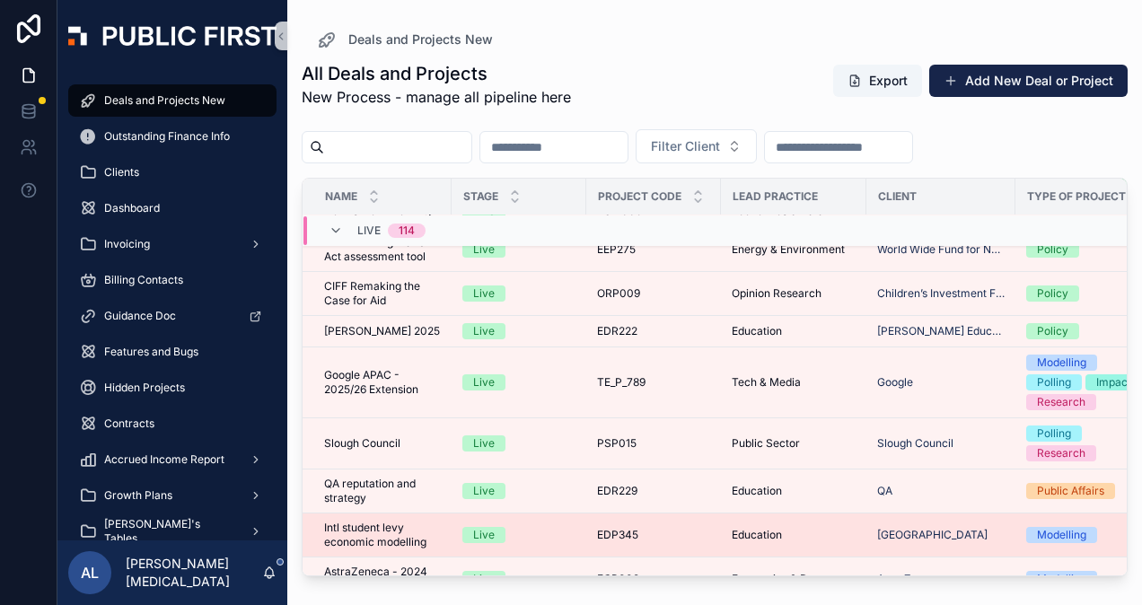
click at [543, 535] on div "Live" at bounding box center [518, 535] width 113 height 16
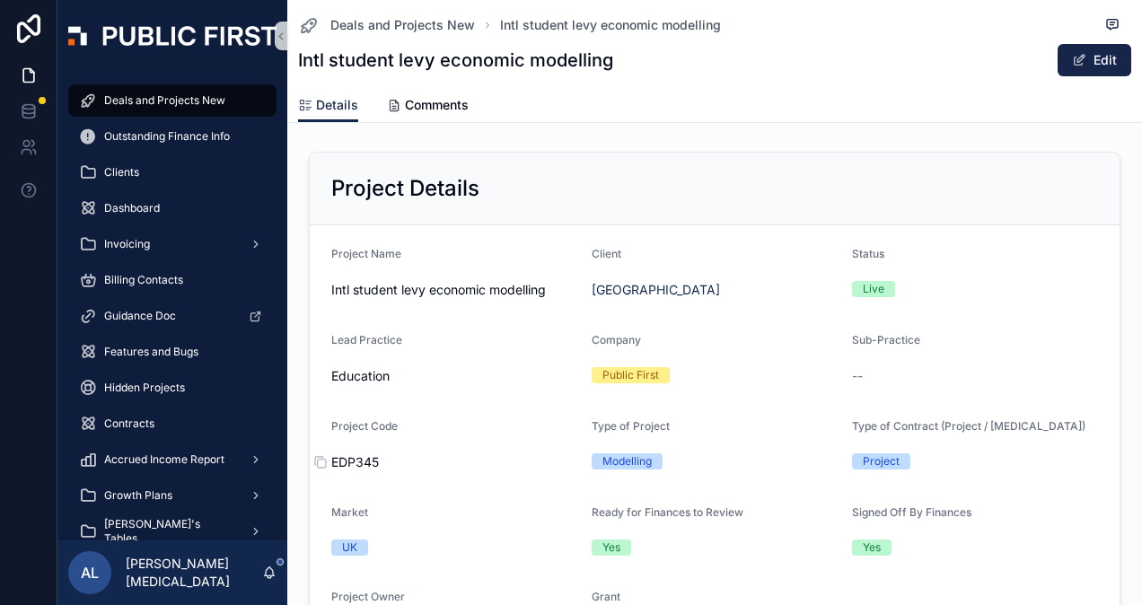
scroll to position [90, 0]
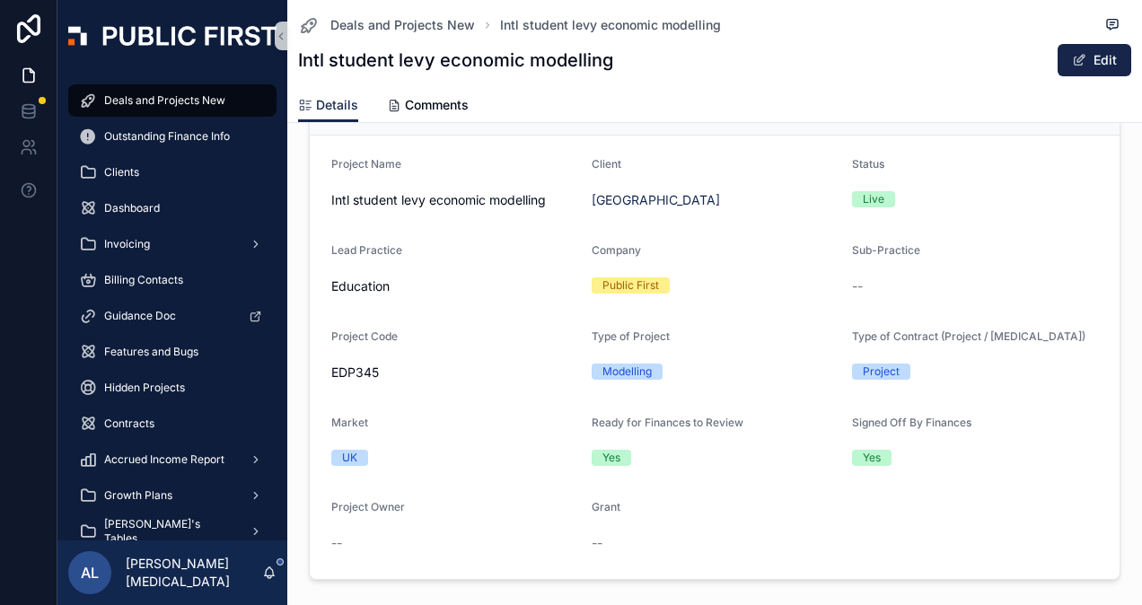
click at [852, 282] on span "--" at bounding box center [857, 286] width 11 height 18
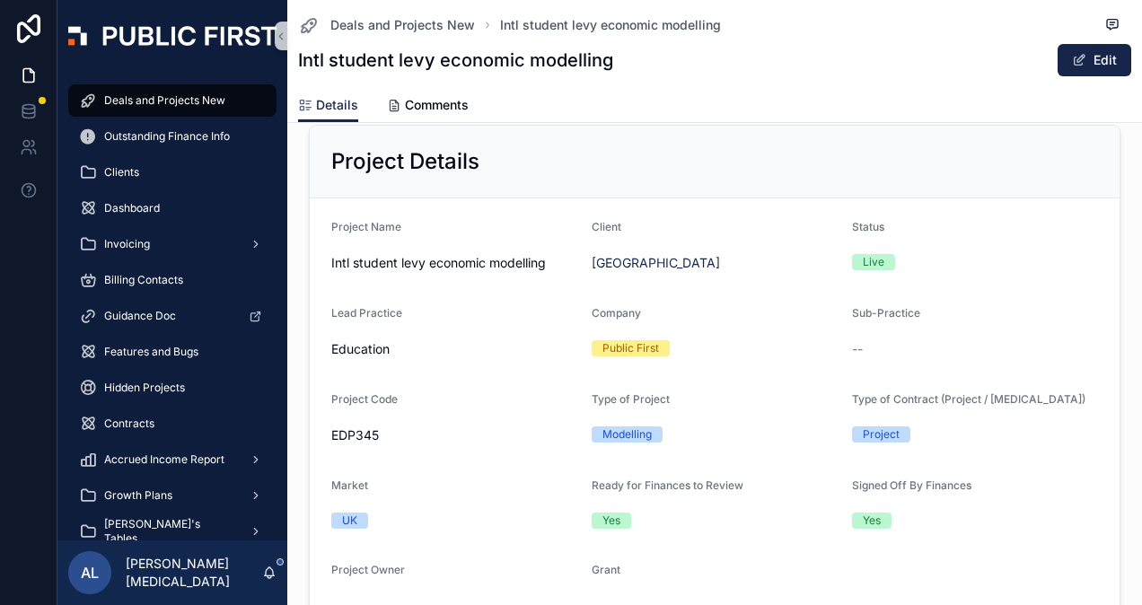
scroll to position [0, 0]
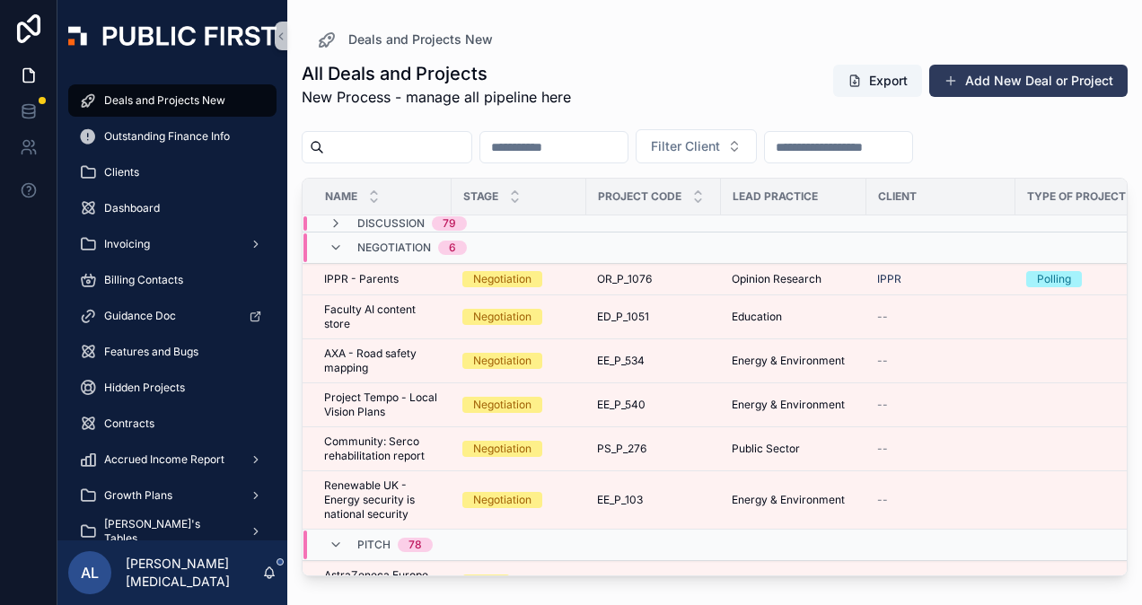
click at [1023, 81] on button "Add New Deal or Project" at bounding box center [1028, 81] width 198 height 32
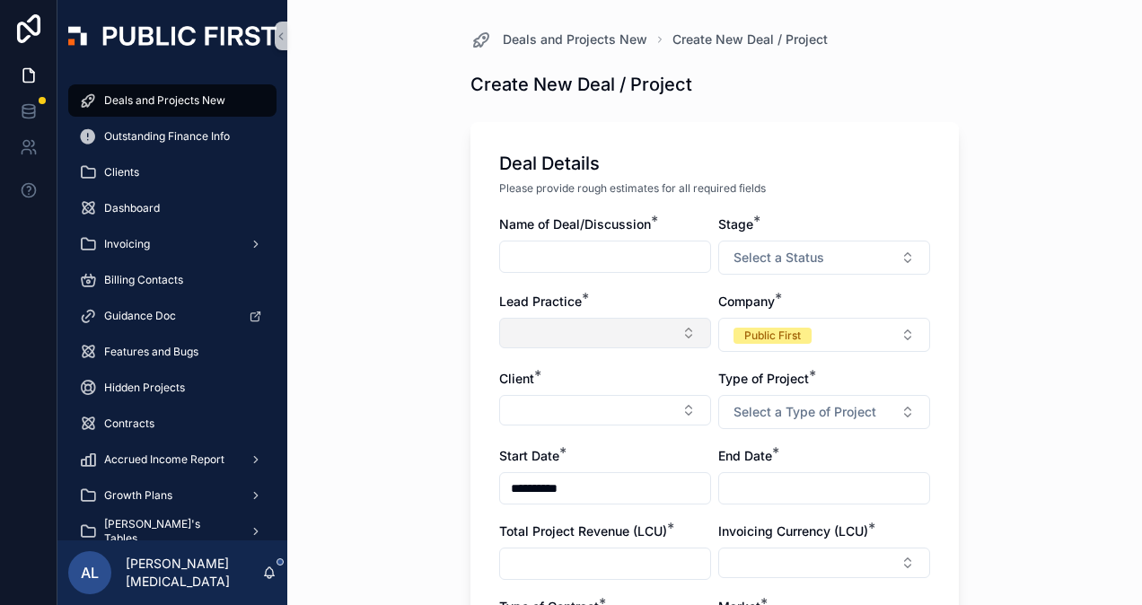
click at [616, 332] on button "Select Button" at bounding box center [605, 333] width 212 height 31
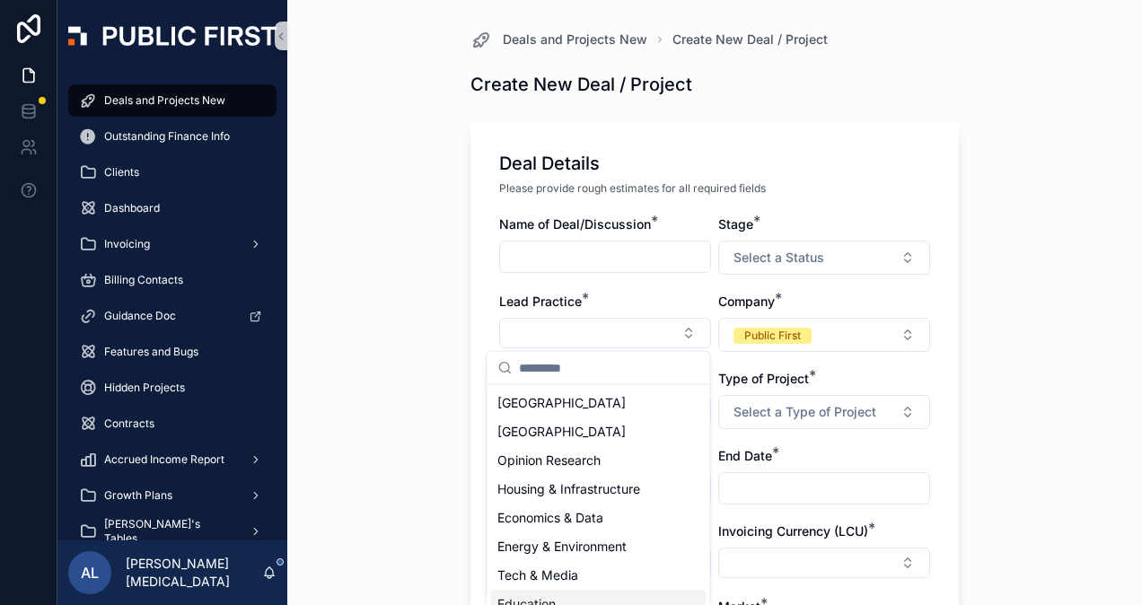
click at [610, 598] on div "Education" at bounding box center [597, 604] width 215 height 29
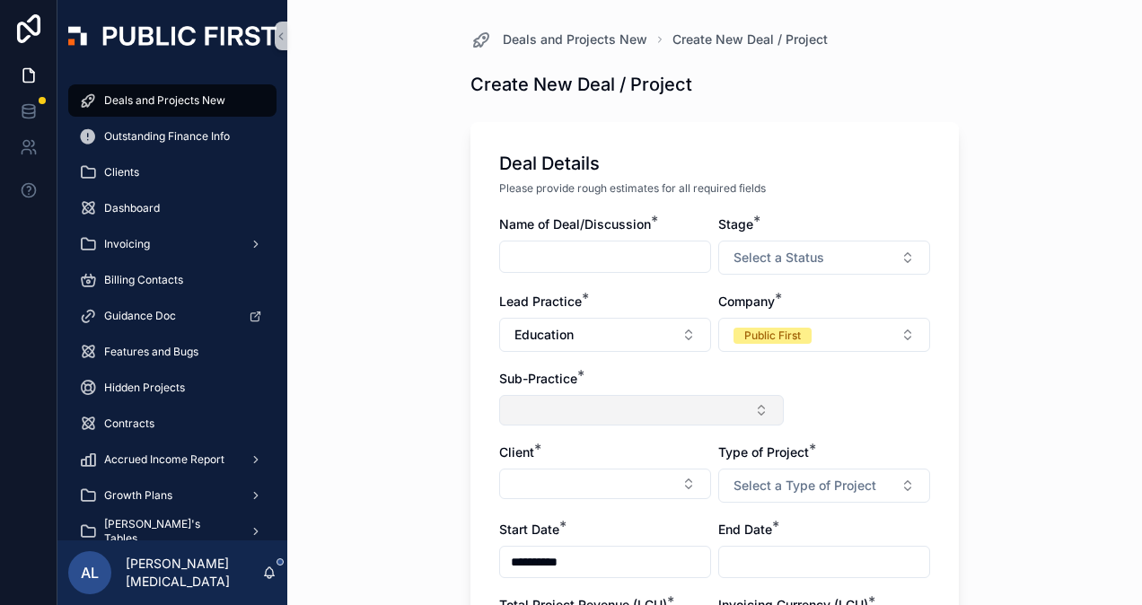
click at [619, 413] on button "Select Button" at bounding box center [641, 410] width 285 height 31
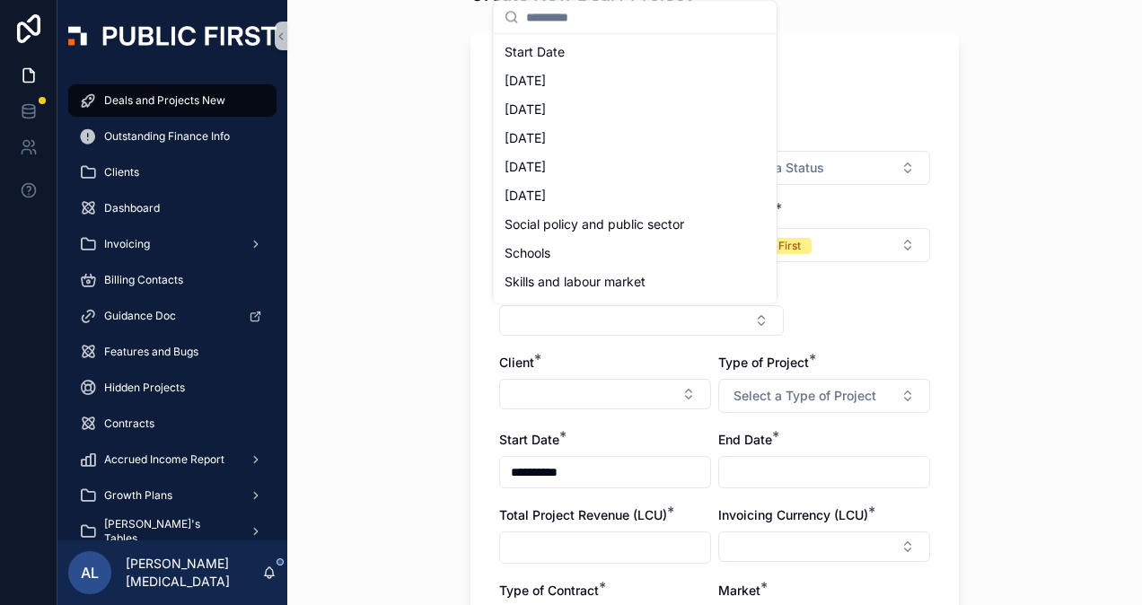
scroll to position [140, 0]
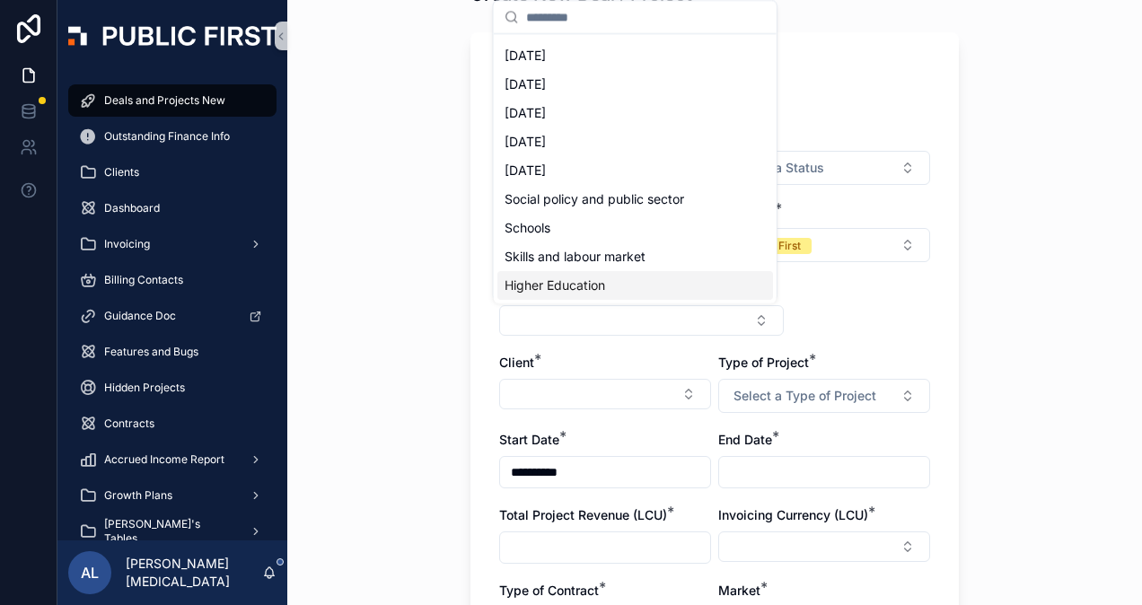
click at [375, 286] on div "**********" at bounding box center [714, 212] width 855 height 605
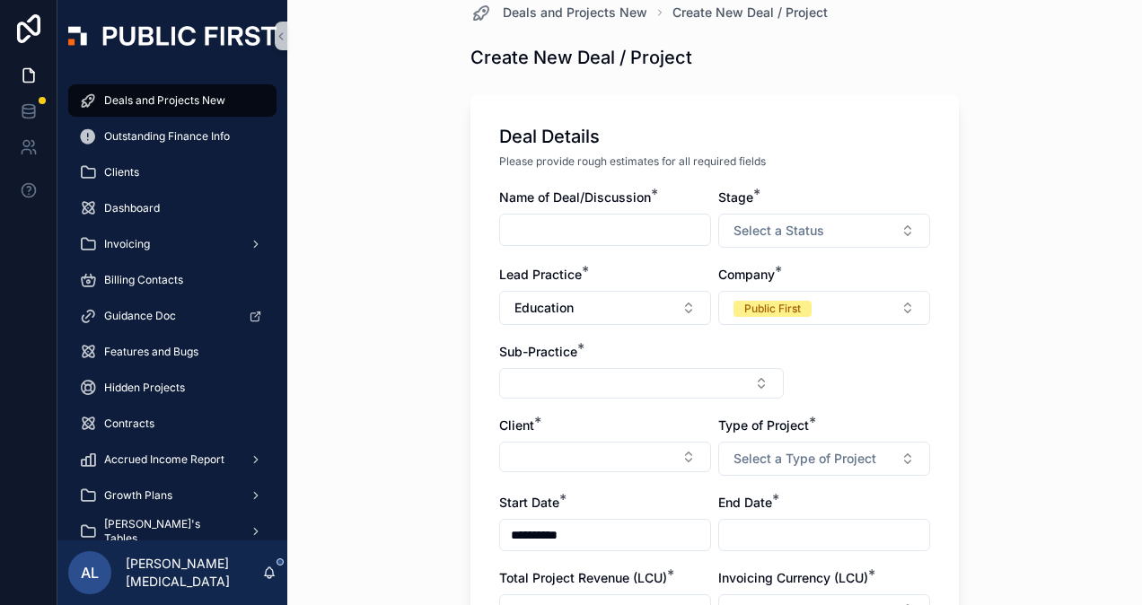
scroll to position [0, 0]
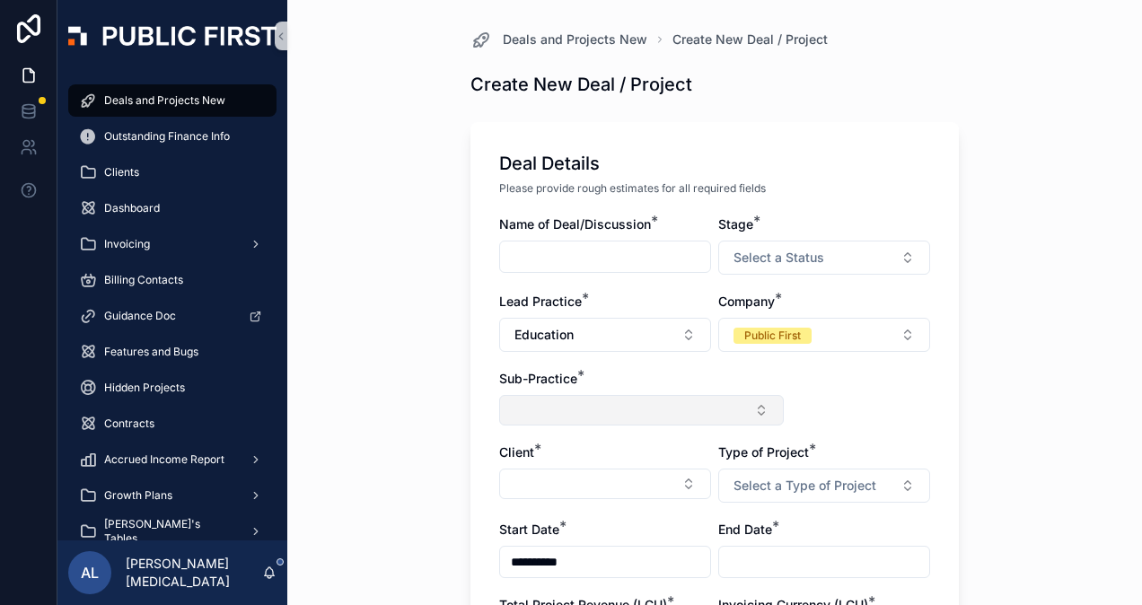
click at [594, 409] on button "Select Button" at bounding box center [641, 410] width 285 height 31
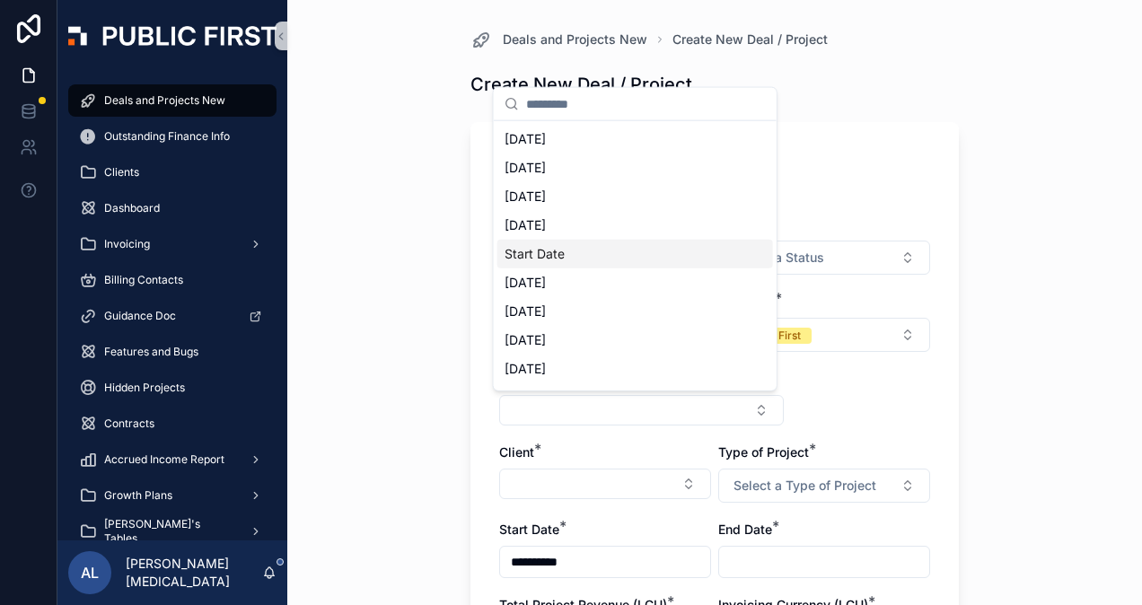
scroll to position [140, 0]
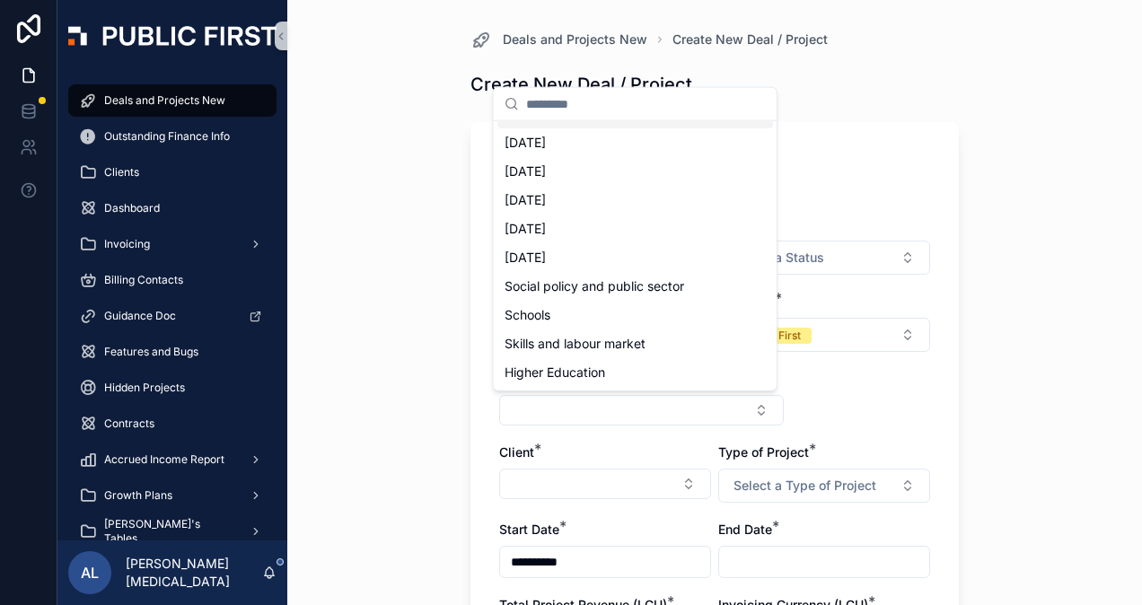
click at [999, 142] on div "**********" at bounding box center [714, 302] width 855 height 605
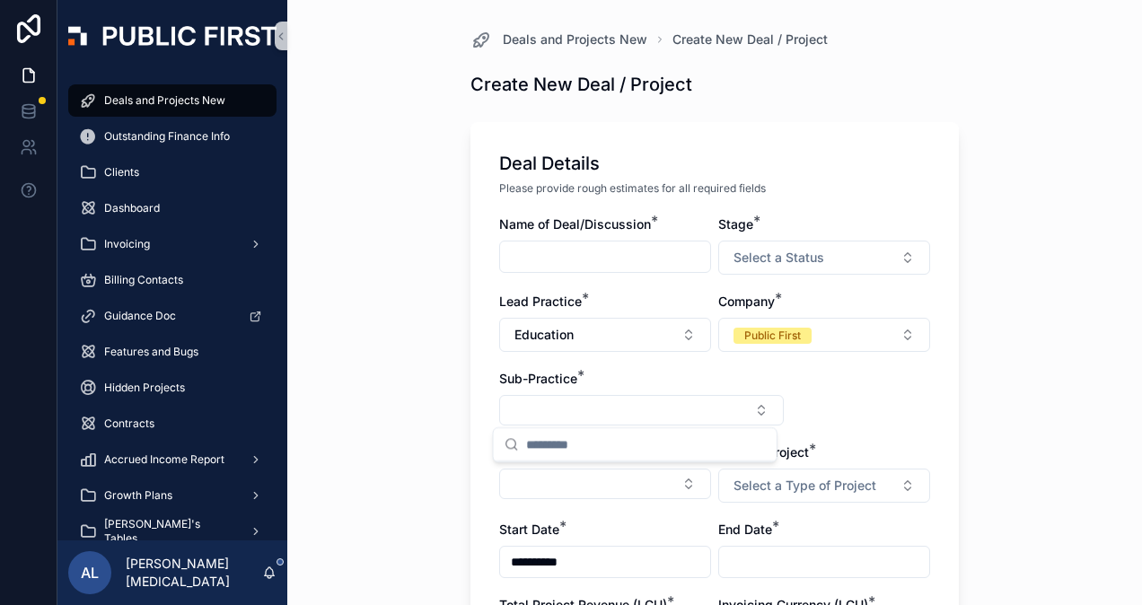
scroll to position [0, 0]
click at [601, 333] on button "Education" at bounding box center [605, 335] width 212 height 34
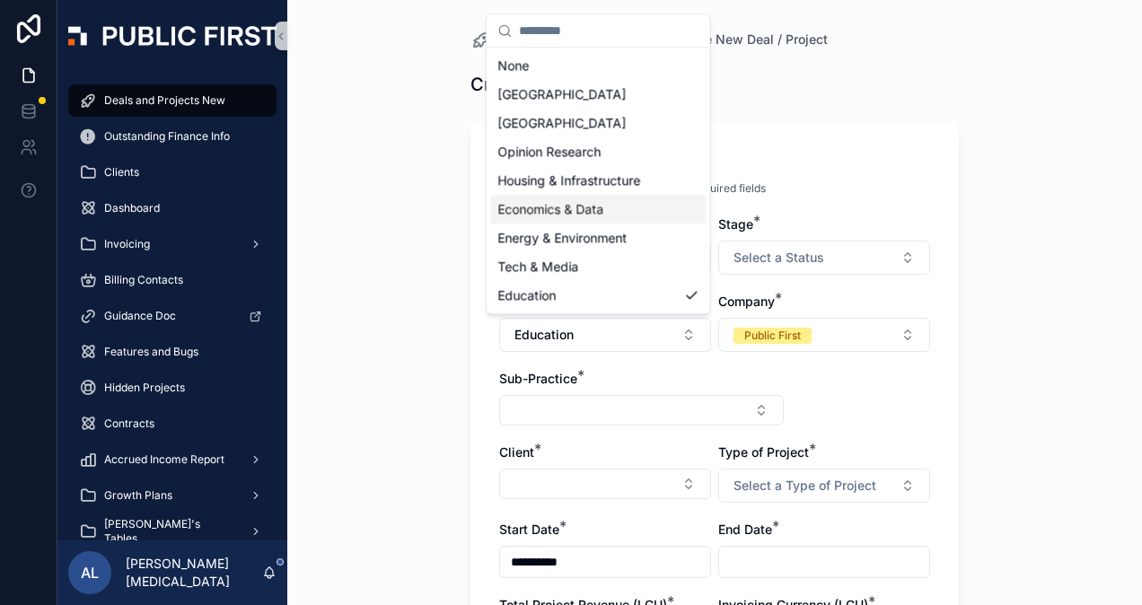
click at [580, 209] on span "Economics & Data" at bounding box center [550, 209] width 106 height 18
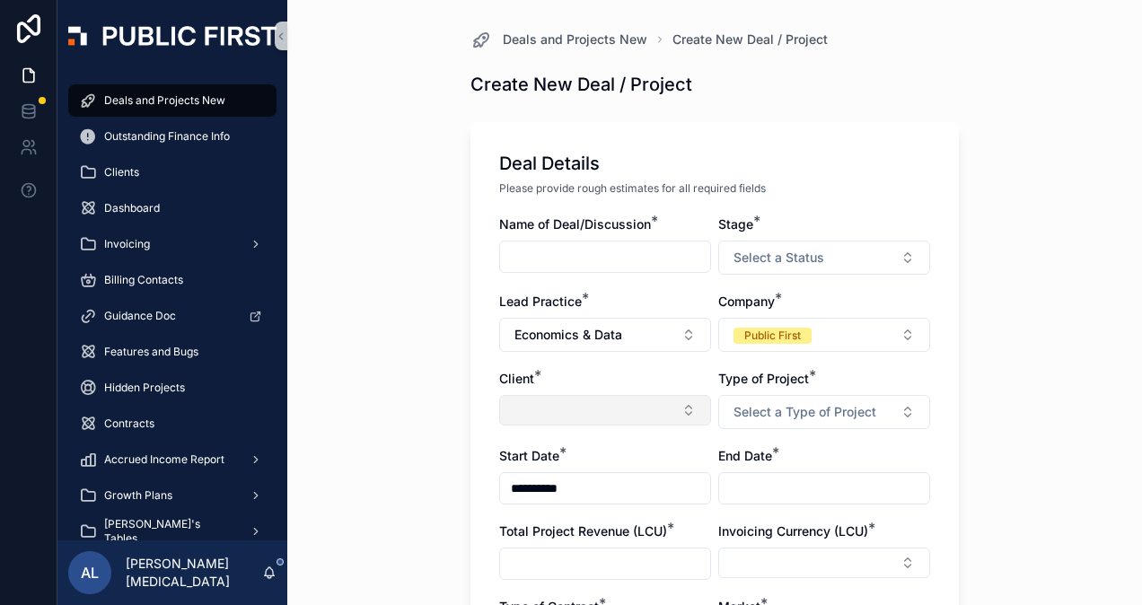
click at [571, 406] on button "Select Button" at bounding box center [605, 410] width 212 height 31
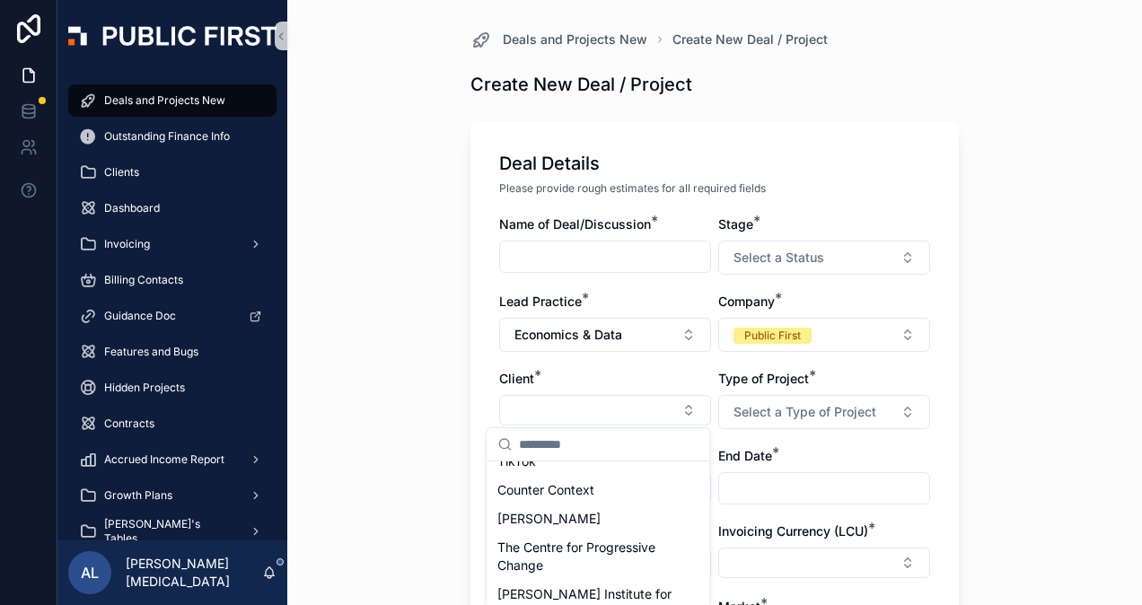
scroll to position [1436, 0]
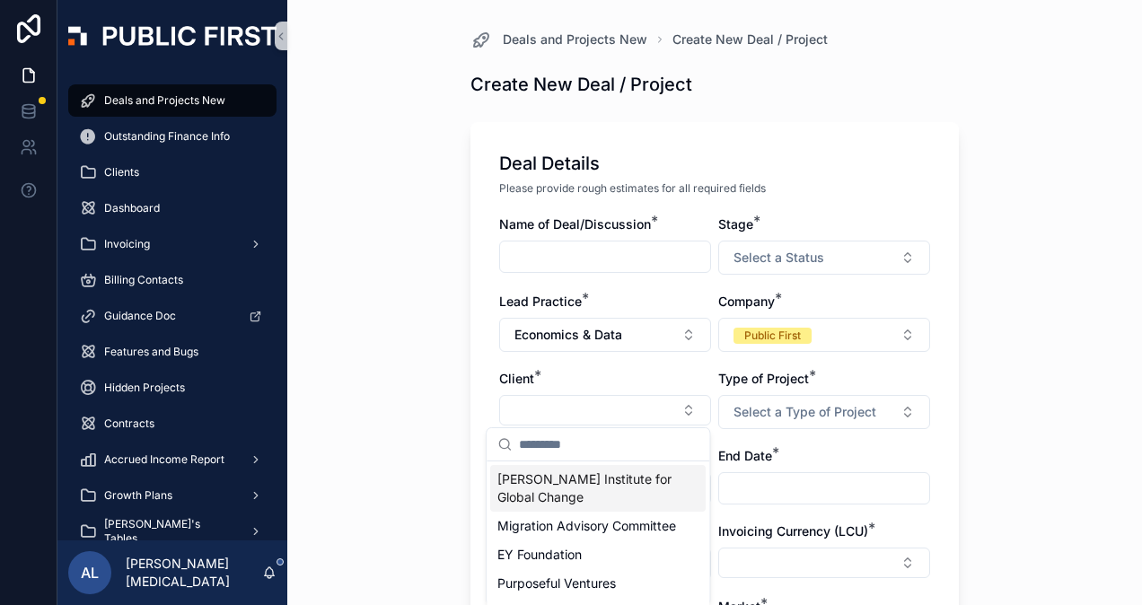
click at [390, 461] on div "**********" at bounding box center [714, 302] width 855 height 605
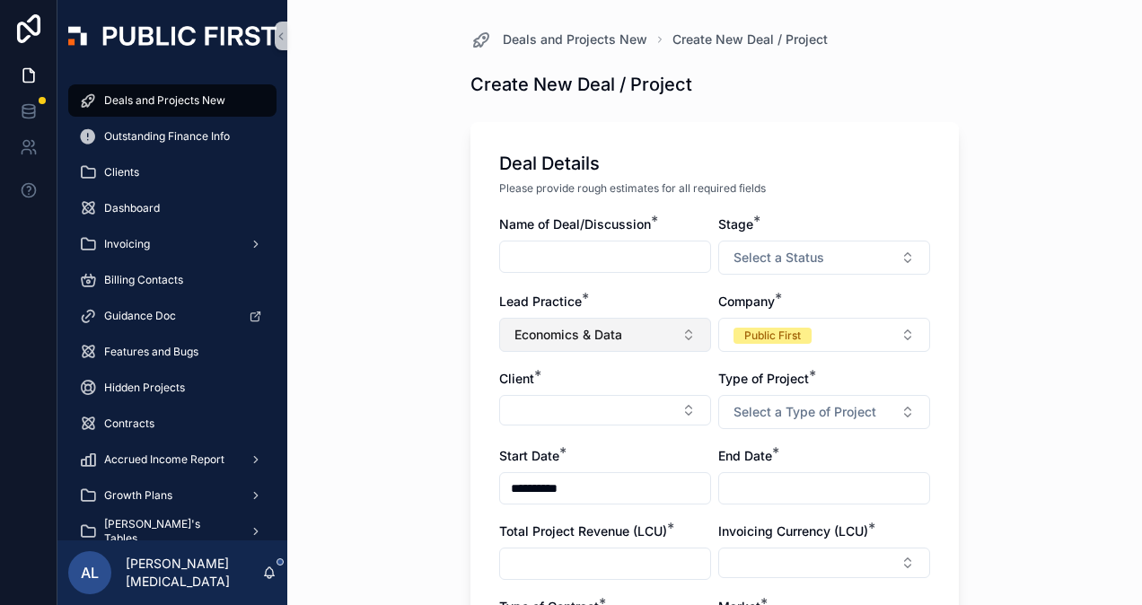
click at [592, 330] on span "Economics & Data" at bounding box center [568, 335] width 108 height 18
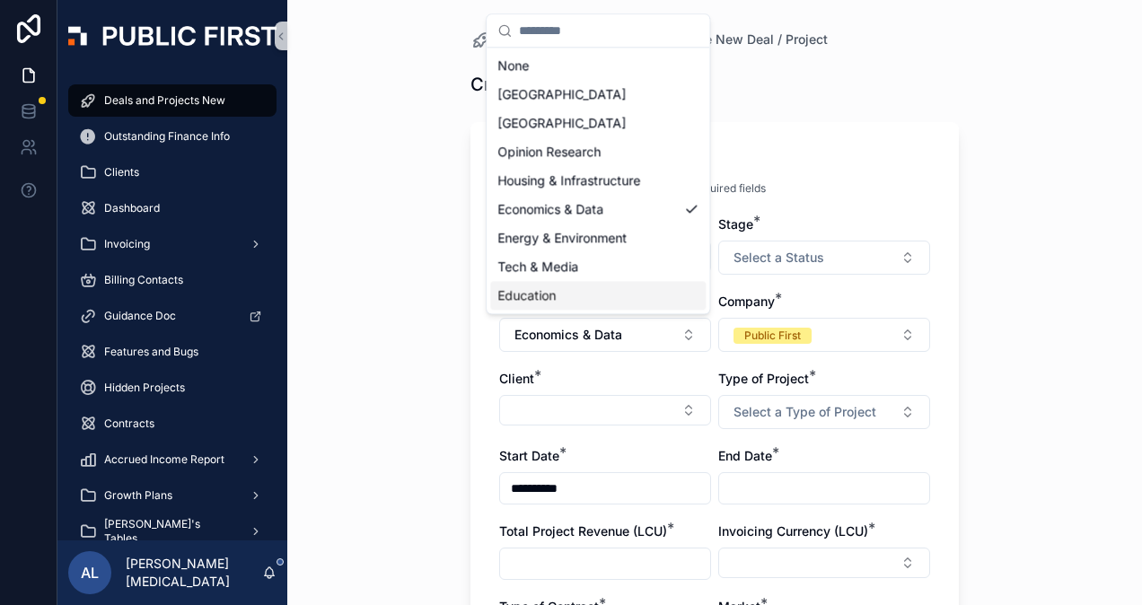
click at [557, 293] on div "Education" at bounding box center [597, 295] width 215 height 29
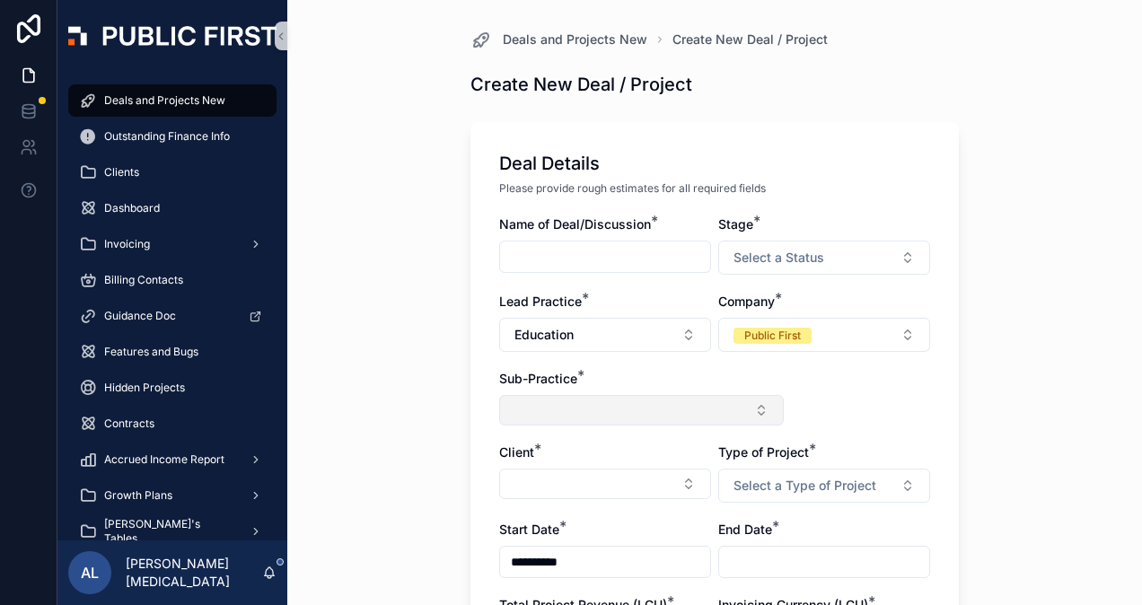
click at [555, 404] on button "Select Button" at bounding box center [641, 410] width 285 height 31
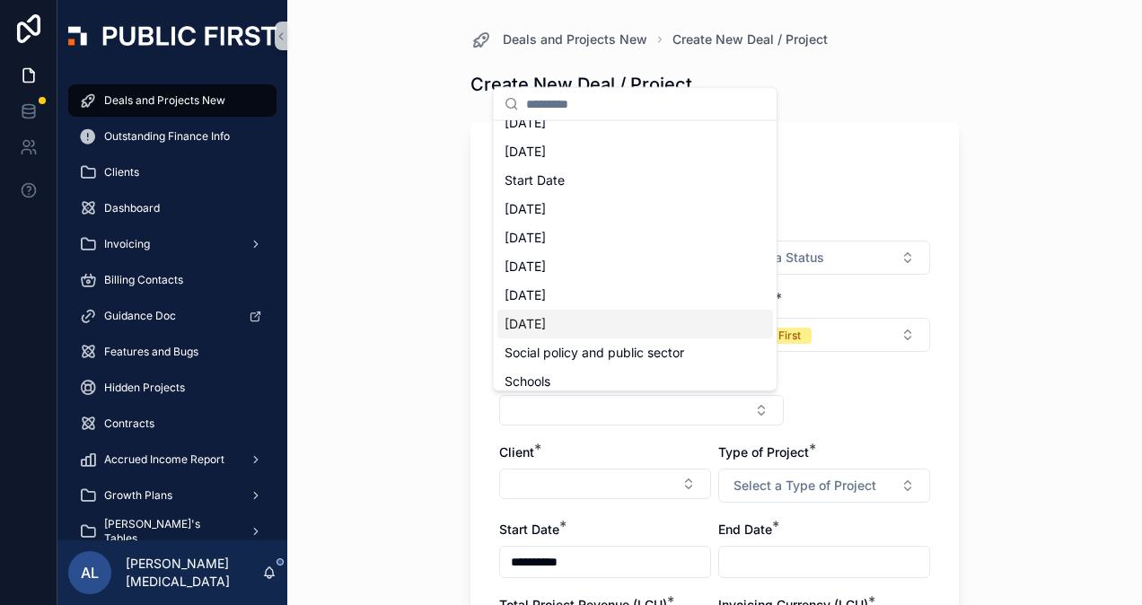
scroll to position [140, 0]
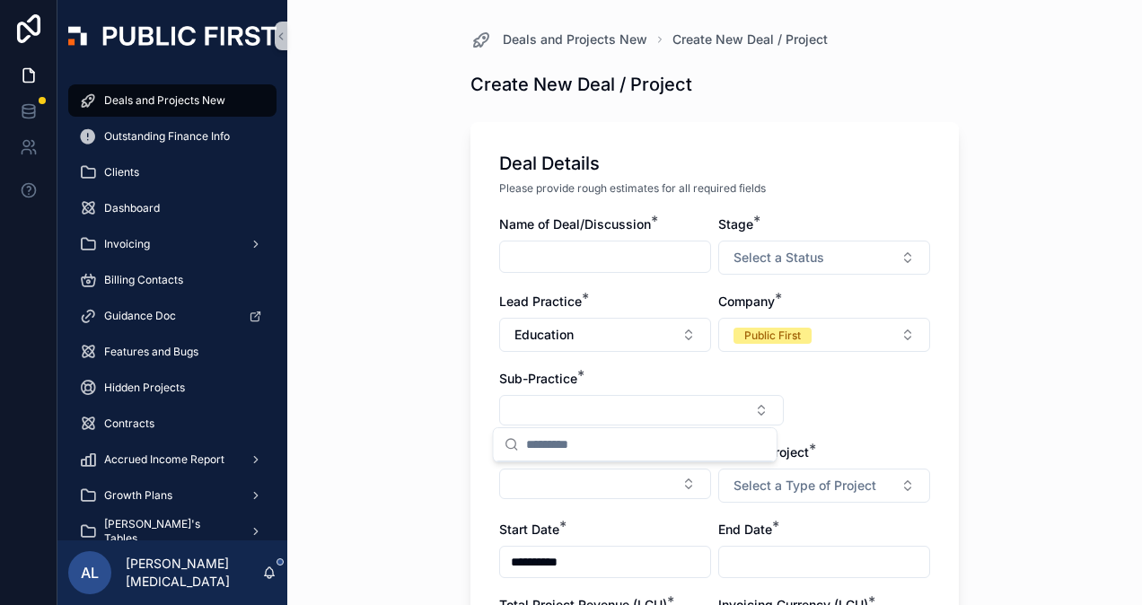
click at [362, 345] on div "**********" at bounding box center [714, 302] width 855 height 605
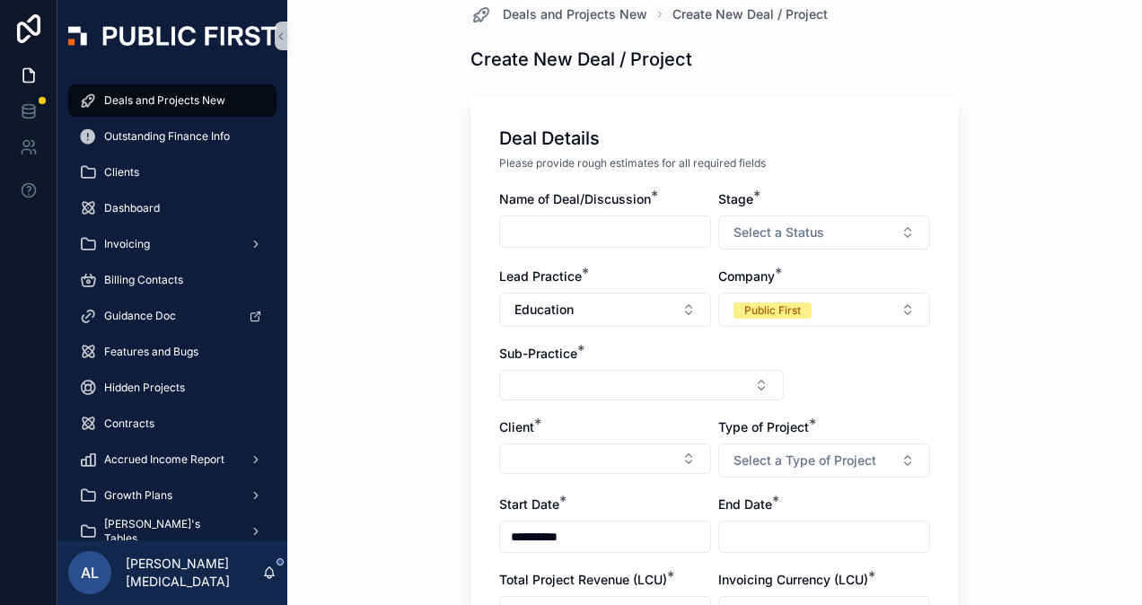
scroll to position [0, 0]
